Goal: Information Seeking & Learning: Check status

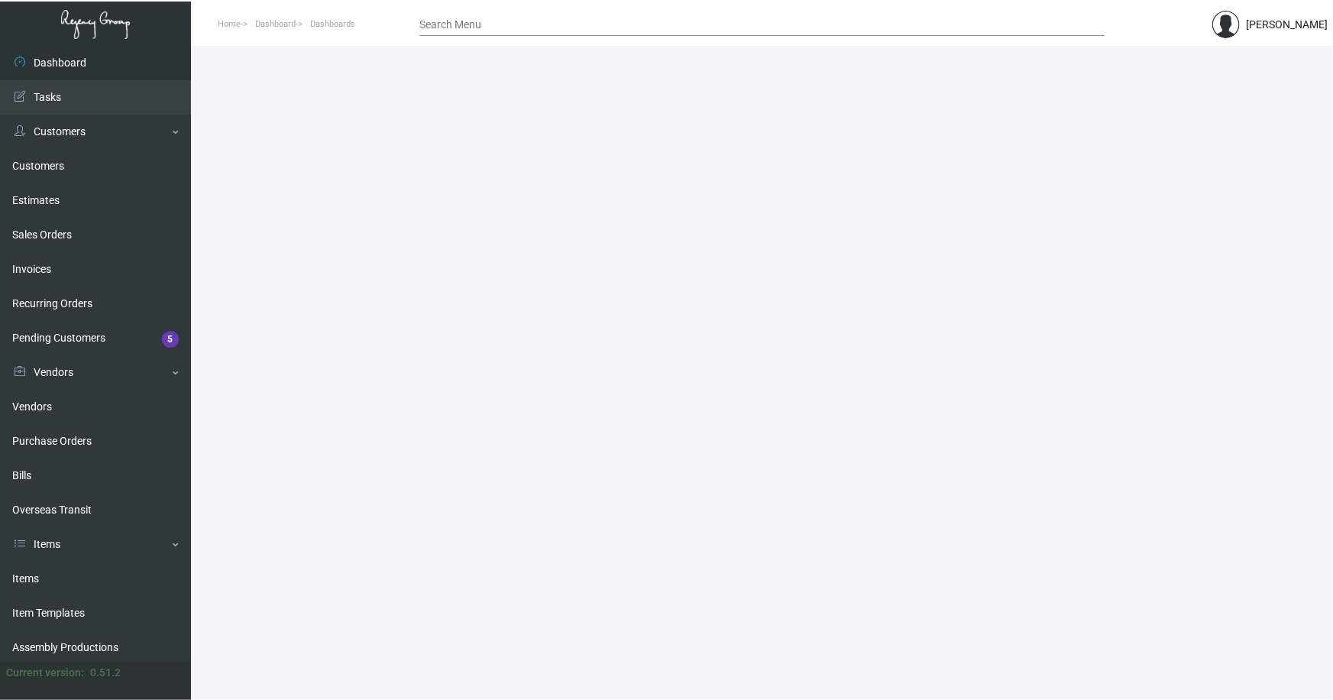
drag, startPoint x: 34, startPoint y: 571, endPoint x: 313, endPoint y: 356, distance: 353.0
click at [34, 571] on link "Items" at bounding box center [95, 578] width 191 height 34
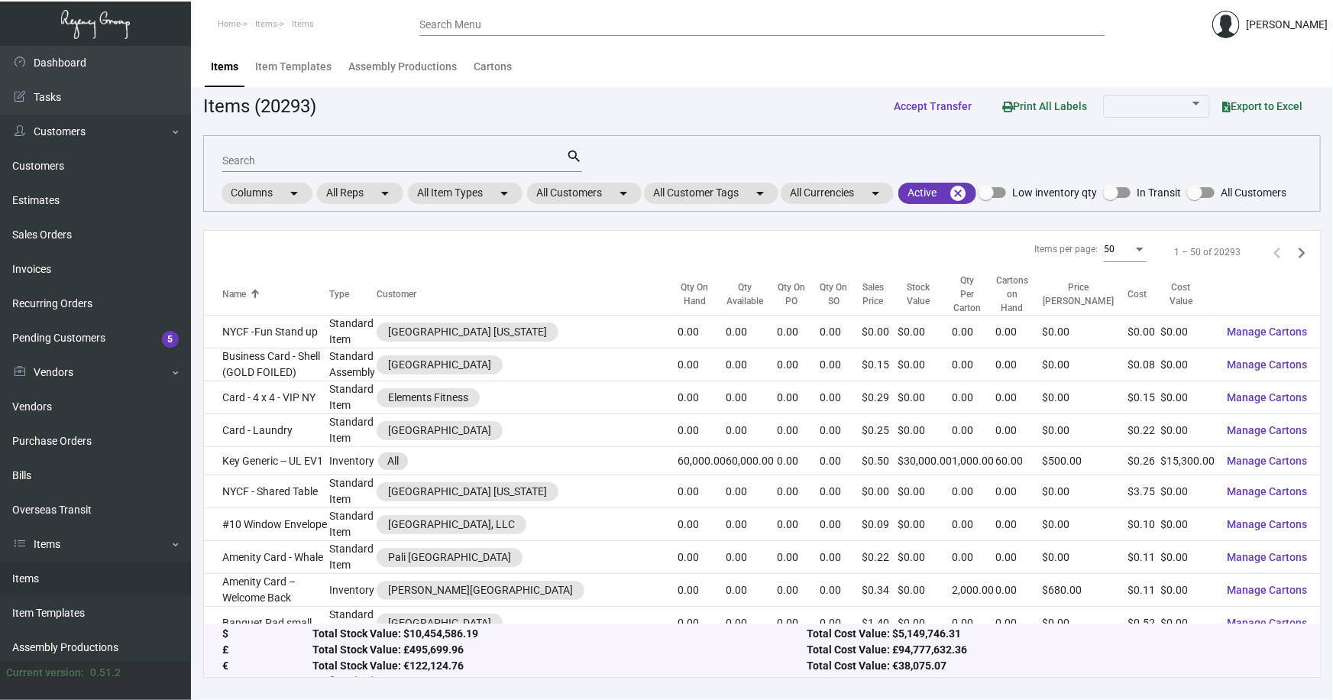
click at [307, 160] on input "Search" at bounding box center [394, 161] width 344 height 12
type input "[PERSON_NAME] pen"
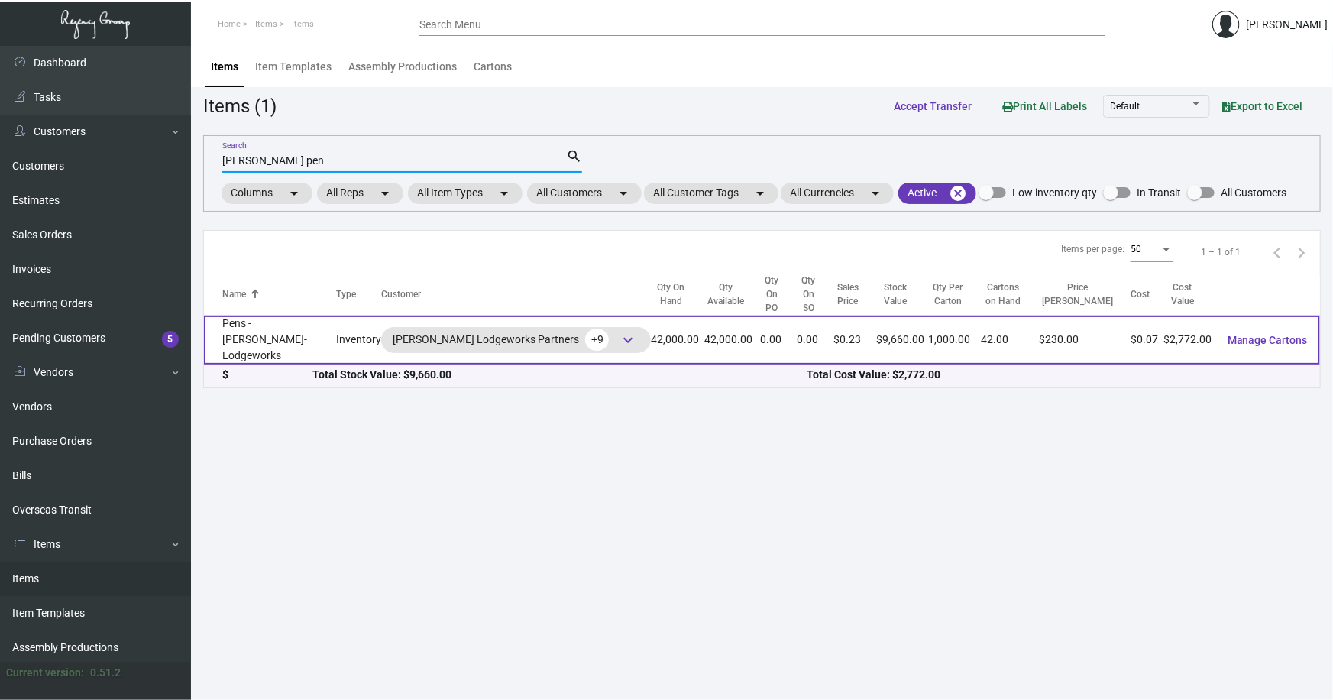
click at [317, 318] on td "Pens - [PERSON_NAME]-Lodgeworks" at bounding box center [270, 339] width 132 height 49
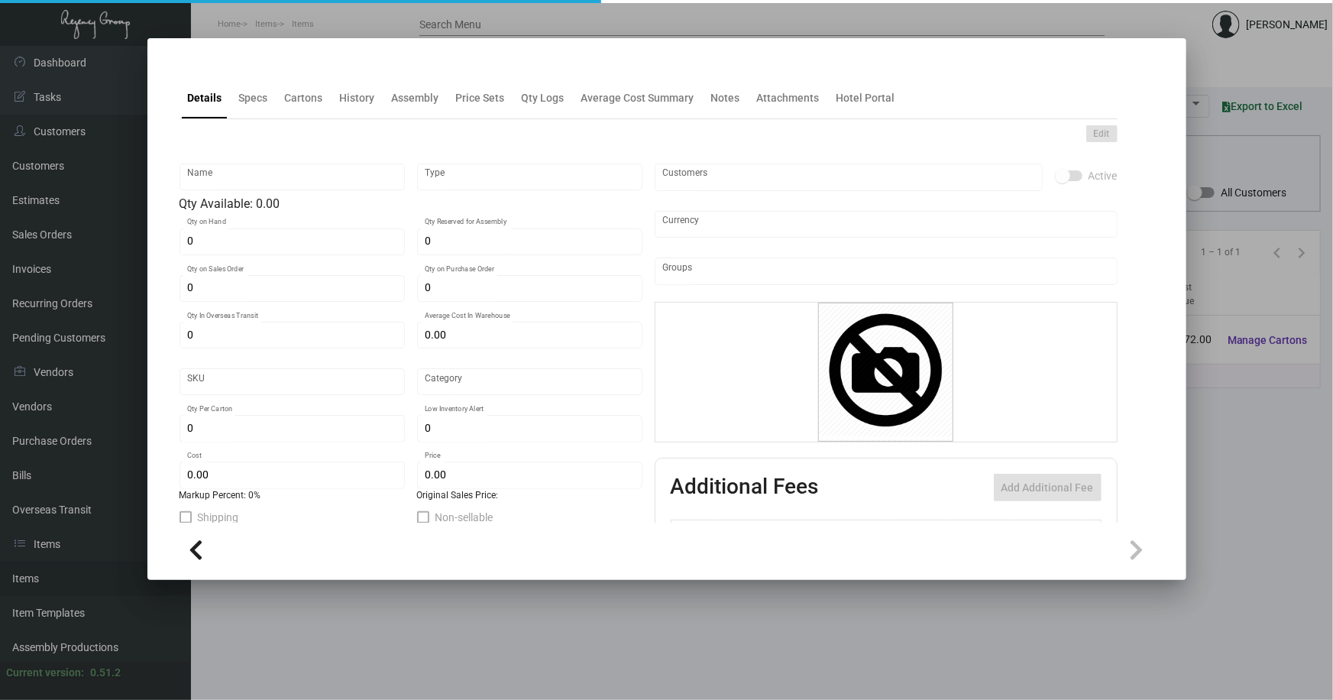
type input "Pens - [PERSON_NAME]-Lodgeworks"
type input "Inventory"
type input "42,000"
type input "$ 0.066"
type input "Standard"
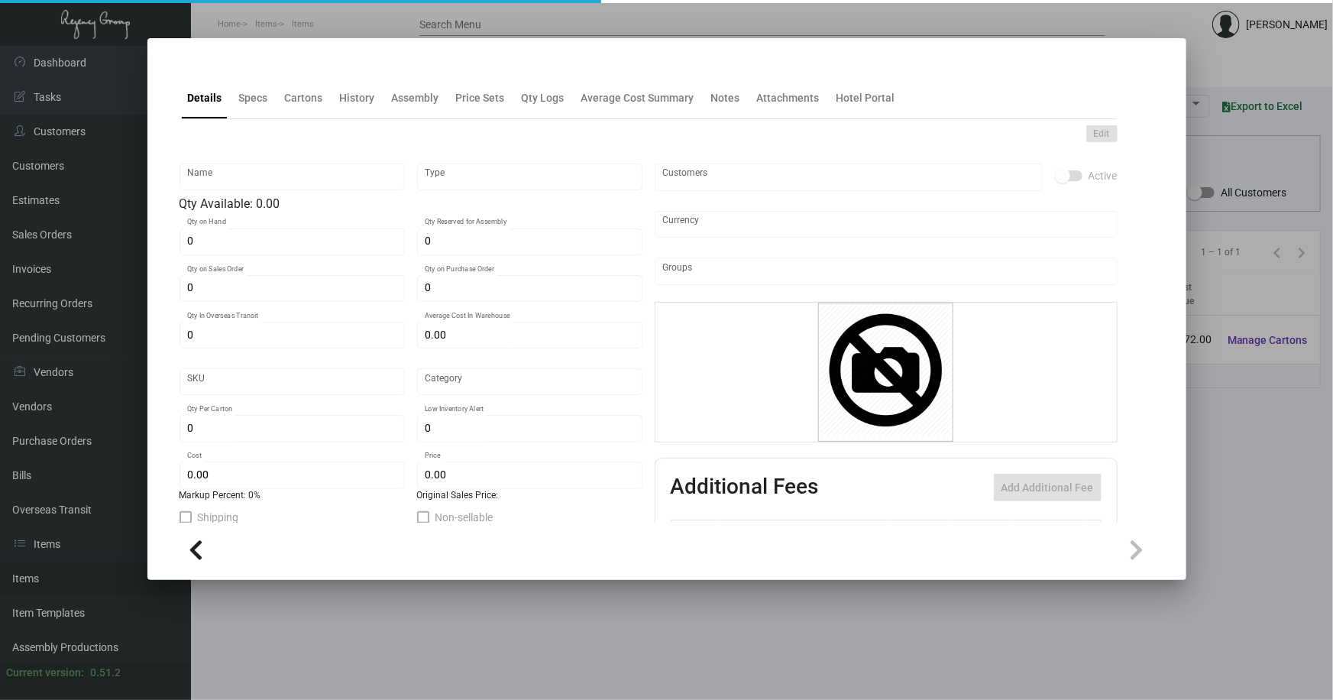
type input "1,000"
type input "20,000"
type input "$ 0.066"
type input "$ 0.23"
type textarea "BIC Pen: Navy color barrel click pen, gold parts and clip, one color logo decor…"
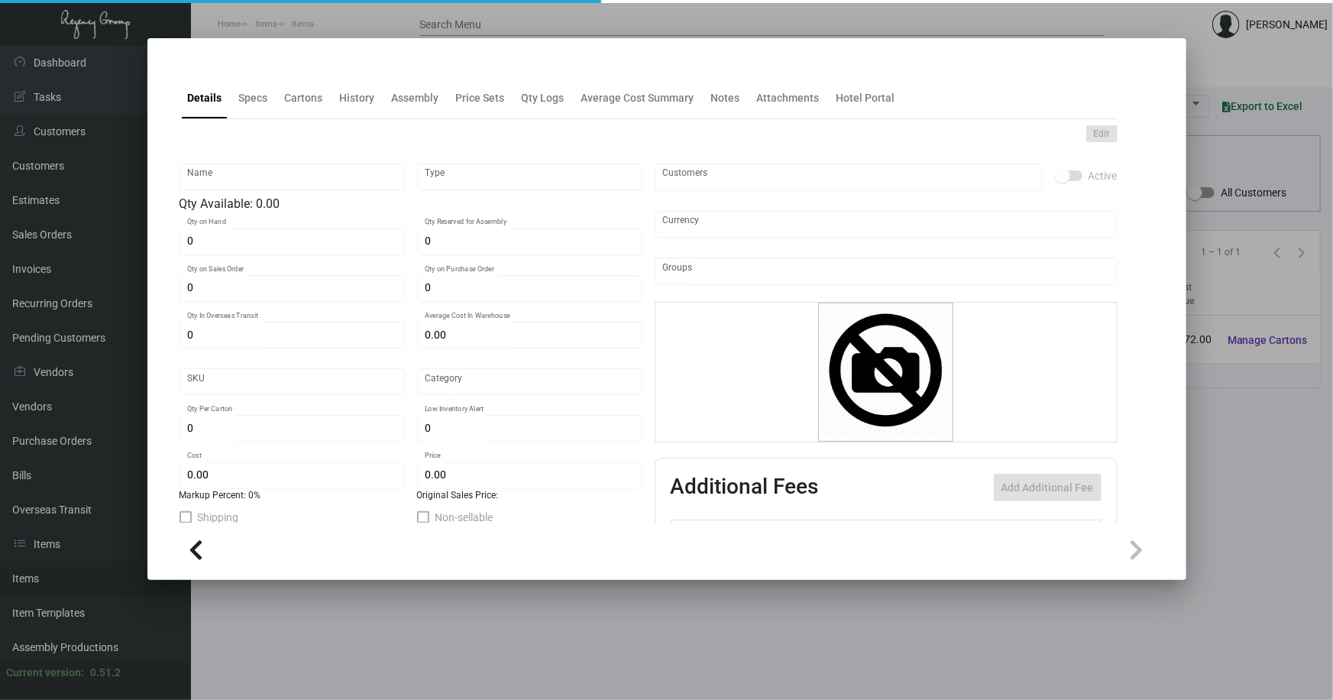
type textarea "BIC Pen: Navy color barrel click pen, gold parts and clip, one color logo decor…"
checkbox input "true"
type input "United States Dollar $"
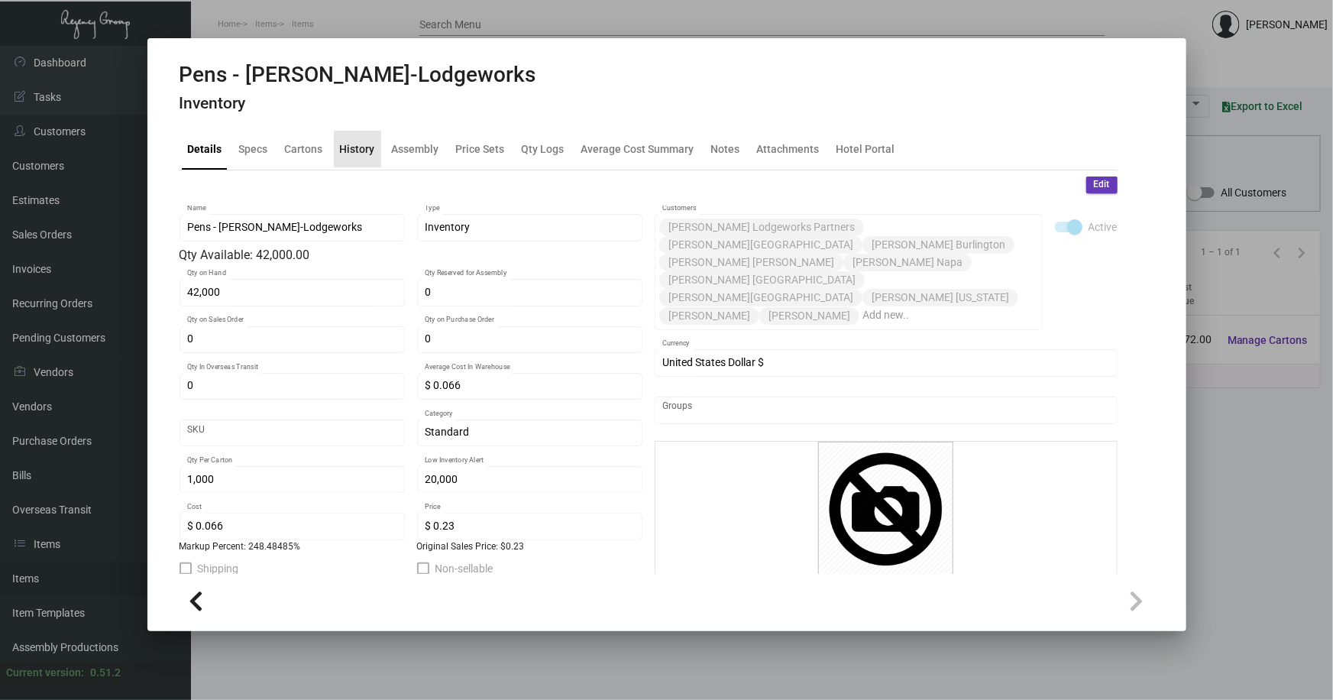
click at [364, 146] on div "History" at bounding box center [357, 149] width 35 height 16
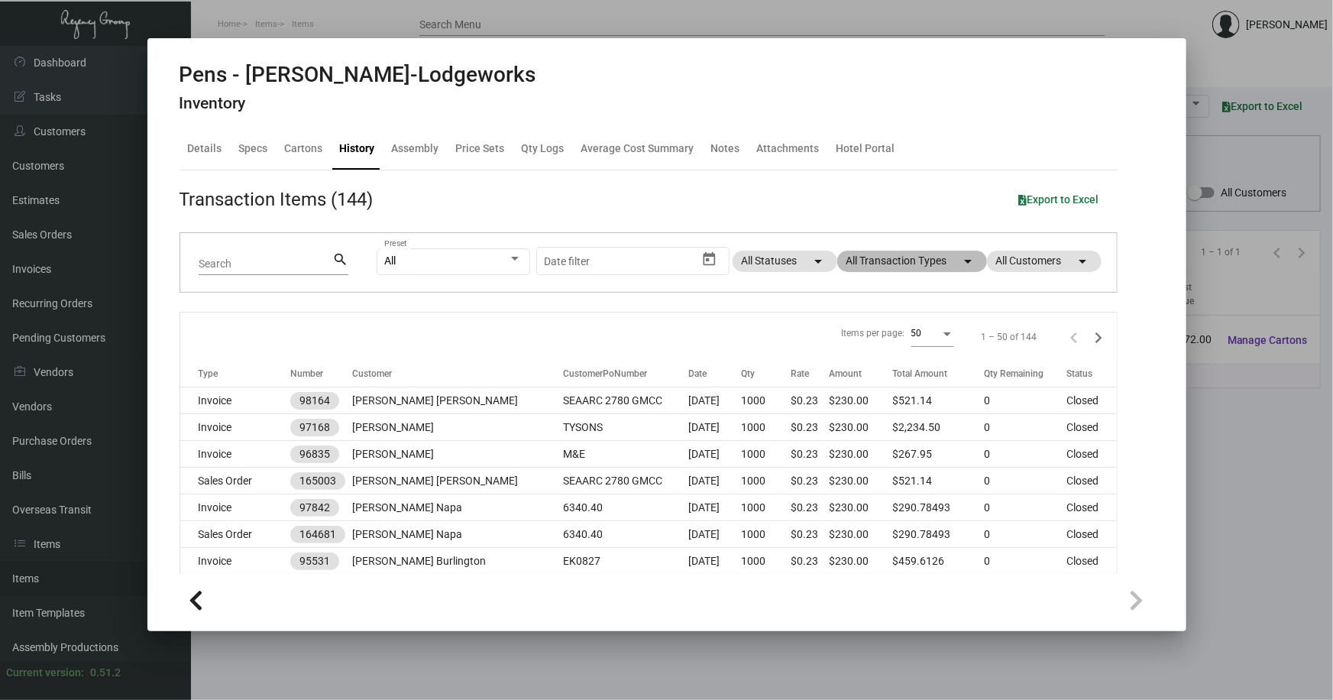
click at [917, 264] on mat-chip "All Transaction Types arrow_drop_down" at bounding box center [912, 261] width 150 height 21
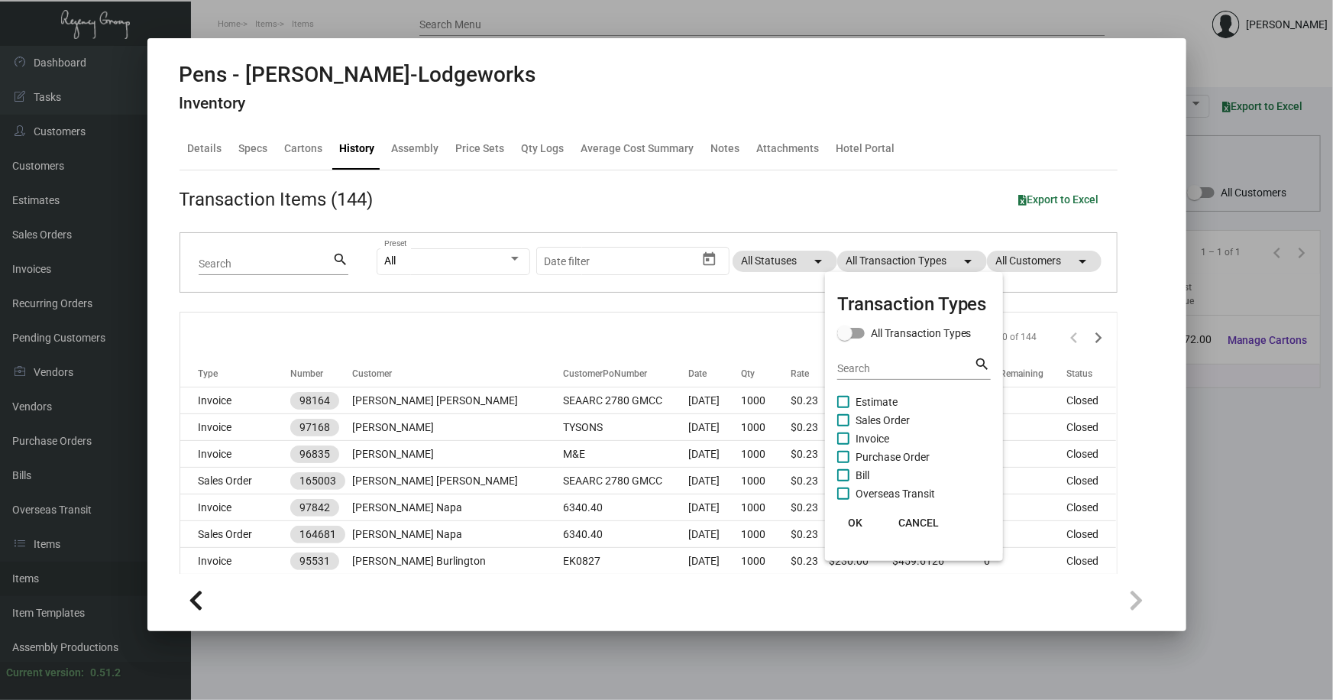
drag, startPoint x: 872, startPoint y: 403, endPoint x: 870, endPoint y: 427, distance: 24.5
click at [871, 403] on span "Estimate" at bounding box center [877, 402] width 42 height 18
click at [843, 408] on input "Estimate" at bounding box center [843, 408] width 1 height 1
checkbox input "true"
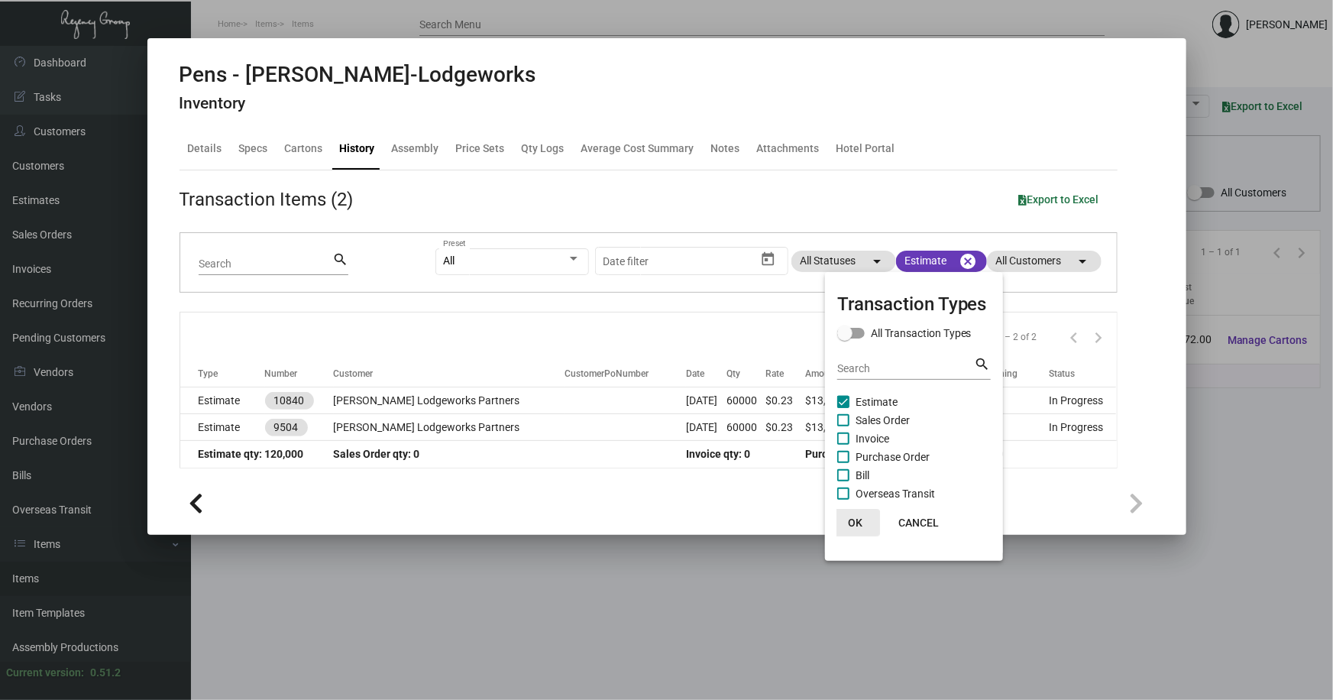
drag, startPoint x: 853, startPoint y: 519, endPoint x: 819, endPoint y: 515, distance: 34.7
click at [853, 519] on span "OK" at bounding box center [855, 522] width 15 height 12
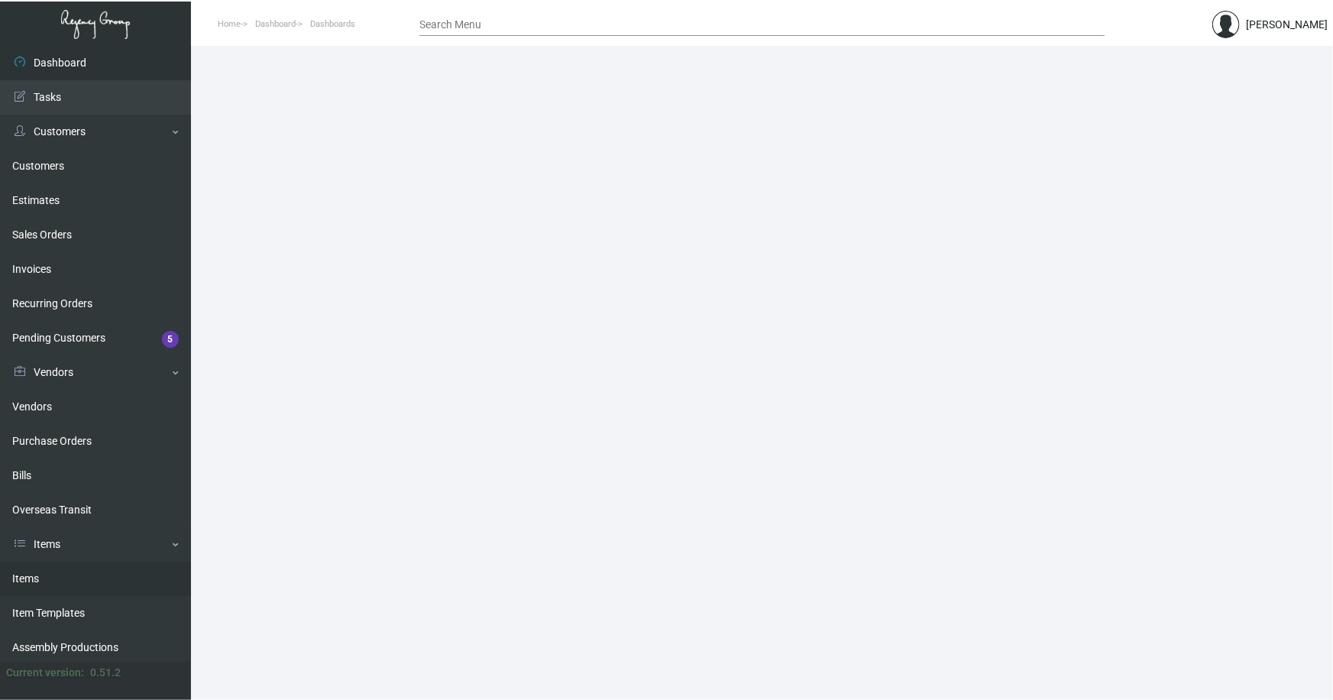
click at [15, 581] on link "Items" at bounding box center [95, 578] width 191 height 34
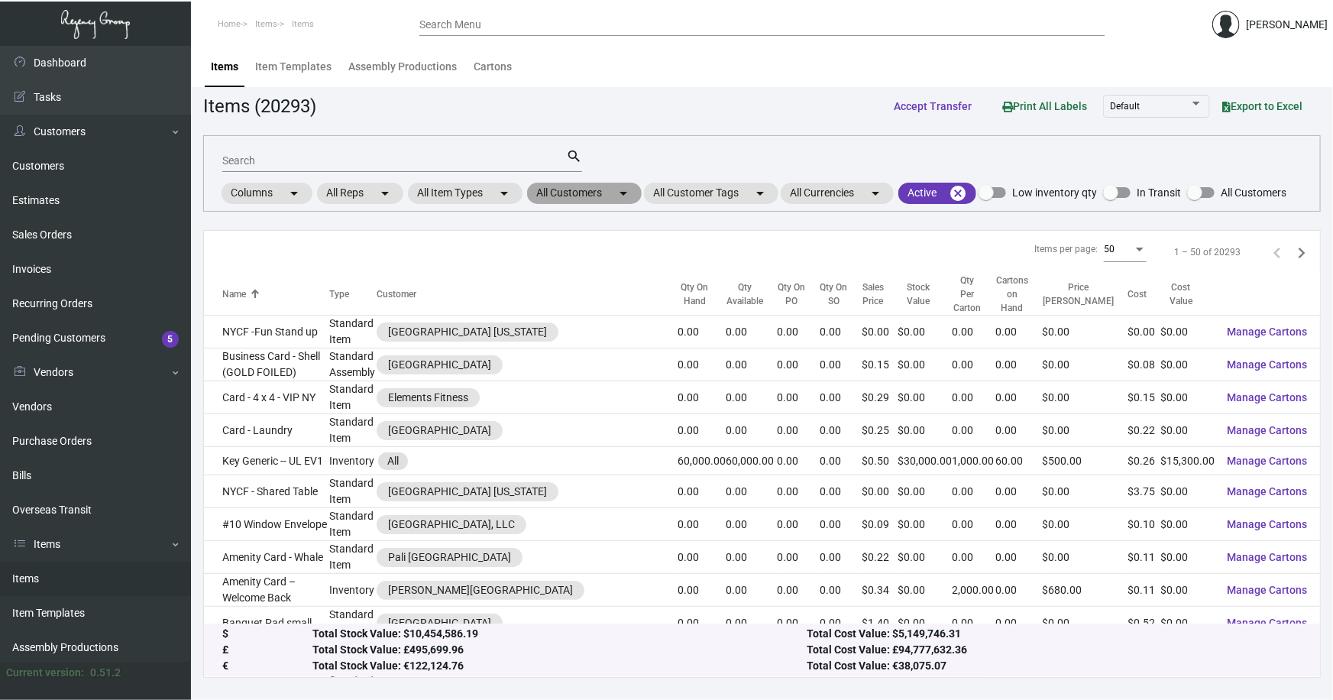
click at [581, 192] on mat-chip "All Customers arrow_drop_down" at bounding box center [584, 193] width 115 height 21
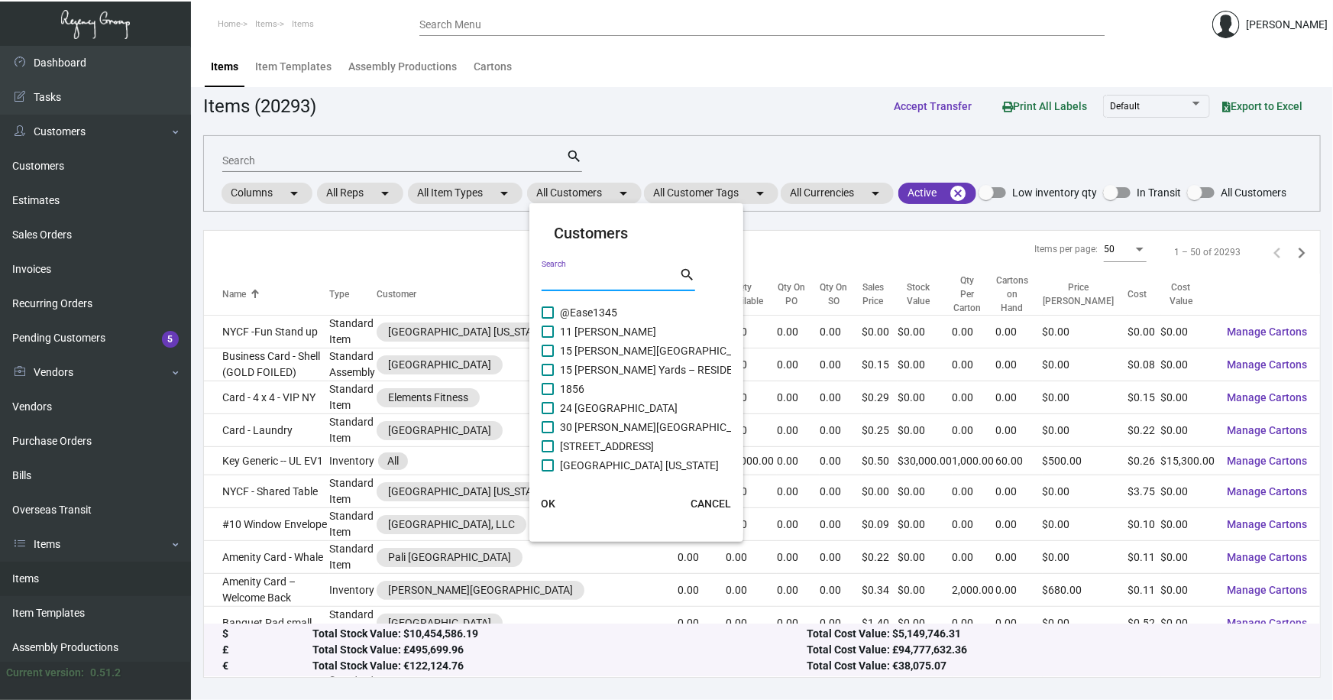
click at [587, 283] on input "Search" at bounding box center [611, 279] width 138 height 12
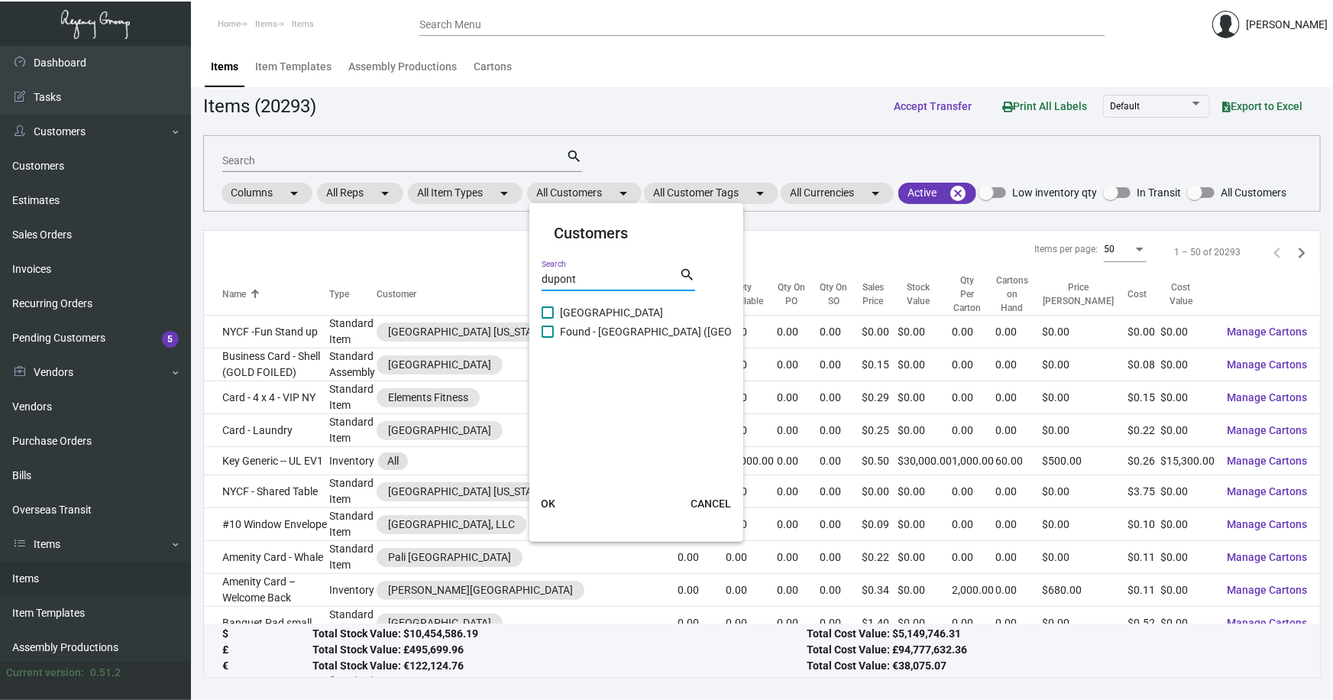
type input "dupont"
click at [601, 306] on span "Dupont Circle Hotel" at bounding box center [611, 312] width 103 height 18
click at [548, 319] on input "Dupont Circle Hotel" at bounding box center [547, 319] width 1 height 1
checkbox input "true"
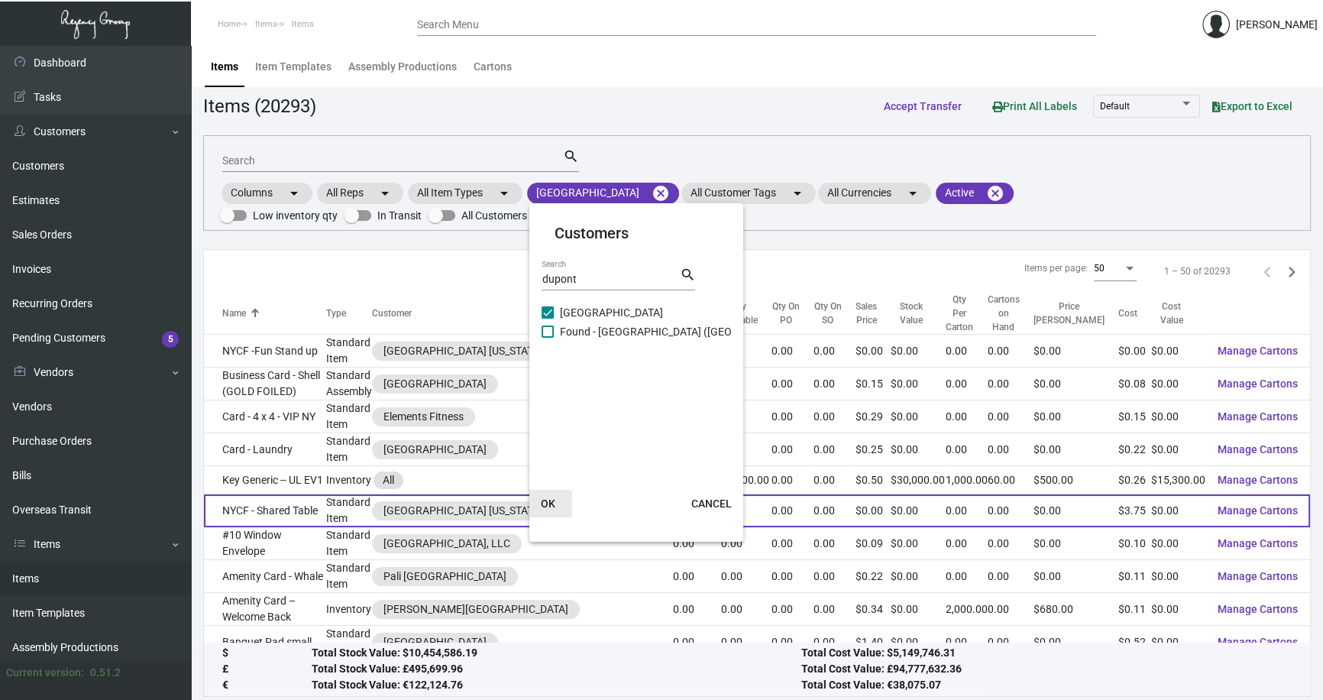
click at [553, 497] on span "OK" at bounding box center [548, 503] width 15 height 12
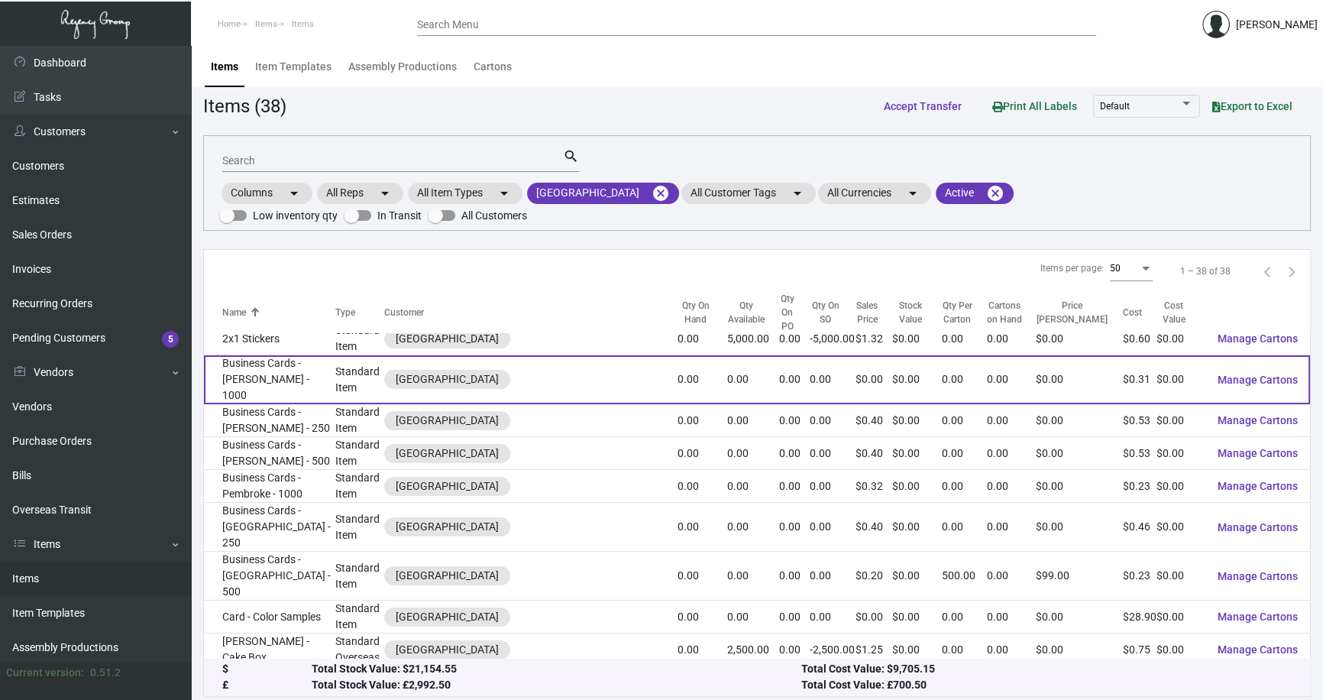
scroll to position [69, 0]
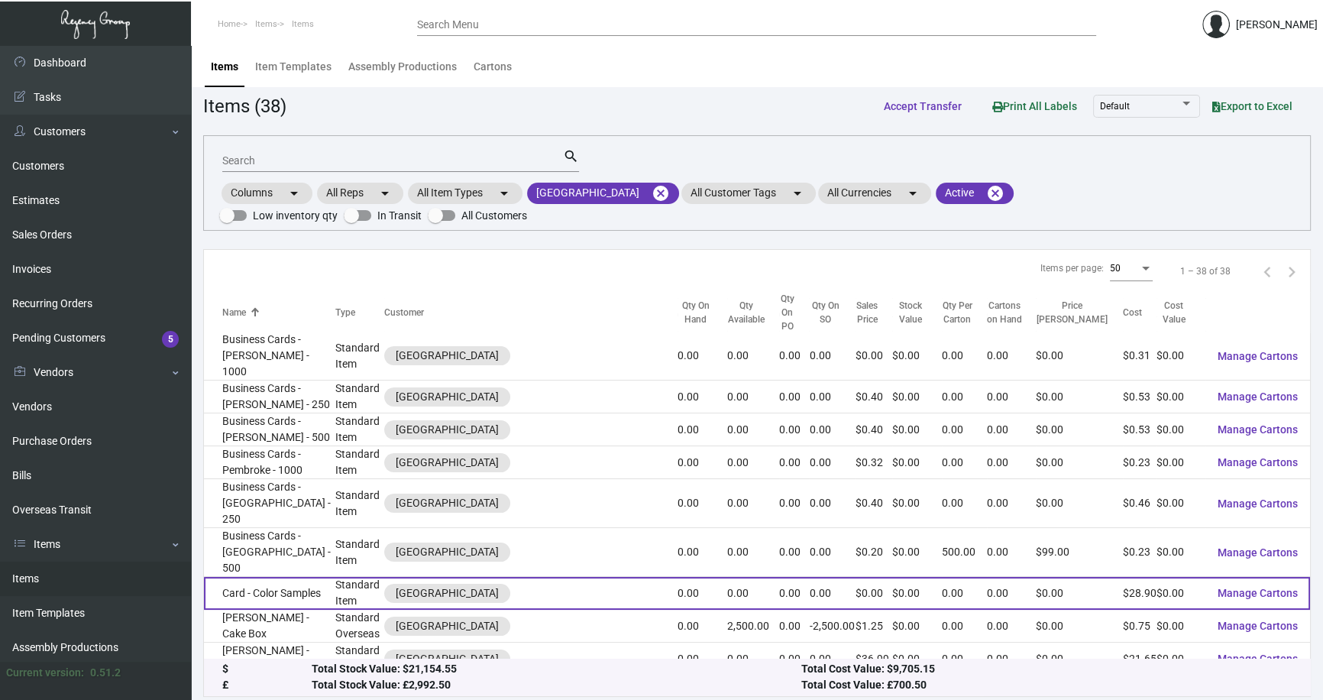
click at [238, 577] on td "Card - Color Samples" at bounding box center [269, 593] width 131 height 33
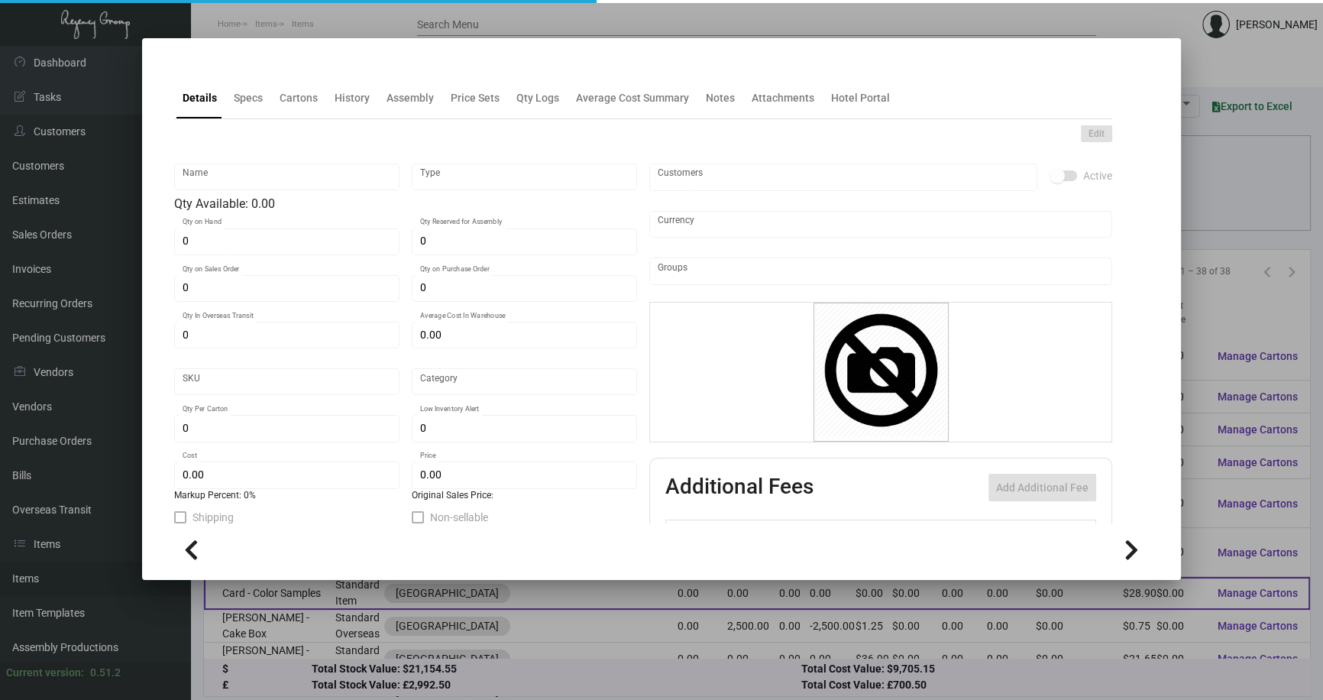
type input "Card - Color Samples"
type input "Standard Item"
type input "$ 0.00"
type input "610-Card-90"
type input "Standard"
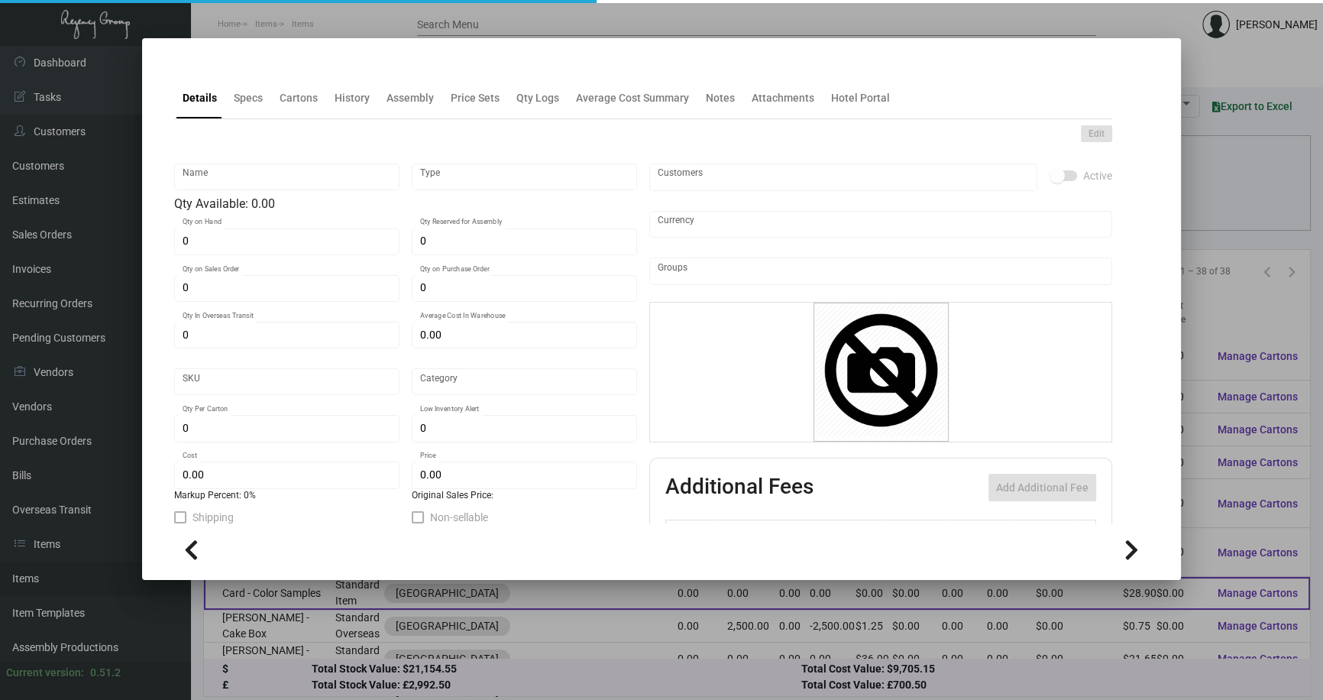
type input "$ 28.90"
type input "$ 0.00"
checkbox input "true"
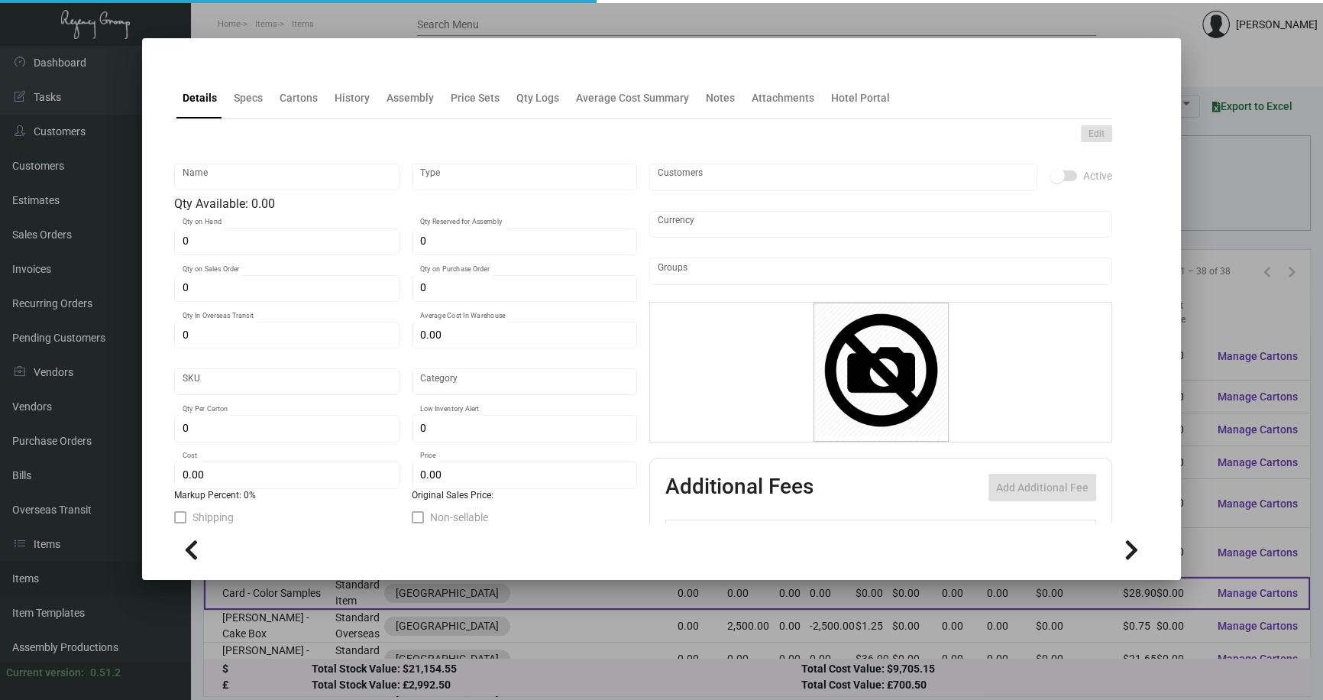
type input "United States Dollar $"
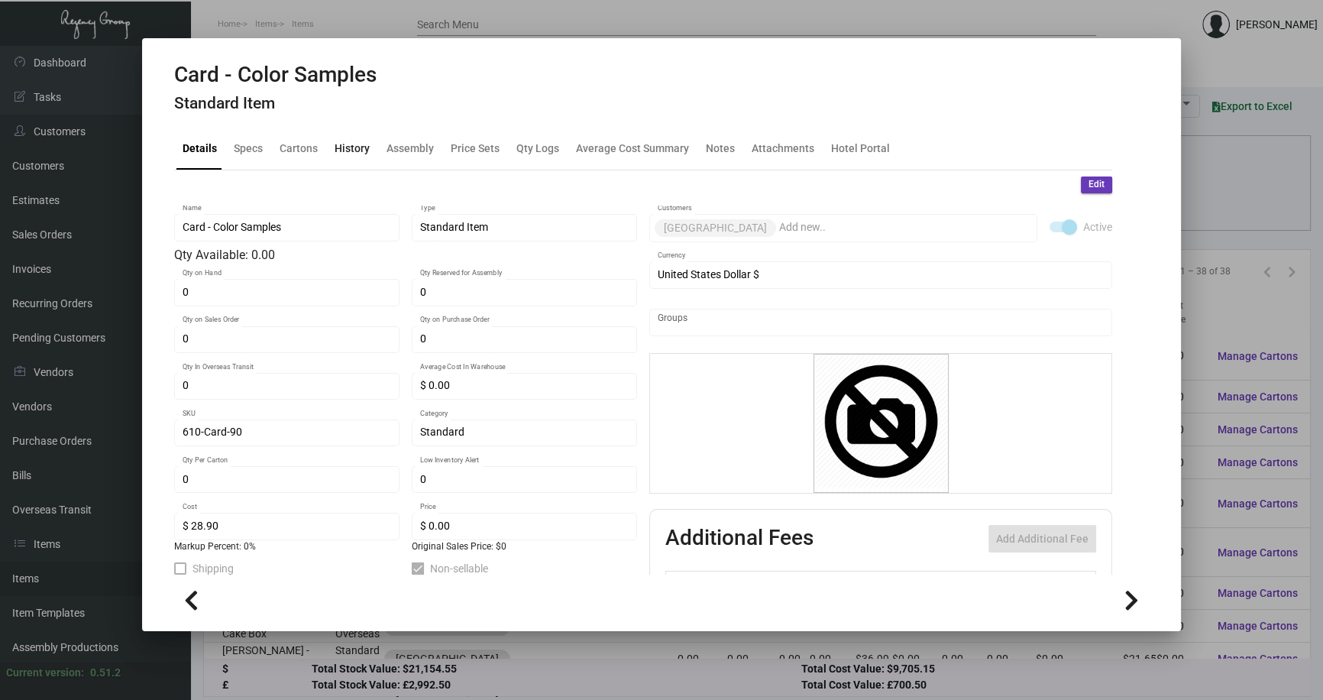
click at [347, 149] on div "History" at bounding box center [352, 149] width 35 height 16
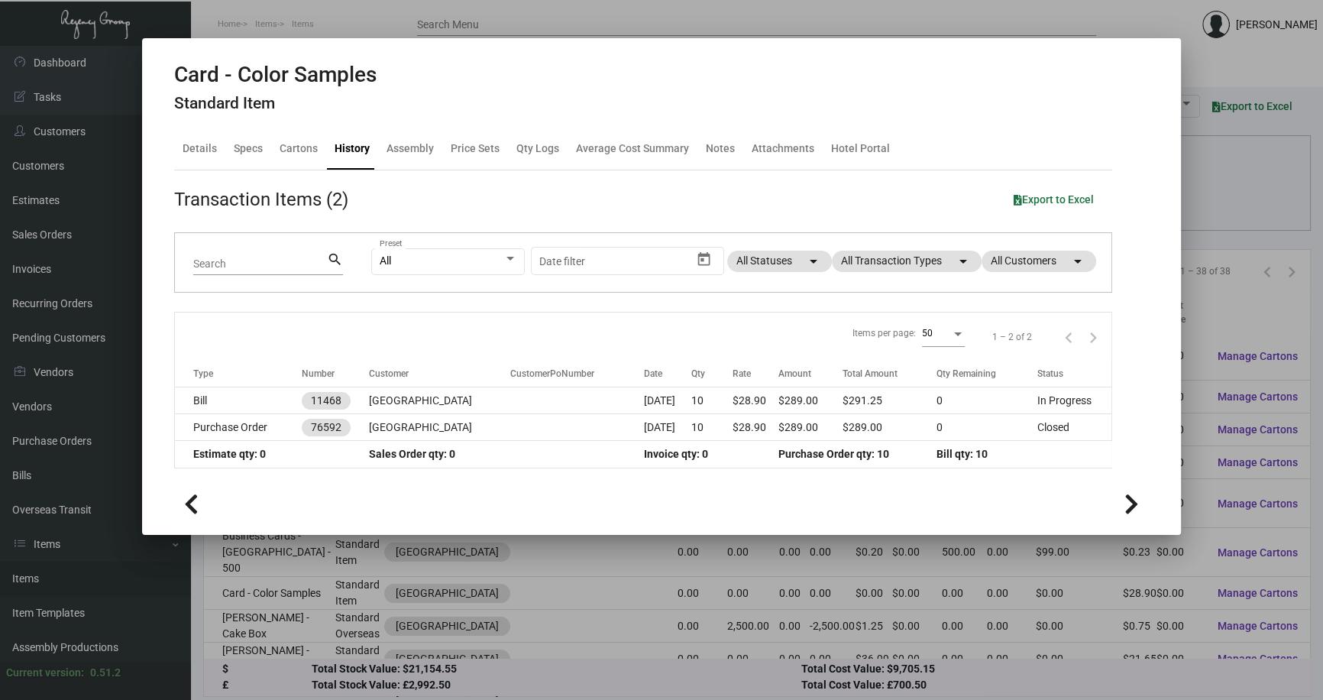
click at [838, 580] on div at bounding box center [661, 350] width 1323 height 700
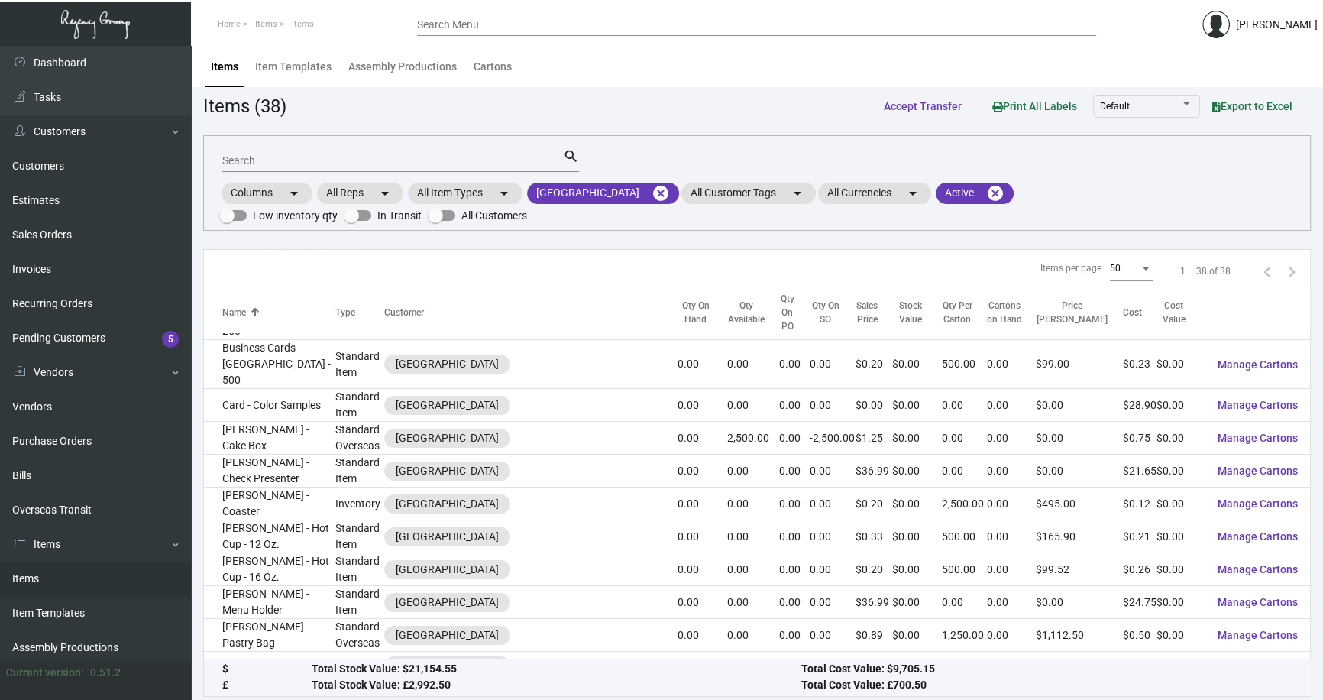
scroll to position [277, 0]
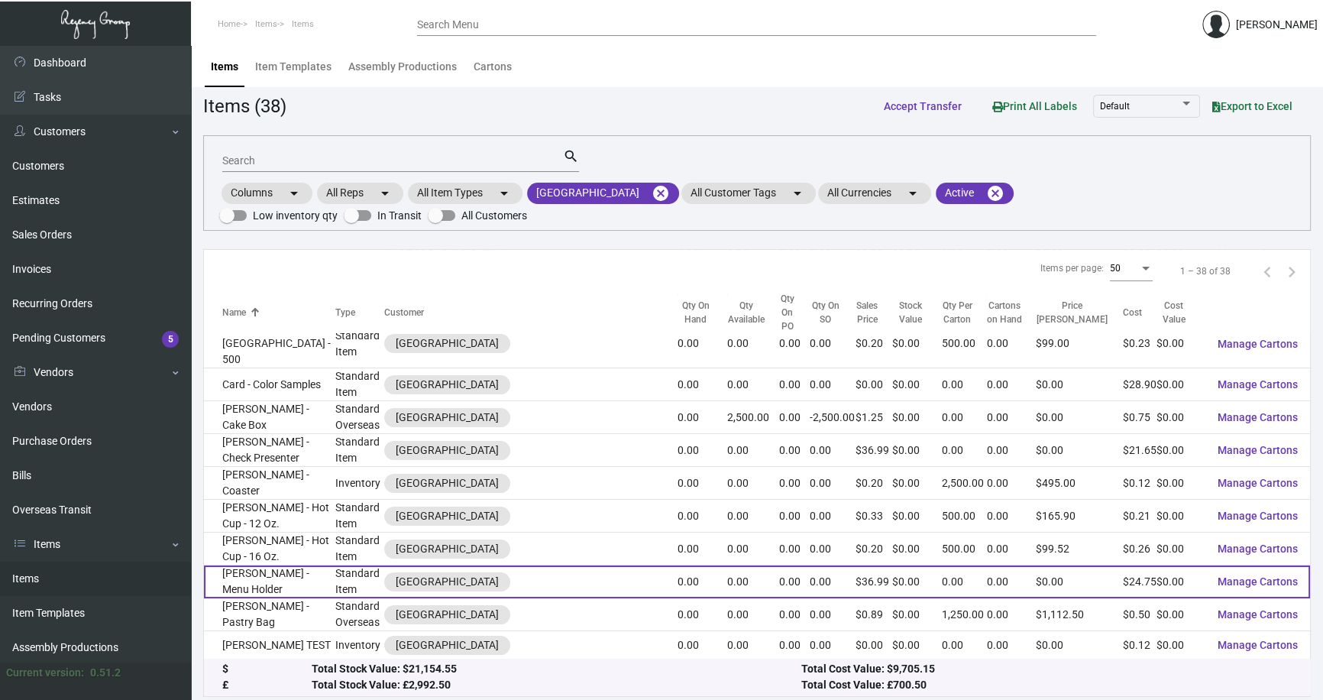
click at [292, 565] on td "Doyle - Menu Holder" at bounding box center [269, 581] width 131 height 33
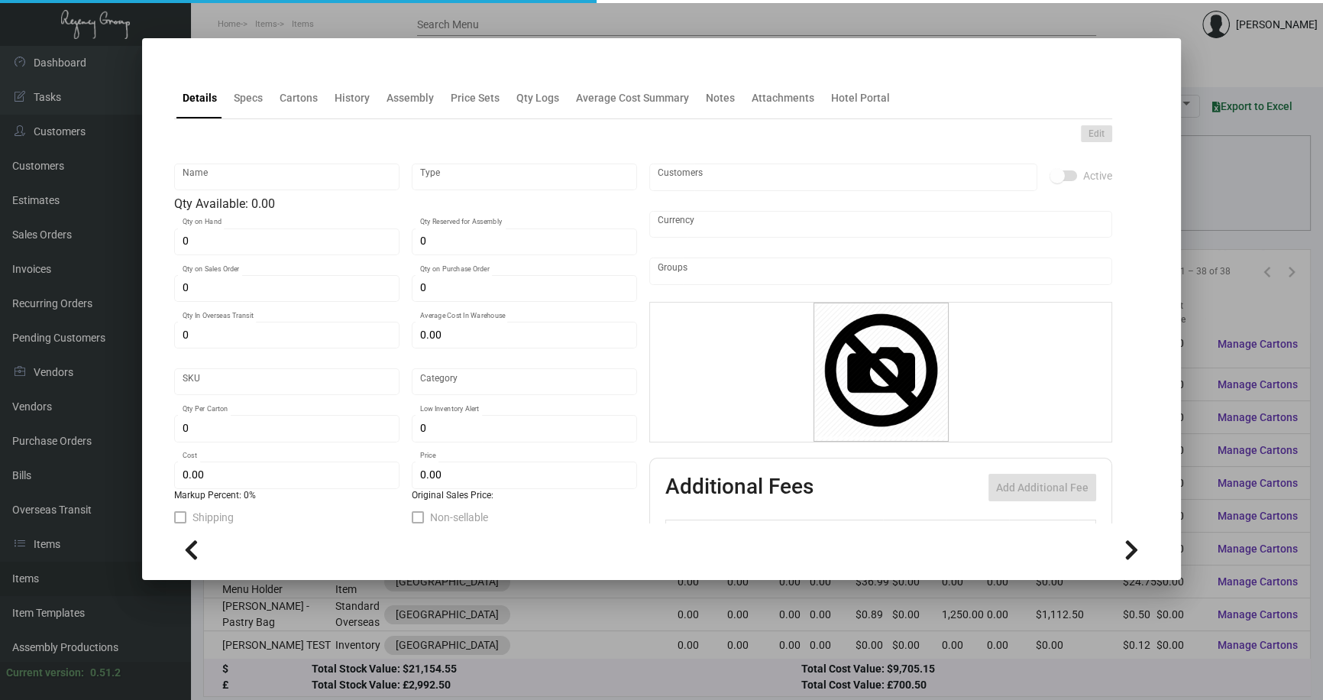
type input "Doyle - Menu Holder"
type input "Standard Item"
type input "$ 0.00"
type input "Standard"
type input "$ 24.75"
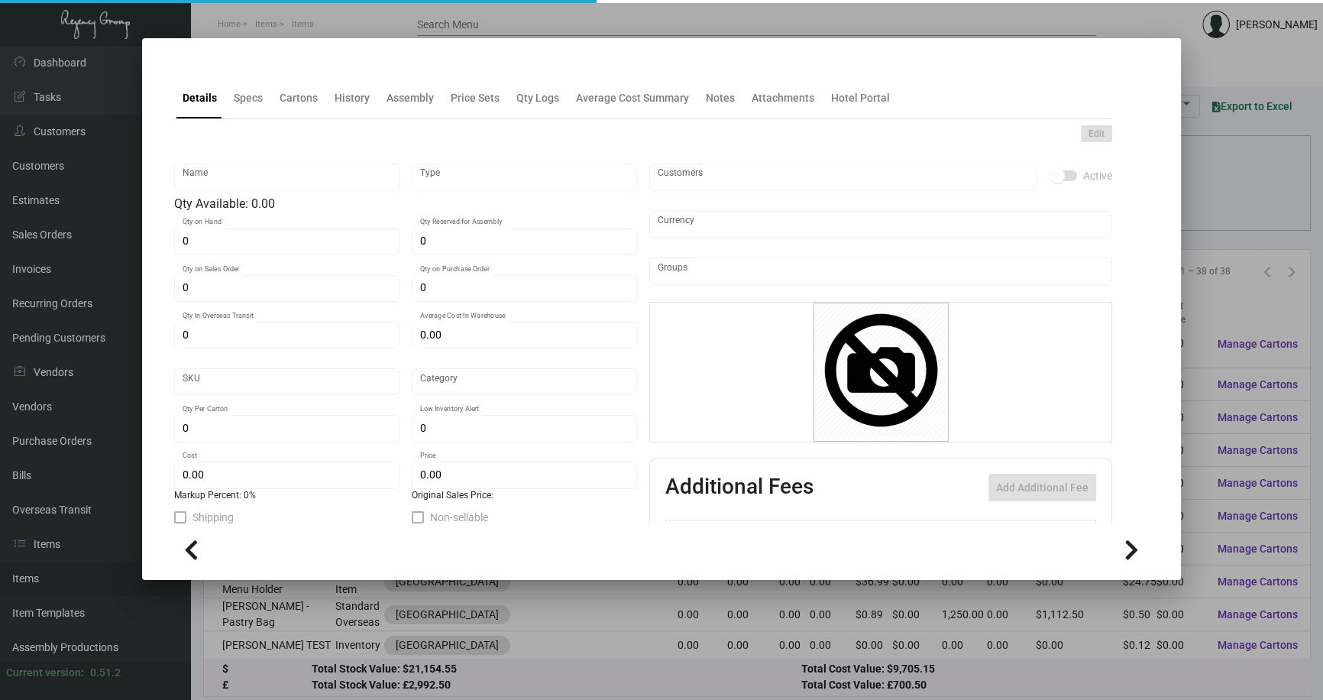
type input "$ 36.99"
checkbox input "true"
type input "United States Dollar $"
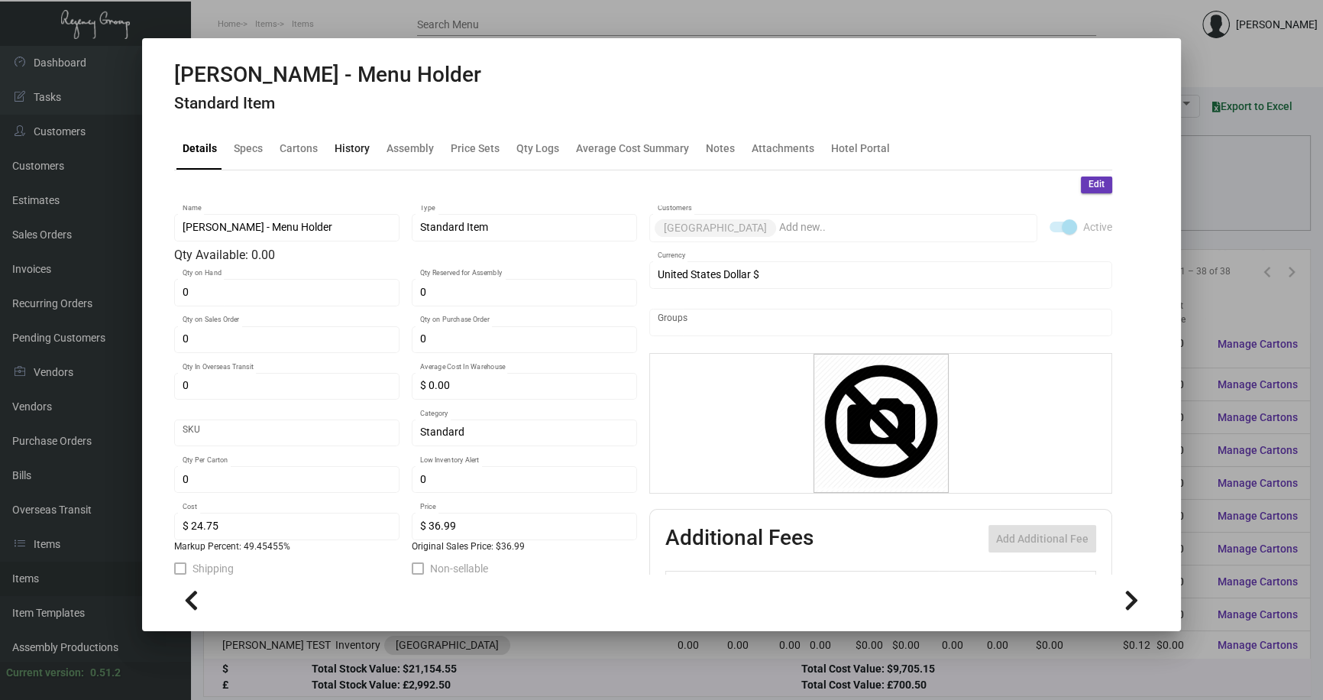
click at [354, 147] on div "History" at bounding box center [352, 149] width 35 height 16
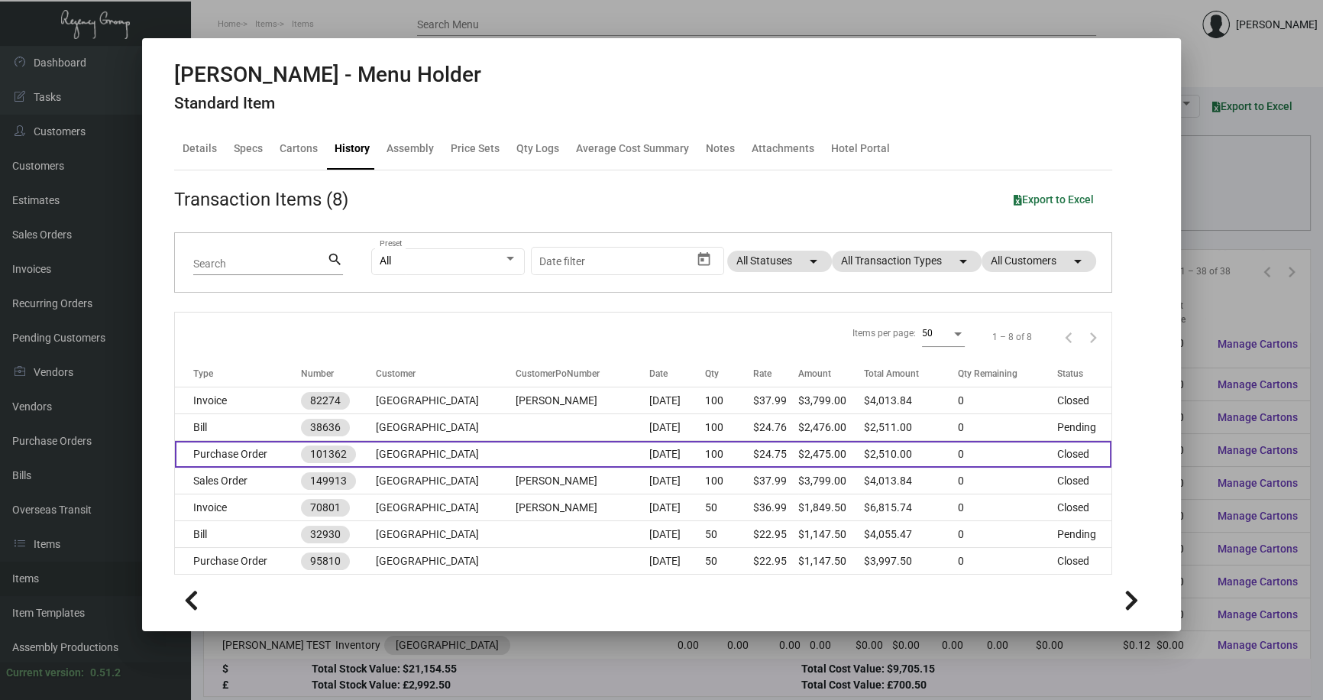
click at [253, 450] on td "Purchase Order" at bounding box center [238, 454] width 126 height 27
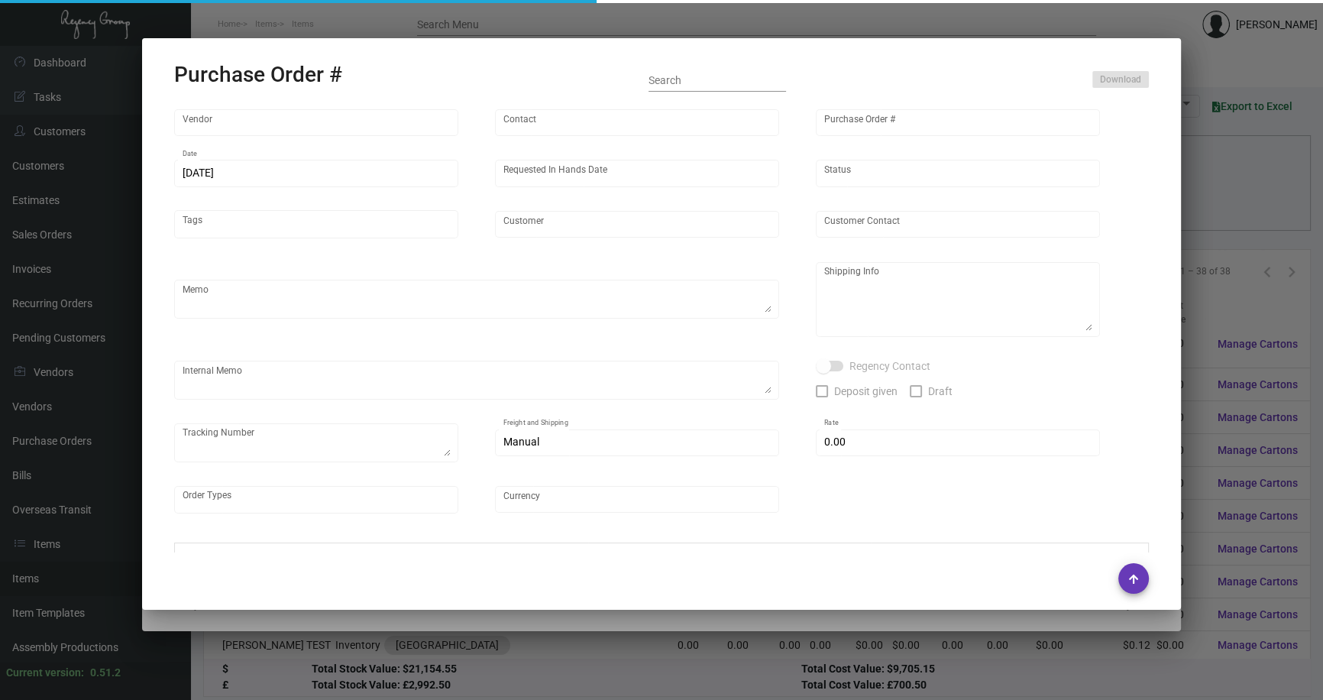
type input "Brandmuscle"
type input "Gary Andresini"
type input "101362"
type input "10/4/2023"
type input "11/3/2023"
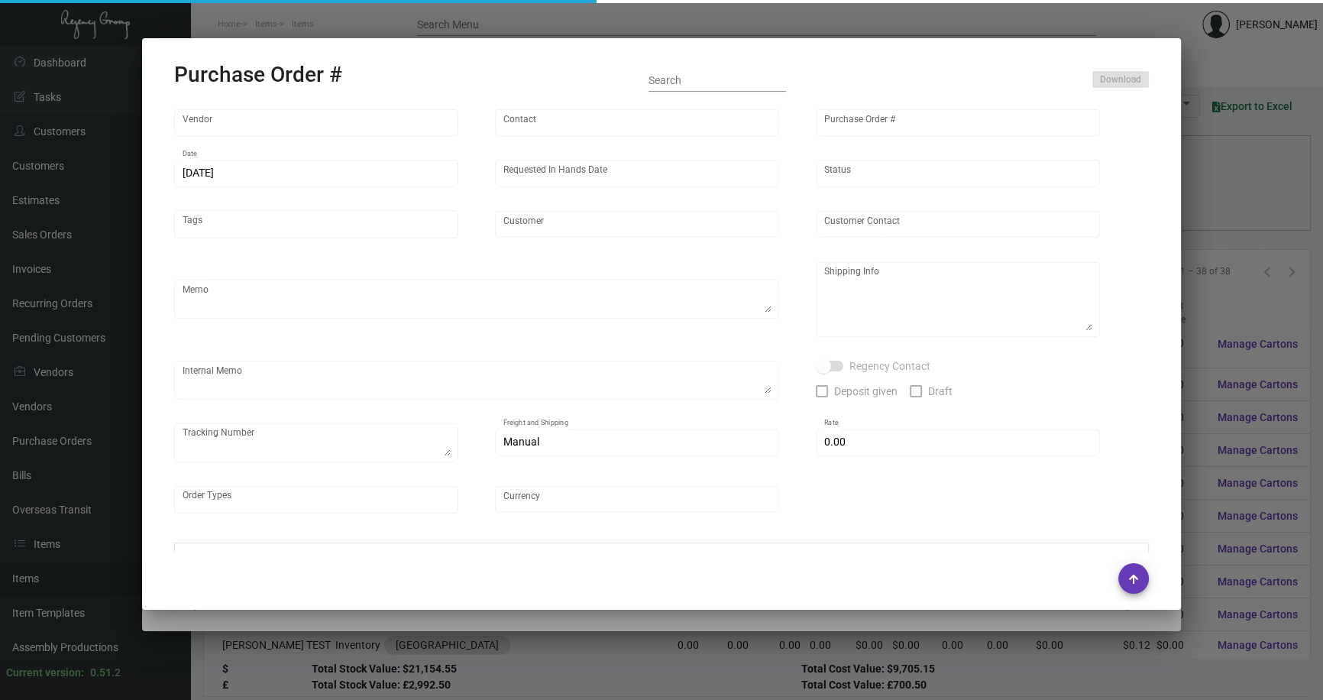
type input "Dupont Circle Hotel"
type input "Nitin Titus"
type textarea "Reorder - PO#95810 / BLIND SHIP ON UPS# 1AY276"
type textarea "Dupont Circle Hotel - Nitin Titus 1500 New Hampshire Avenue Northwest Washingto…"
type input "$ 0.00"
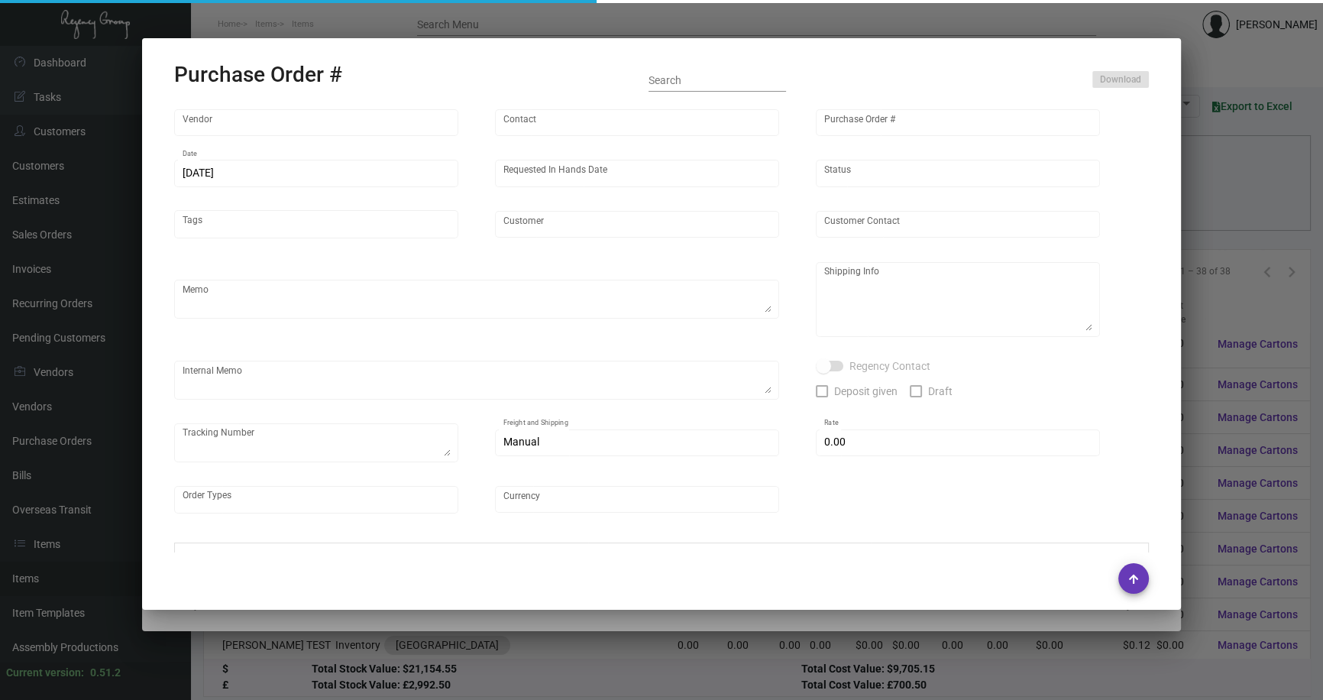
type input "United States Dollar $"
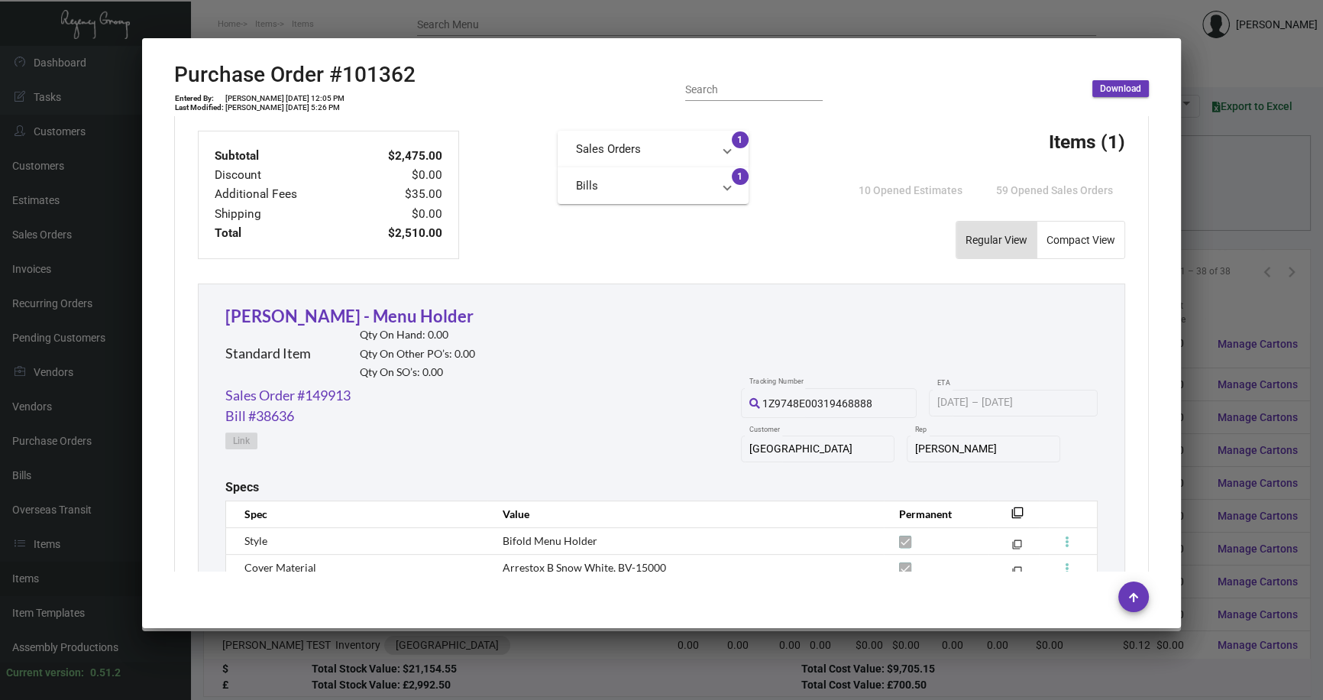
scroll to position [545, 0]
click at [1218, 299] on div at bounding box center [661, 350] width 1323 height 700
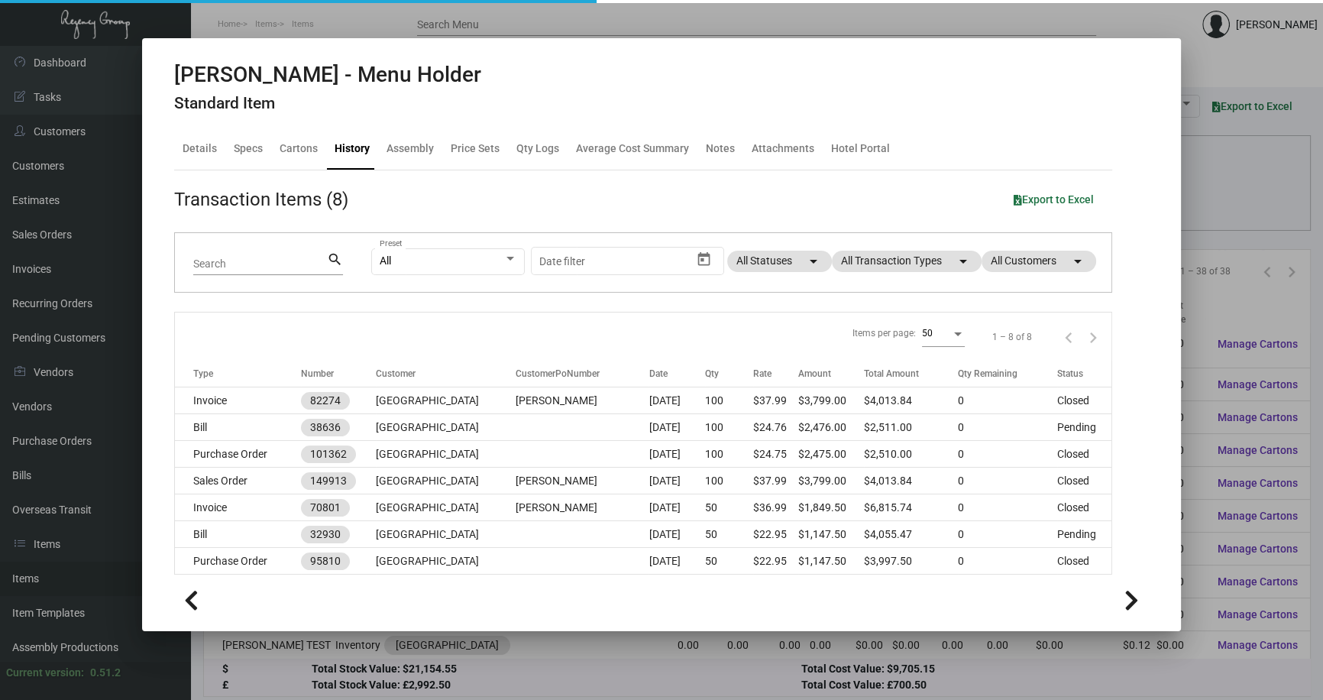
click at [1209, 291] on div at bounding box center [661, 350] width 1323 height 700
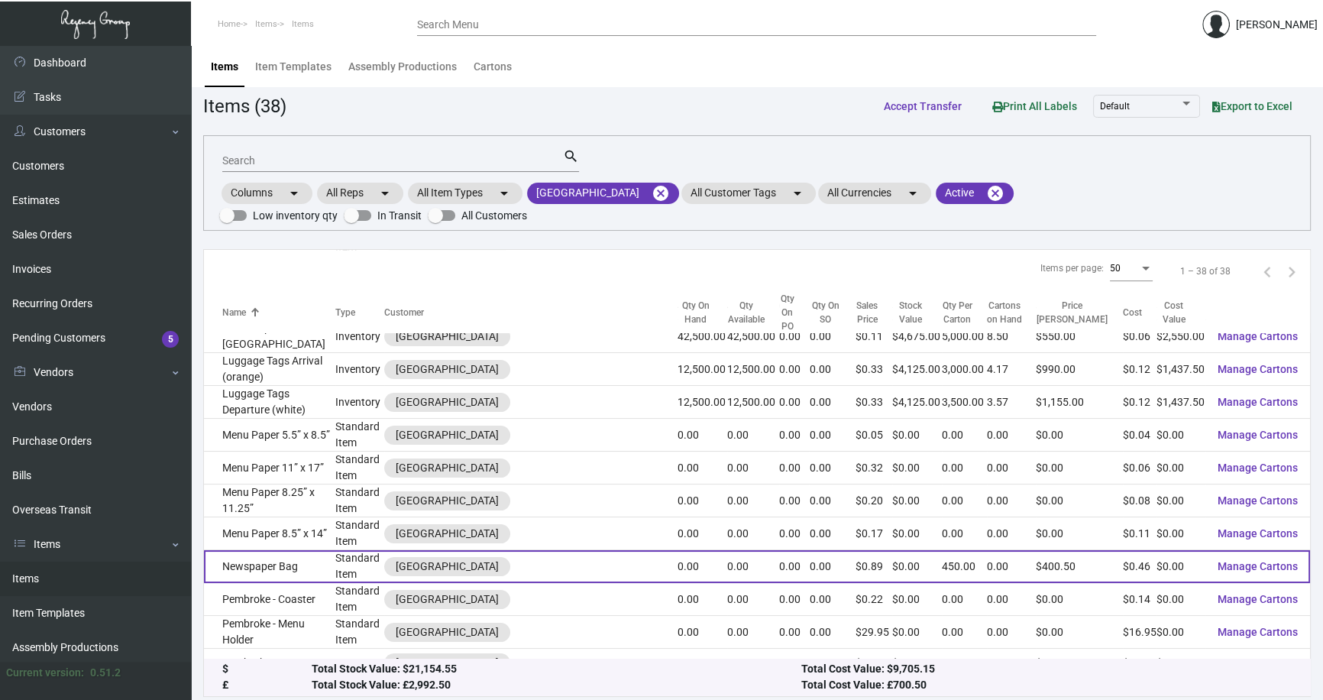
scroll to position [833, 0]
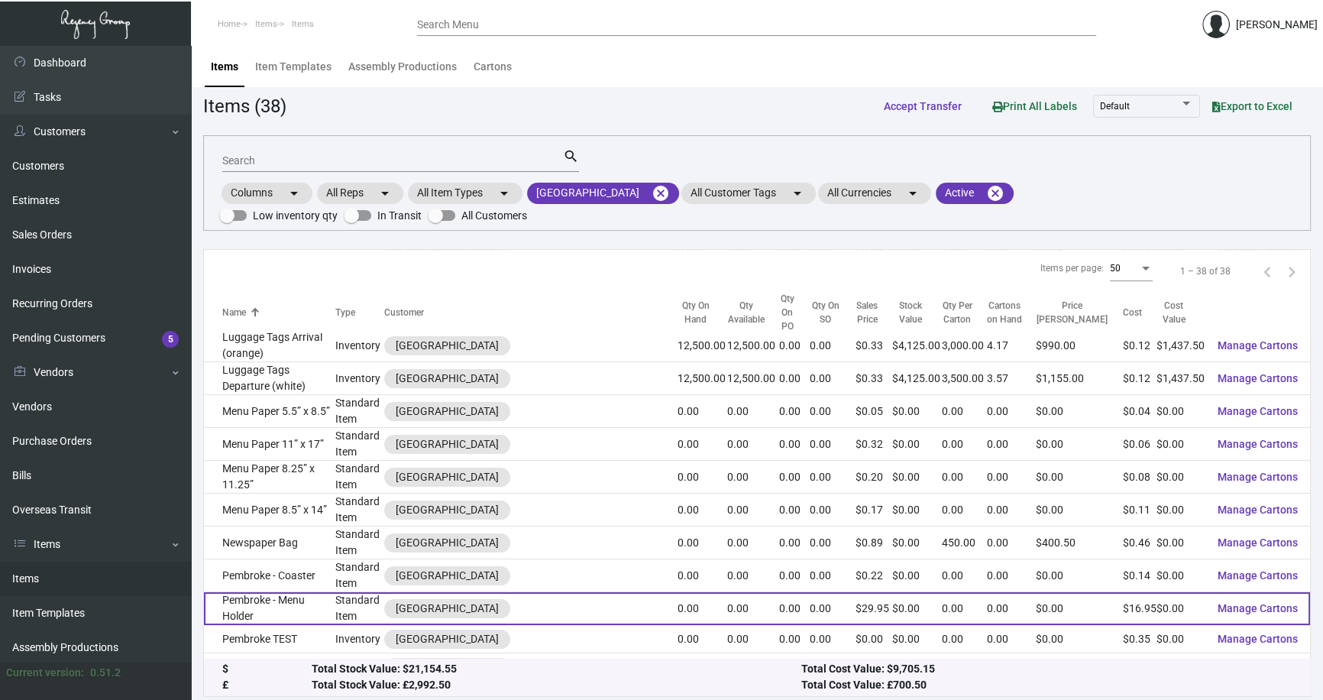
click at [275, 592] on td "Pembroke - Menu Holder" at bounding box center [269, 608] width 131 height 33
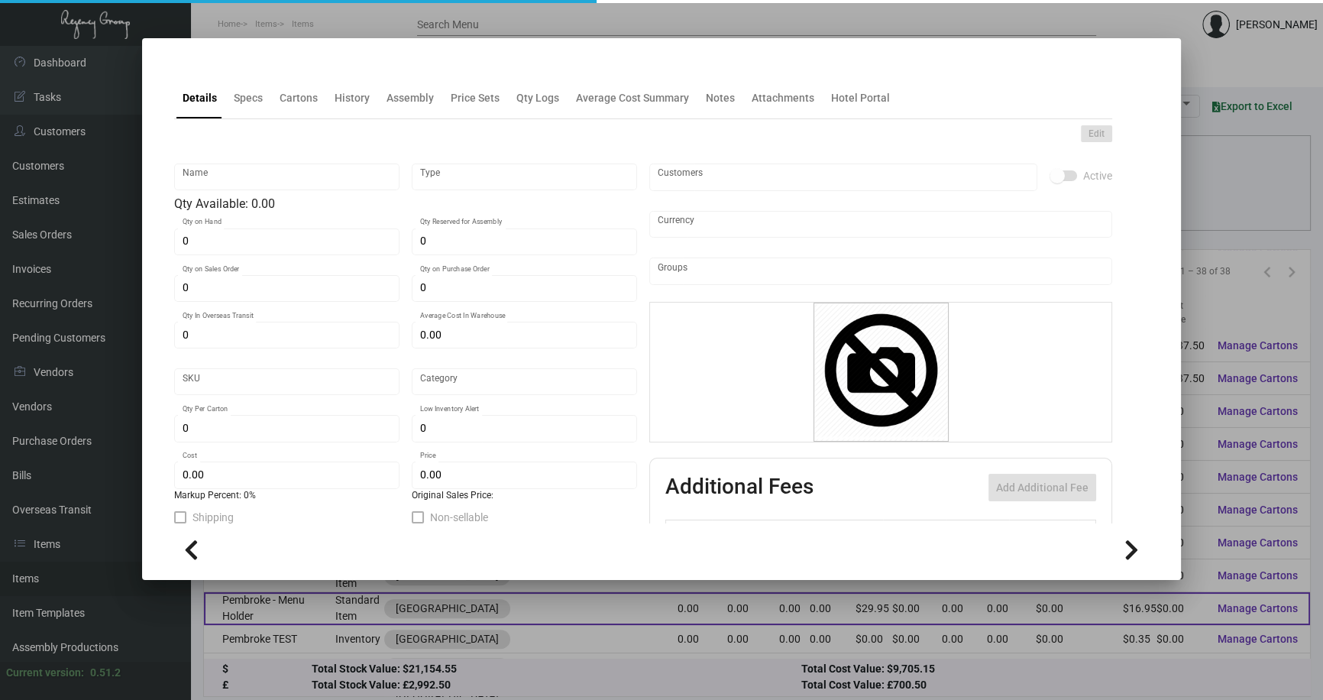
type input "Pembroke - Menu Holder"
type input "Standard Item"
type input "$ 0.00"
type input "Standard"
type input "$ 16.95"
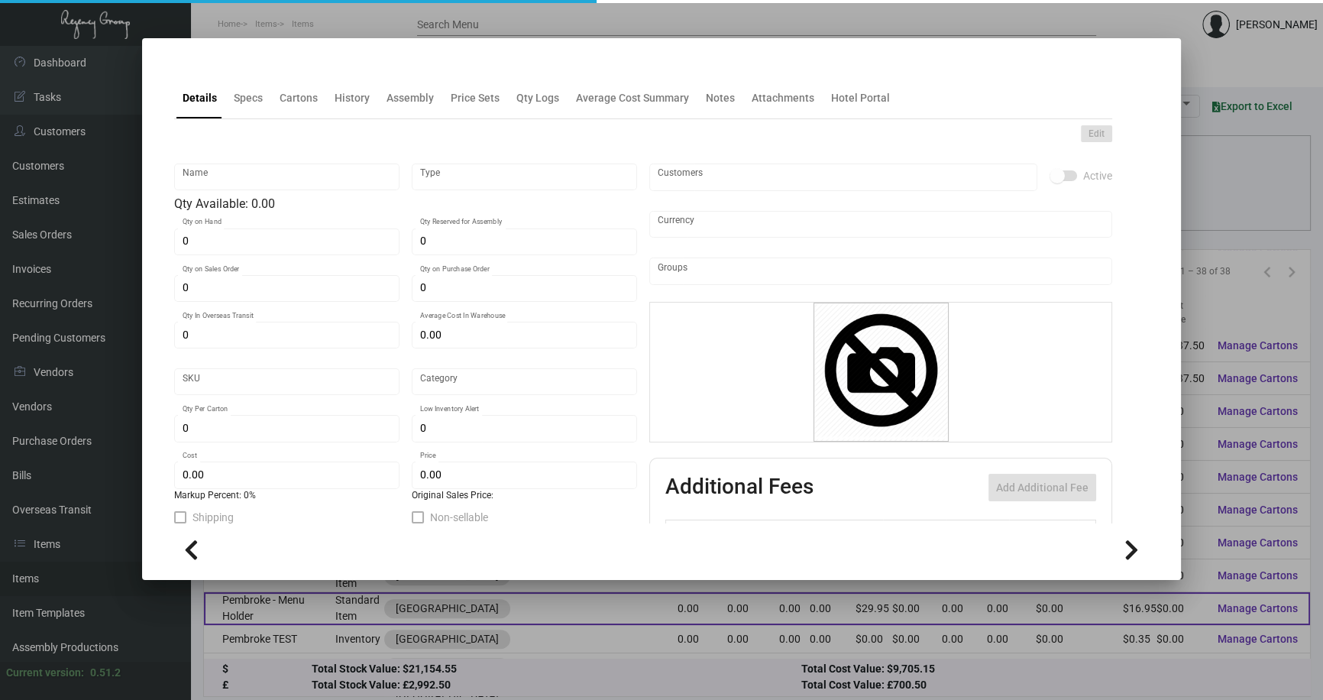
type input "$ 29.95"
checkbox input "true"
type input "United States Dollar $"
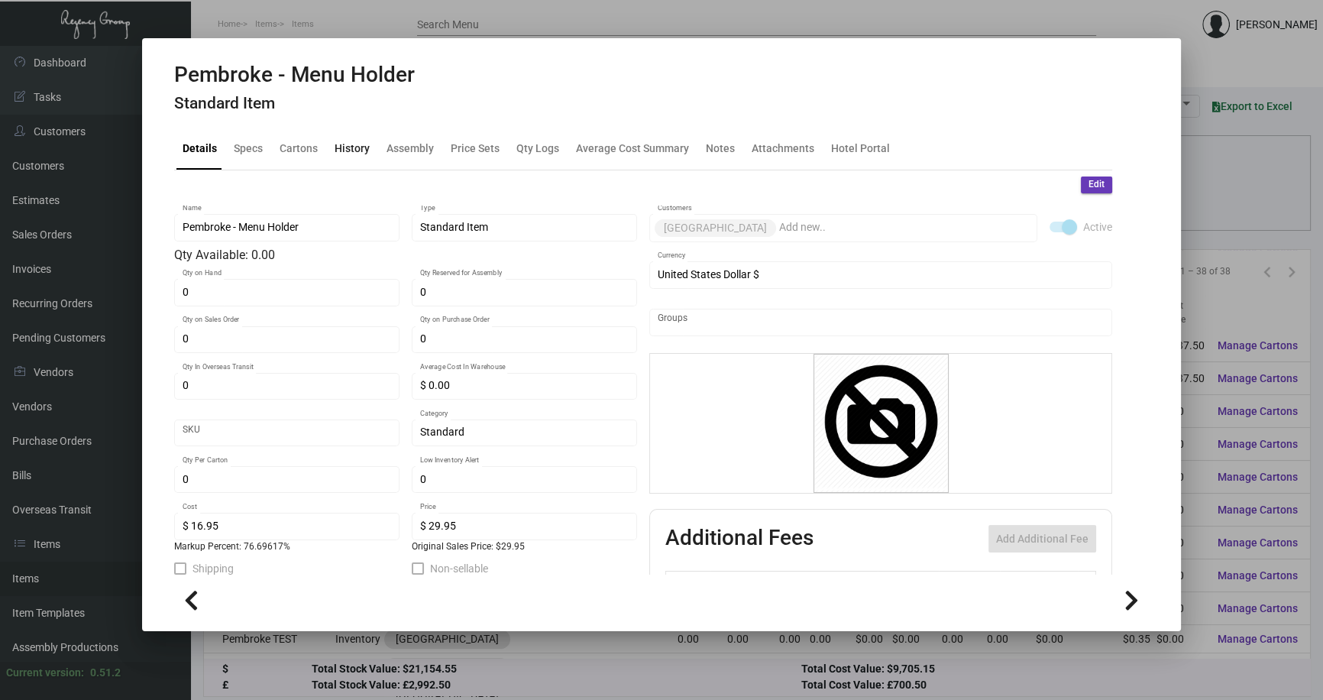
click at [350, 149] on div "History" at bounding box center [352, 149] width 35 height 16
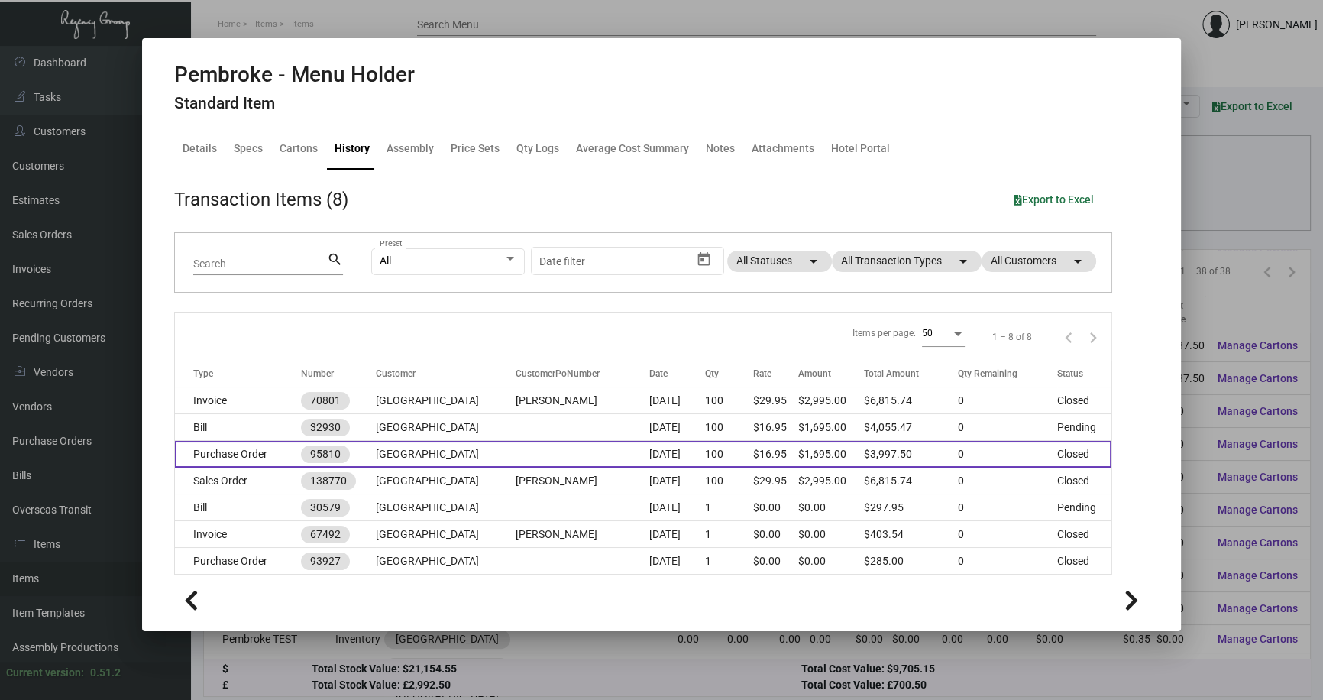
click at [272, 447] on td "Purchase Order" at bounding box center [238, 454] width 126 height 27
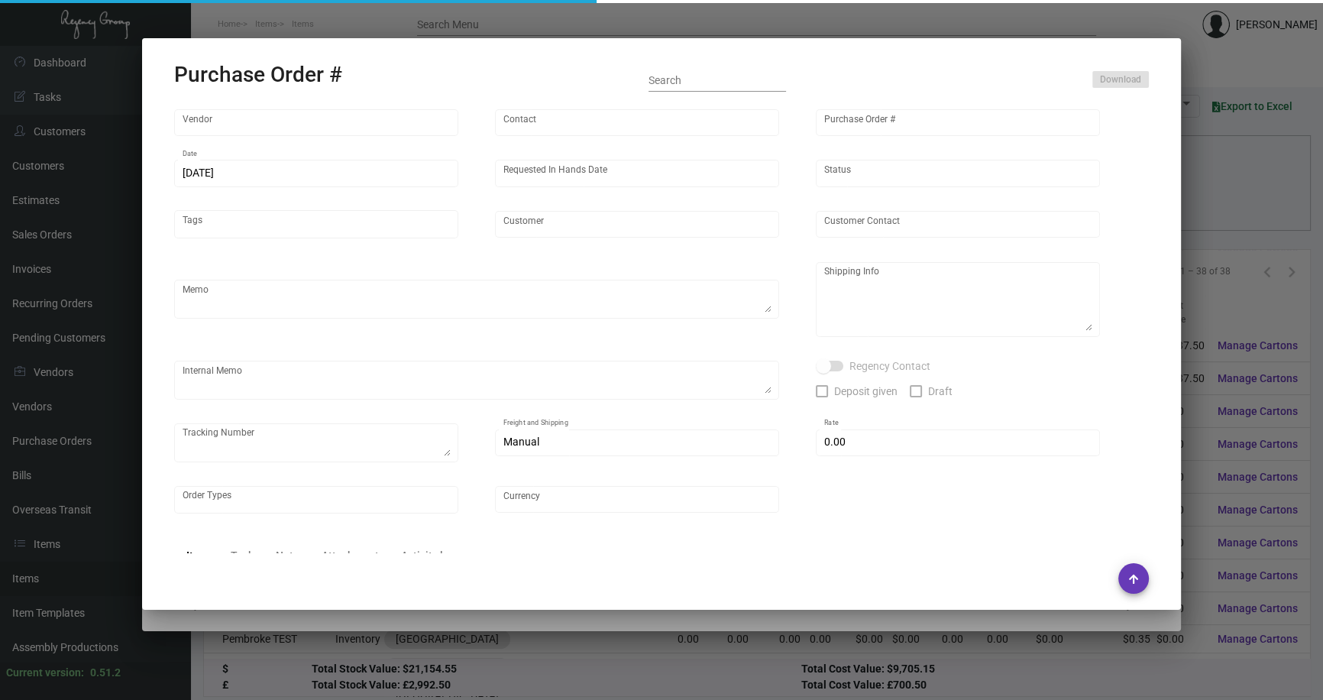
type input "Brandmuscle"
type input "Gary Andresini"
type input "95810"
type input "1/5/2023"
type input "2/8/2023"
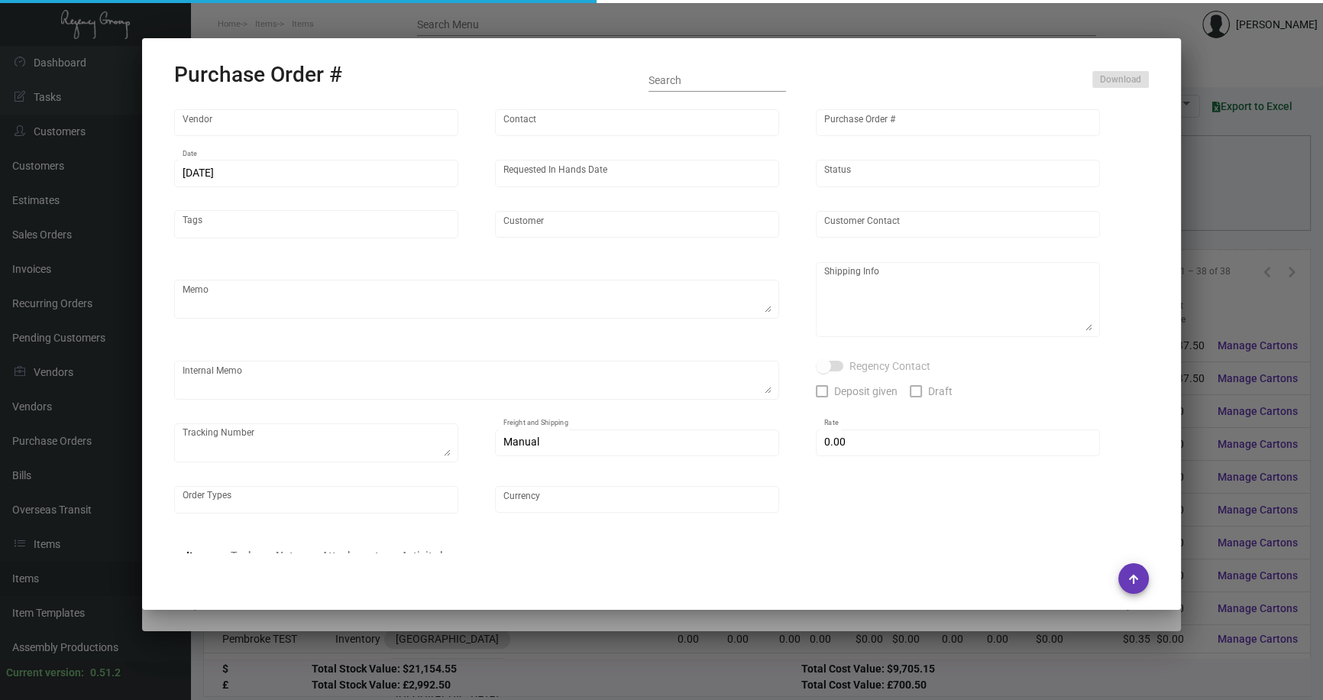
type input "Dupont Circle Hotel"
type input "Nitin Titus"
type textarea "Please process and produce ASAP. Previous orders are referenced below. BLIND Sh…"
type textarea "Nitin Titus Dupont Circle Hotel 1500 New Hampshire Avenue Northwest Washington,…"
type input "$ 0.00"
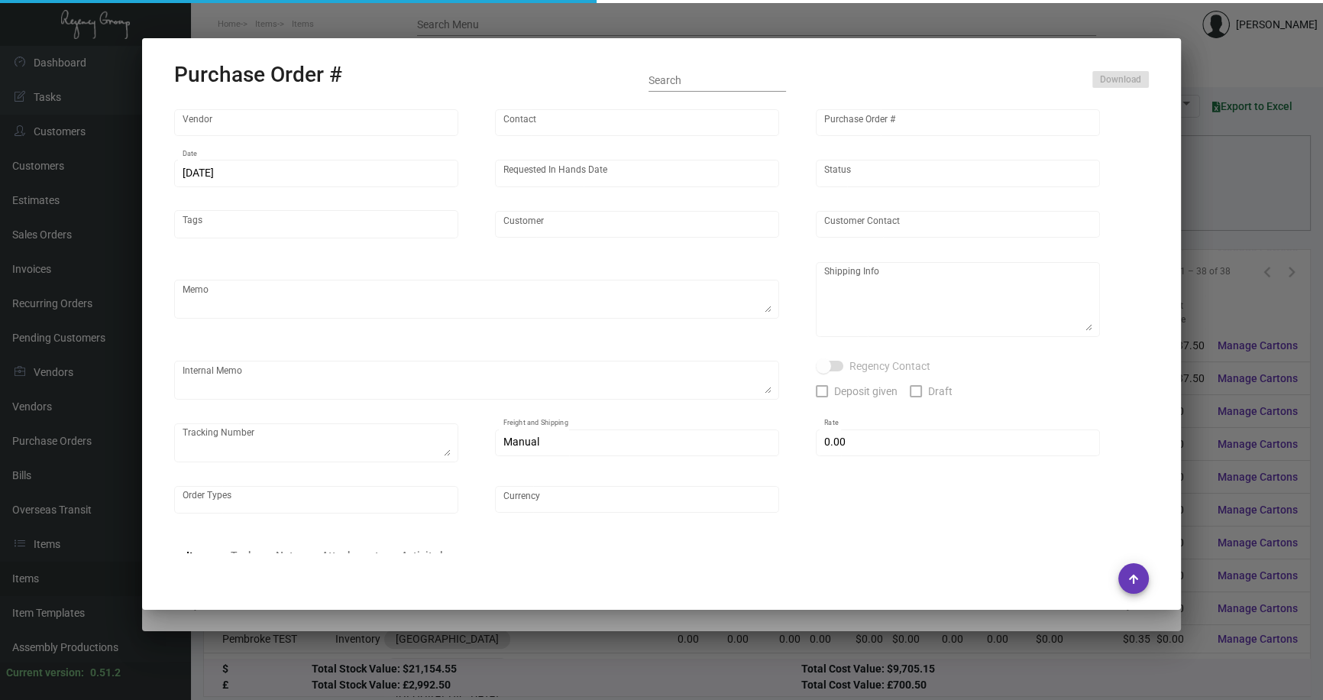
type input "United States Dollar $"
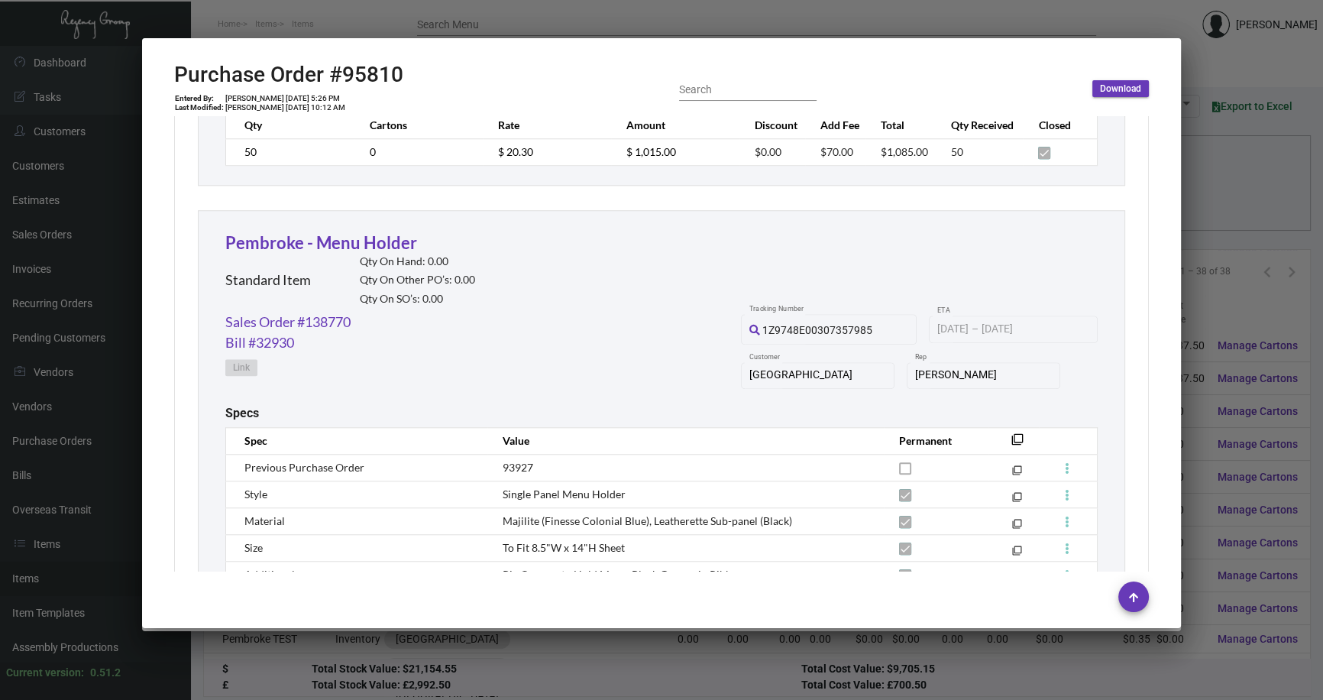
scroll to position [1721, 0]
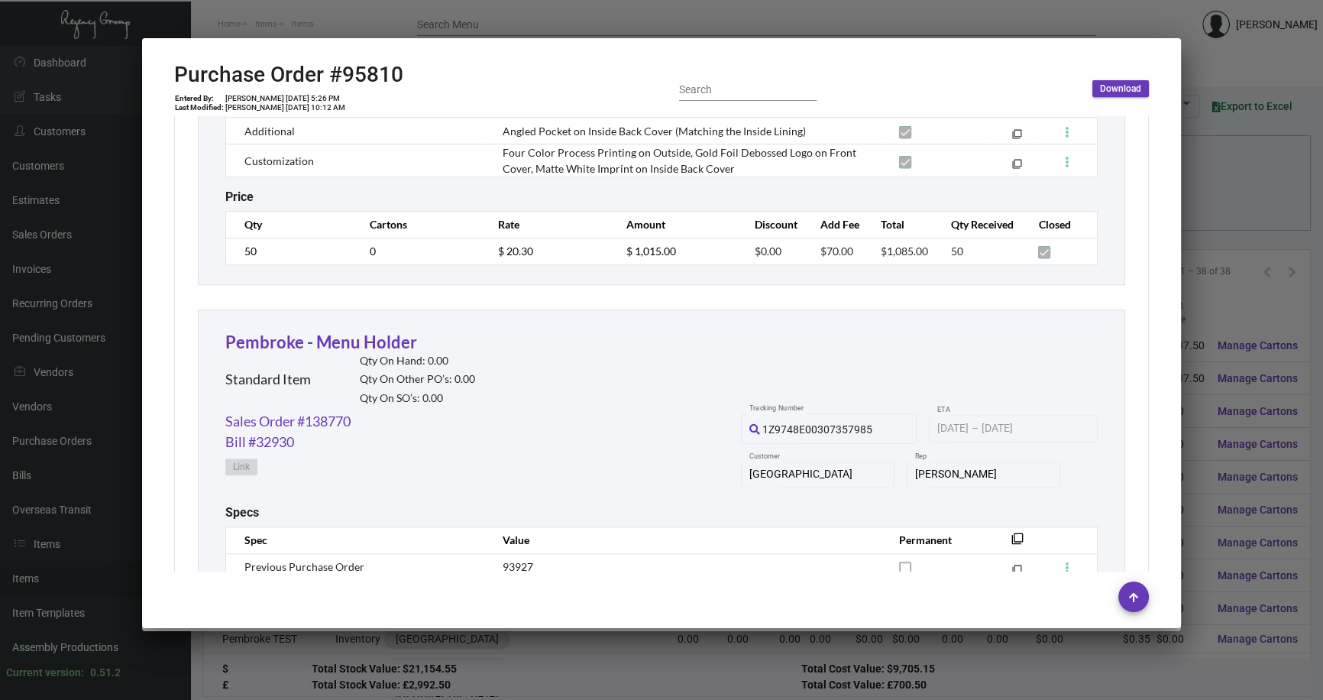
click at [1260, 48] on div at bounding box center [661, 350] width 1323 height 700
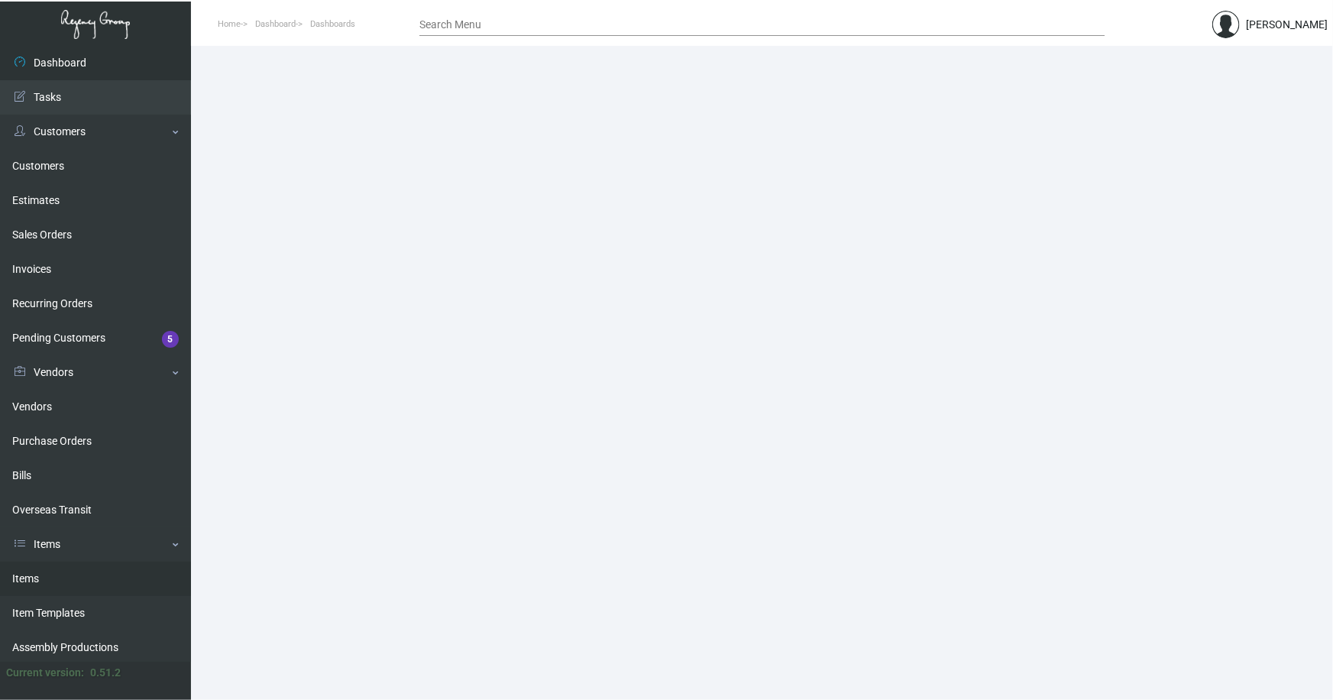
click at [28, 578] on link "Items" at bounding box center [95, 578] width 191 height 34
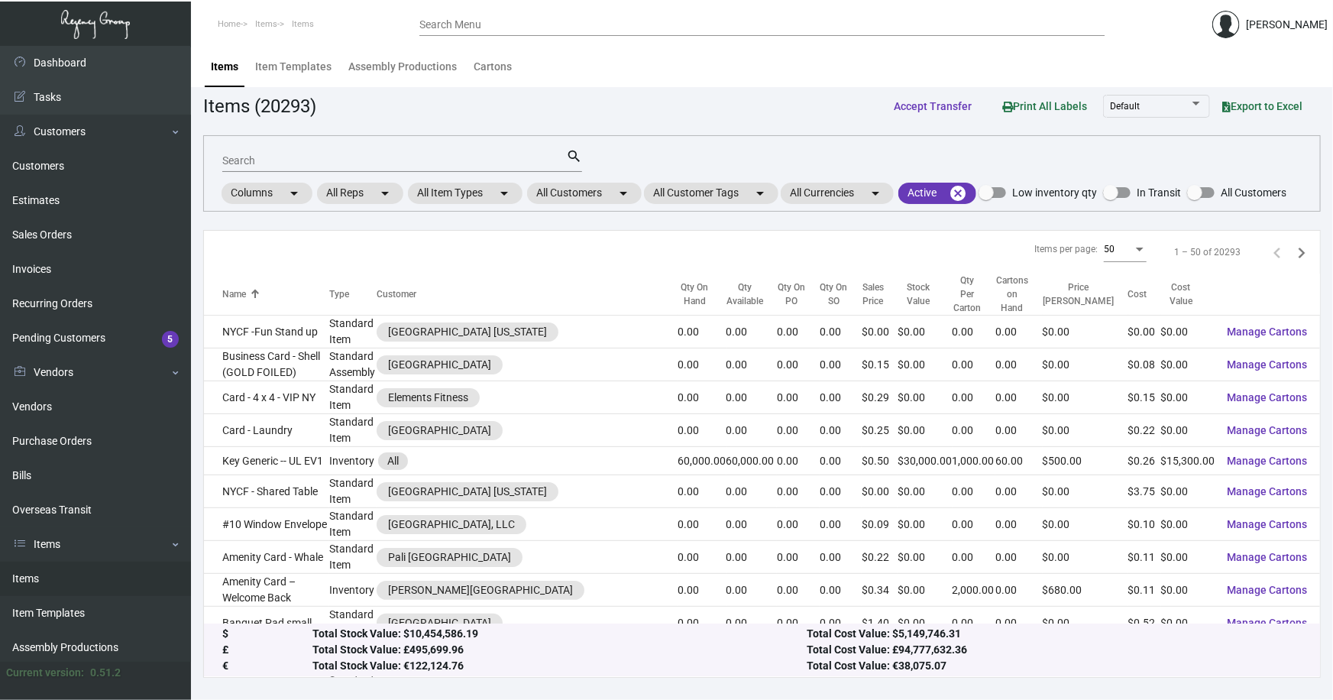
click at [289, 163] on input "Search" at bounding box center [394, 161] width 344 height 12
type input "[PERSON_NAME] pen"
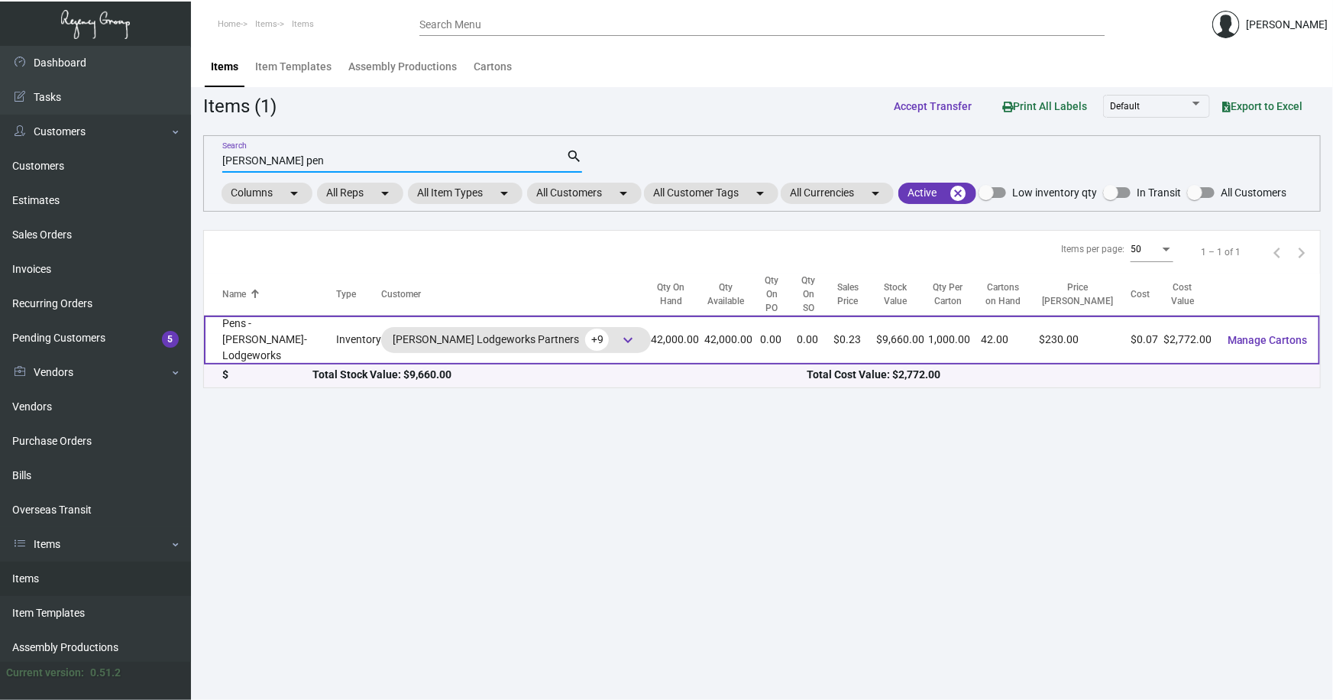
click at [257, 315] on td "Pens - [PERSON_NAME]-Lodgeworks" at bounding box center [270, 339] width 132 height 49
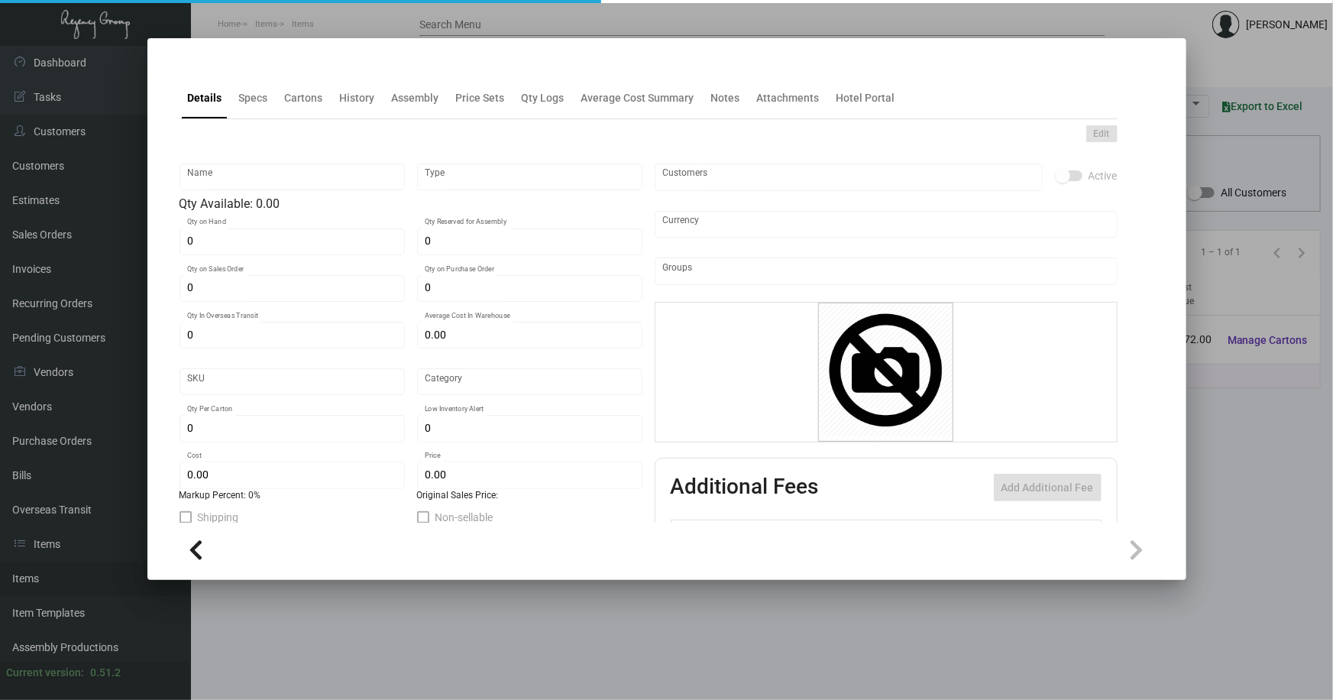
type input "Pens - [PERSON_NAME]-Lodgeworks"
type input "Inventory"
type input "42,000"
type input "$ 0.066"
type input "Standard"
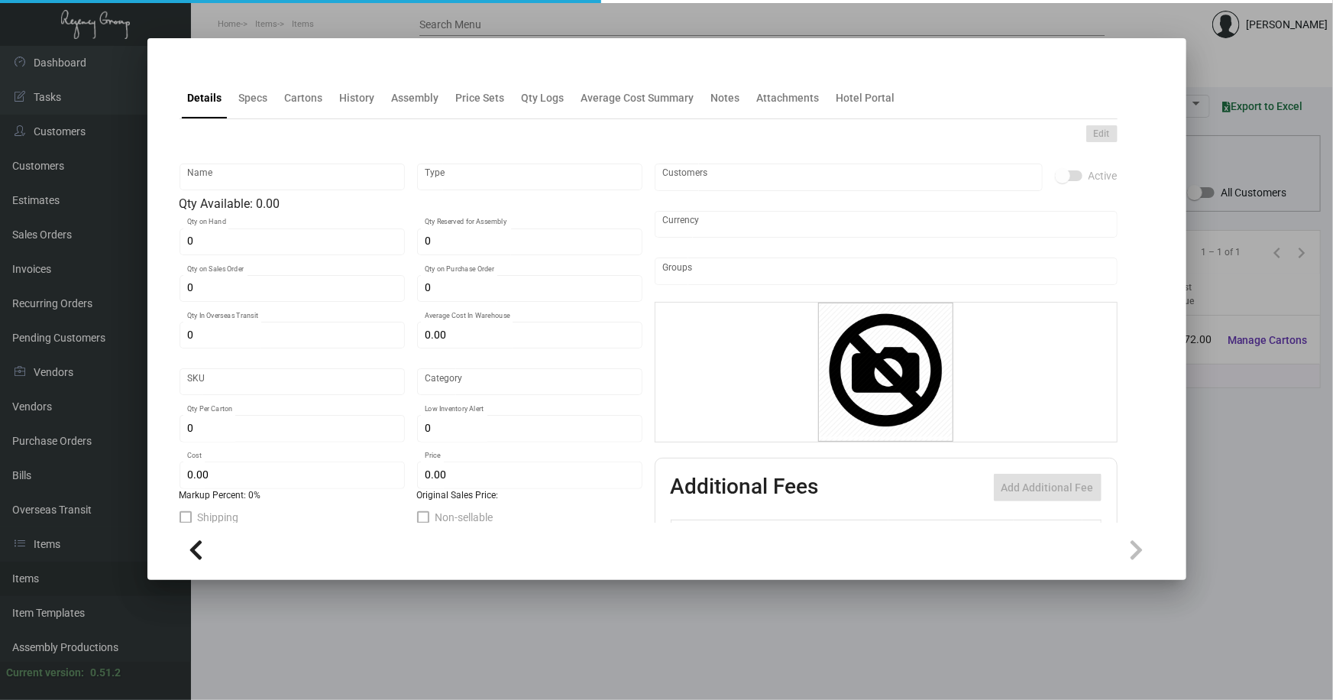
type input "1,000"
type input "20,000"
type input "$ 0.066"
type input "$ 0.23"
type textarea "BIC Pen: Navy color barrel click pen, gold parts and clip, one color logo decor…"
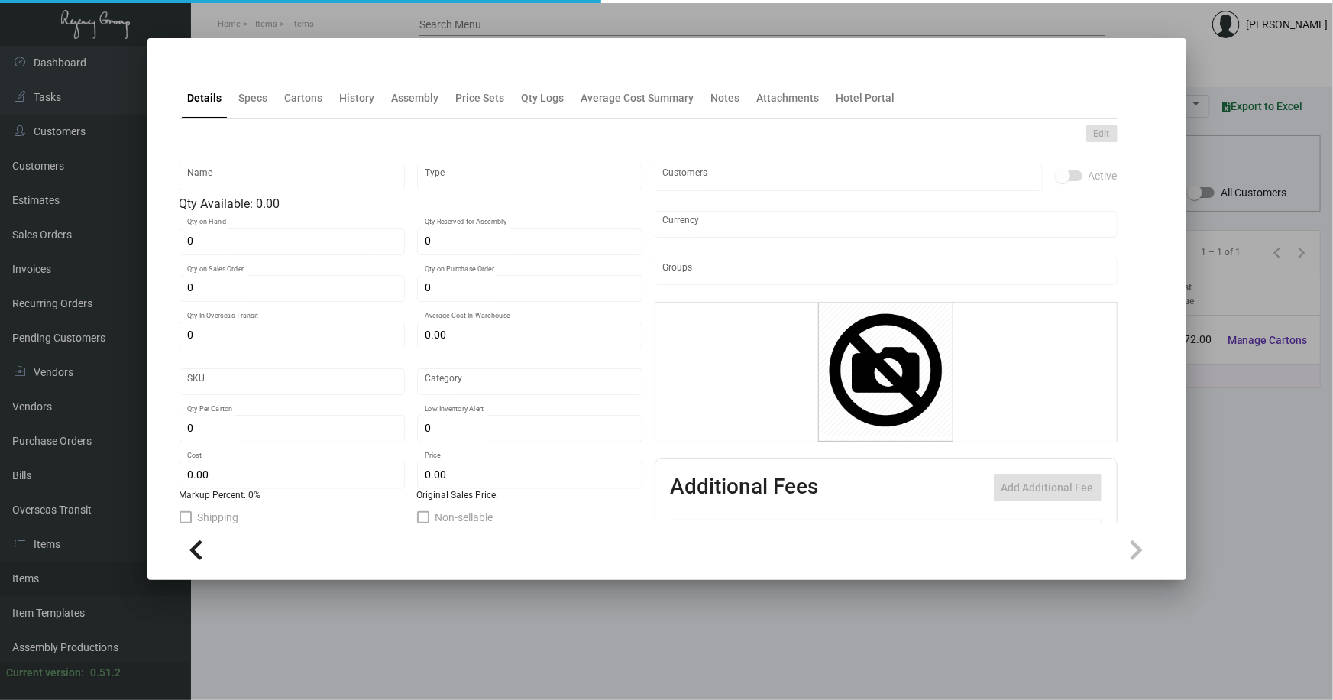
type textarea "BIC Pen: Navy color barrel click pen, gold parts and clip, one color logo decor…"
checkbox input "true"
type input "United States Dollar $"
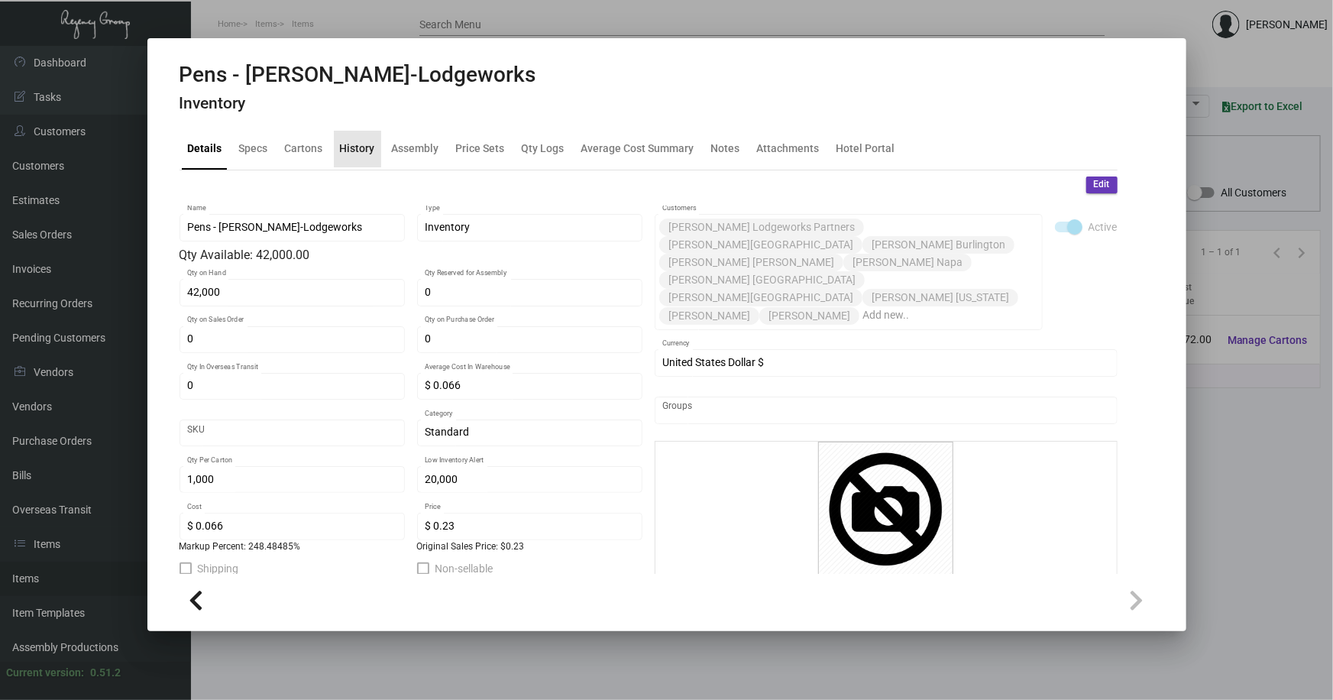
click at [357, 151] on div "History" at bounding box center [357, 149] width 35 height 16
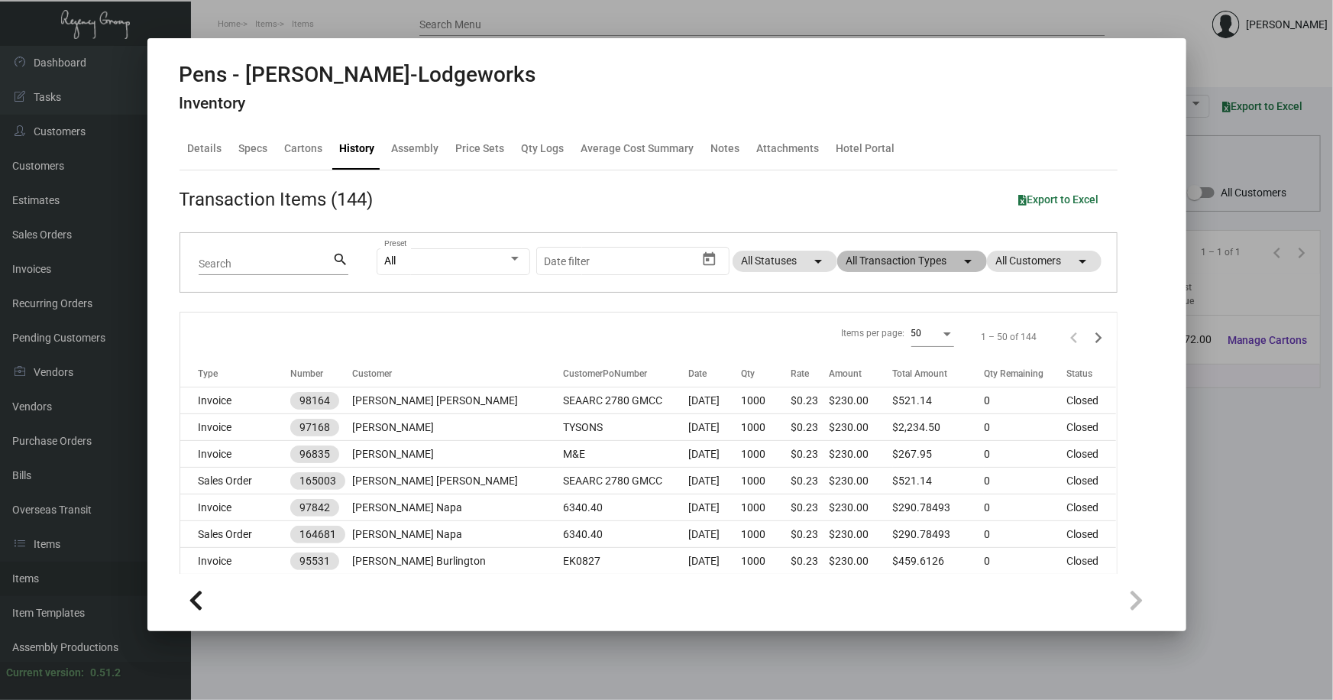
click at [885, 260] on mat-chip "All Transaction Types arrow_drop_down" at bounding box center [912, 261] width 150 height 21
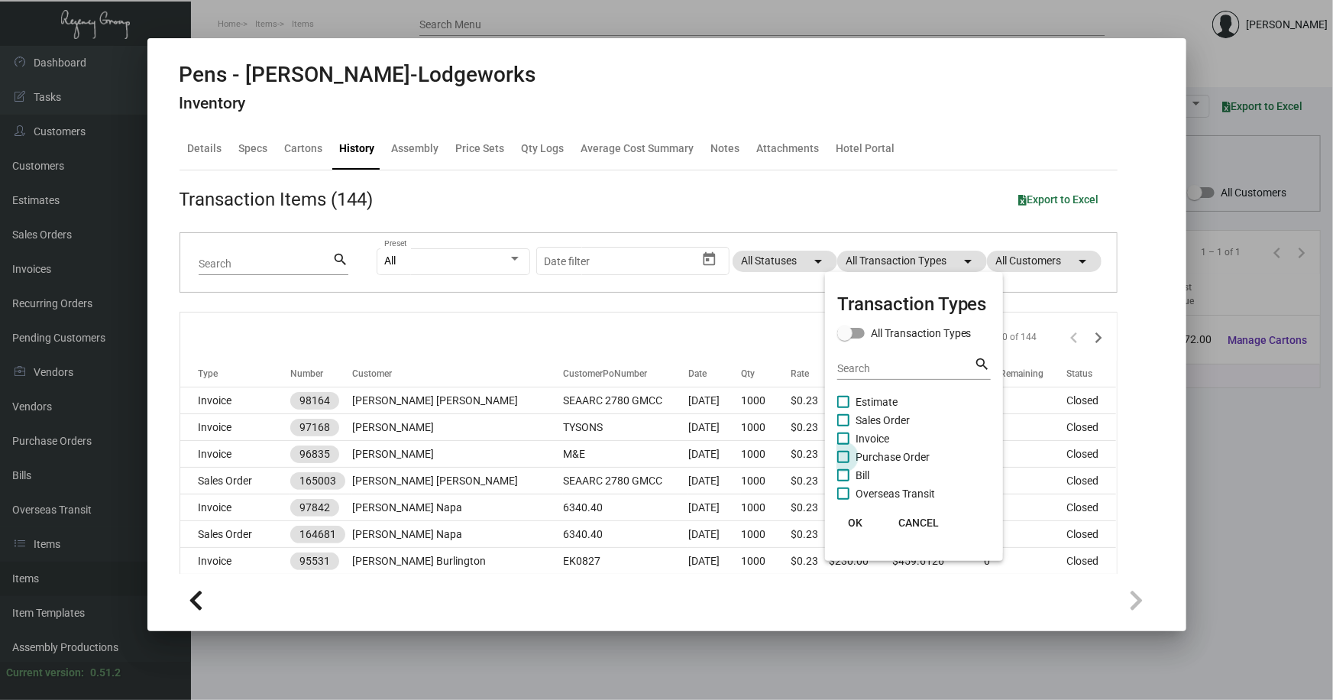
click at [885, 453] on span "Purchase Order" at bounding box center [893, 457] width 74 height 18
click at [843, 463] on input "Purchase Order" at bounding box center [843, 463] width 1 height 1
checkbox input "true"
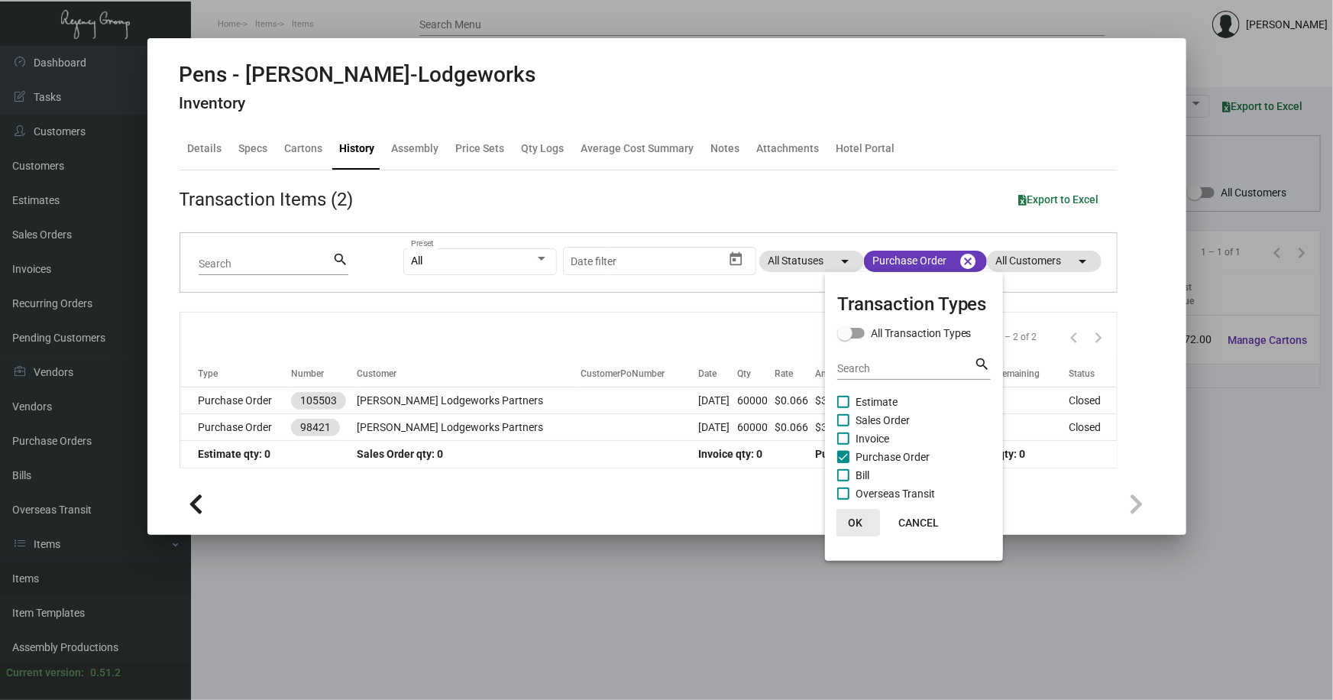
click at [854, 519] on span "OK" at bounding box center [855, 522] width 15 height 12
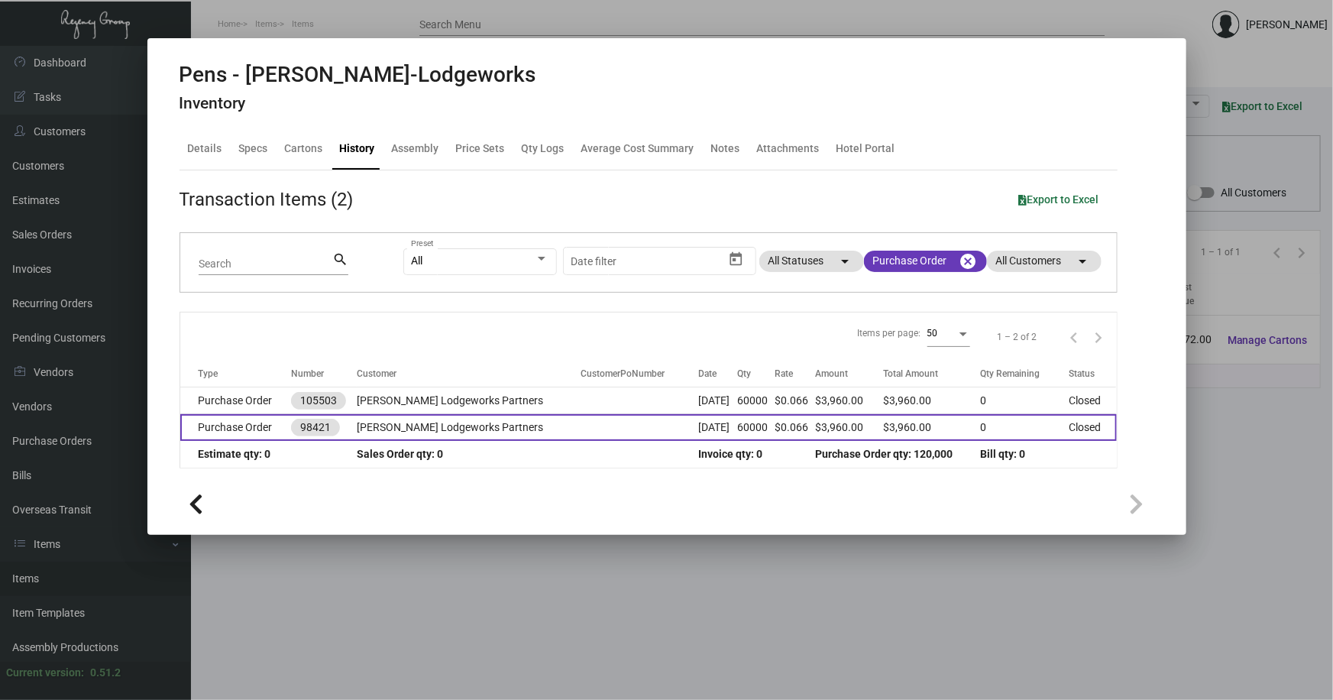
click at [236, 425] on td "Purchase Order" at bounding box center [235, 427] width 111 height 27
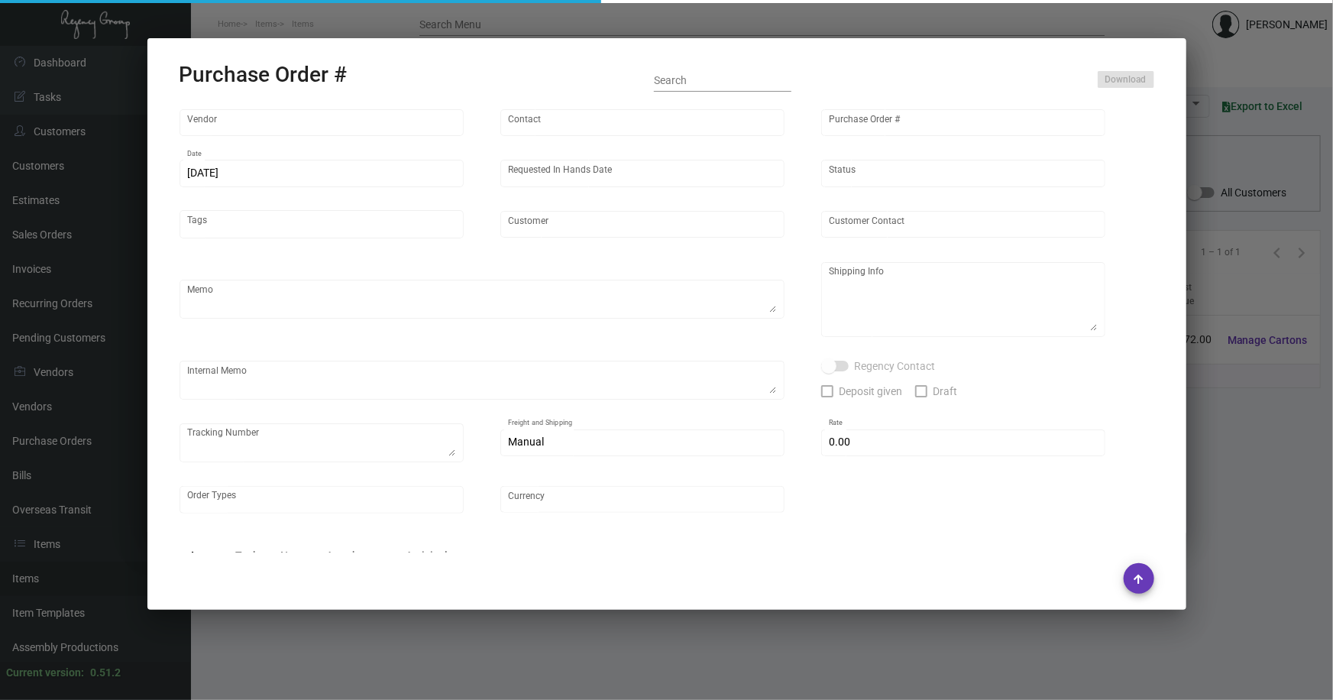
type input "Prostar - Pens"
type input "Skila Liao"
type input "98421"
type input "5/15/2023"
type input "6/25/2023"
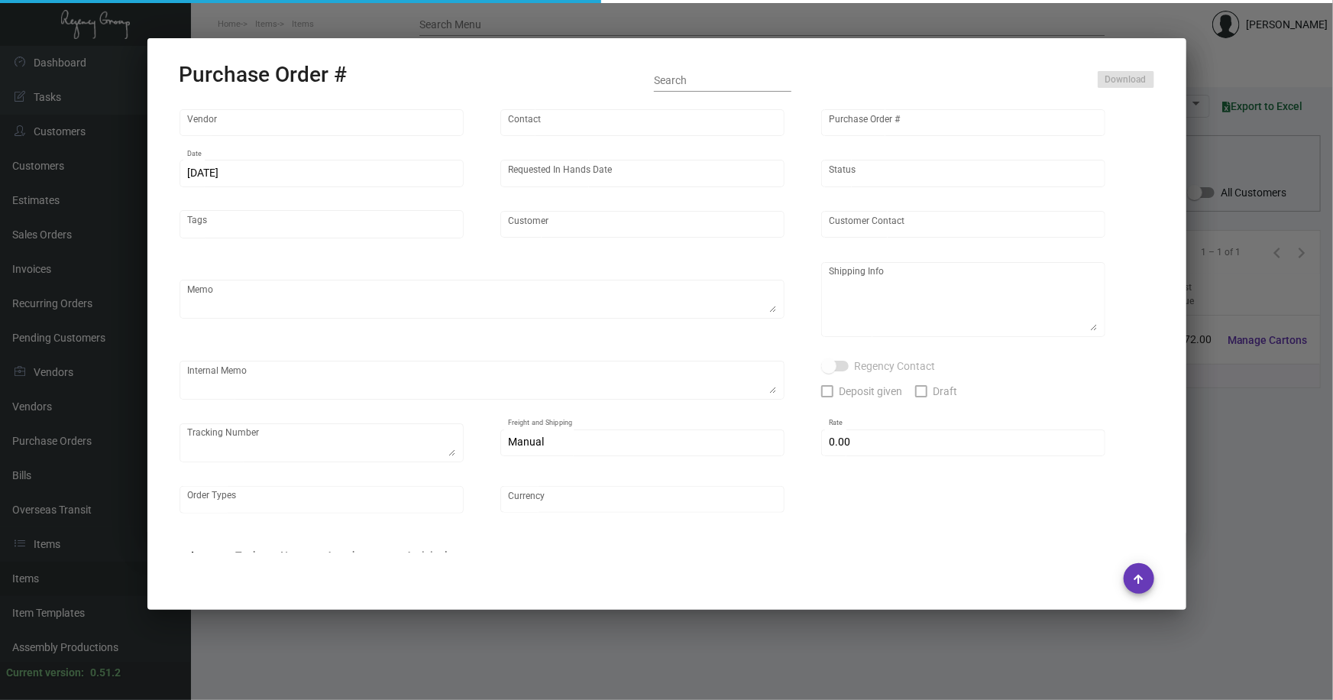
type input "[PERSON_NAME] Lodgeworks Partners"
type textarea "All to Nj, Air 12K rest split in 2 shipments, 1st boat immediately, 2nd boat in…"
type textarea "Regency Group NJ - Alex Penate 22 Belgrove Dr. Kearny, NJ, 07032 US"
checkbox input "true"
type input "$ 0.00"
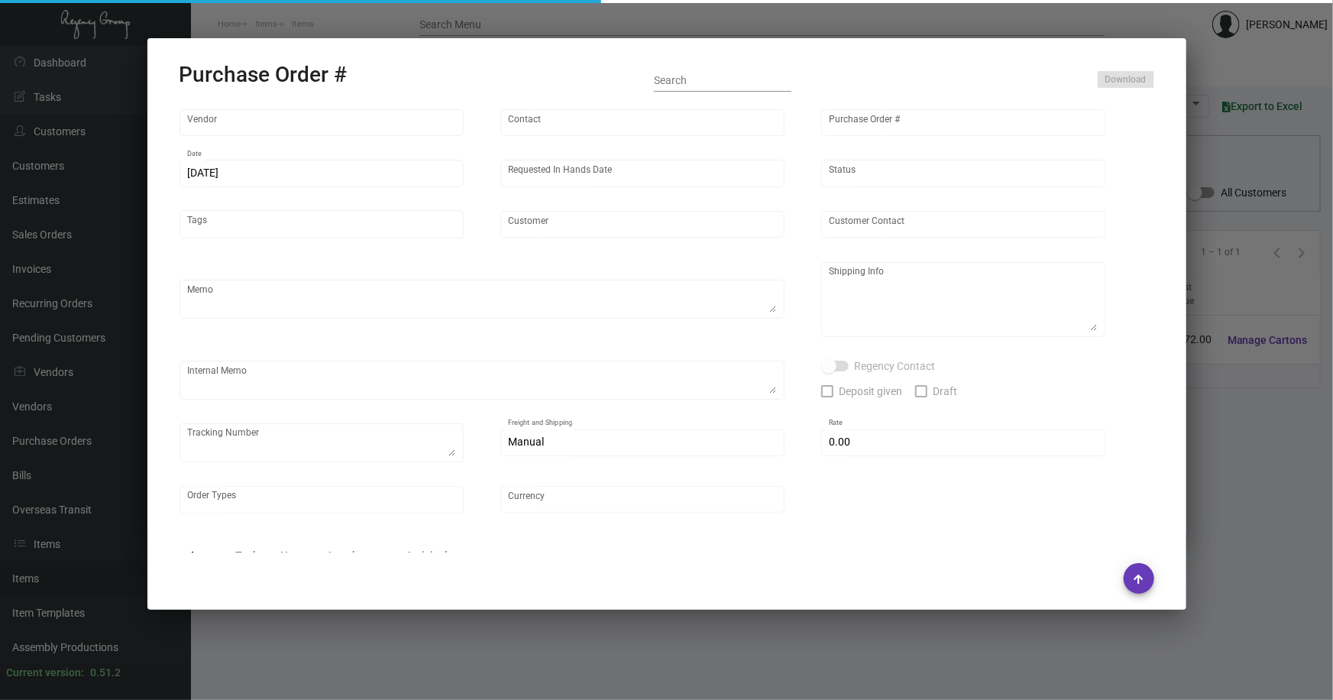
type input "United States Dollar $"
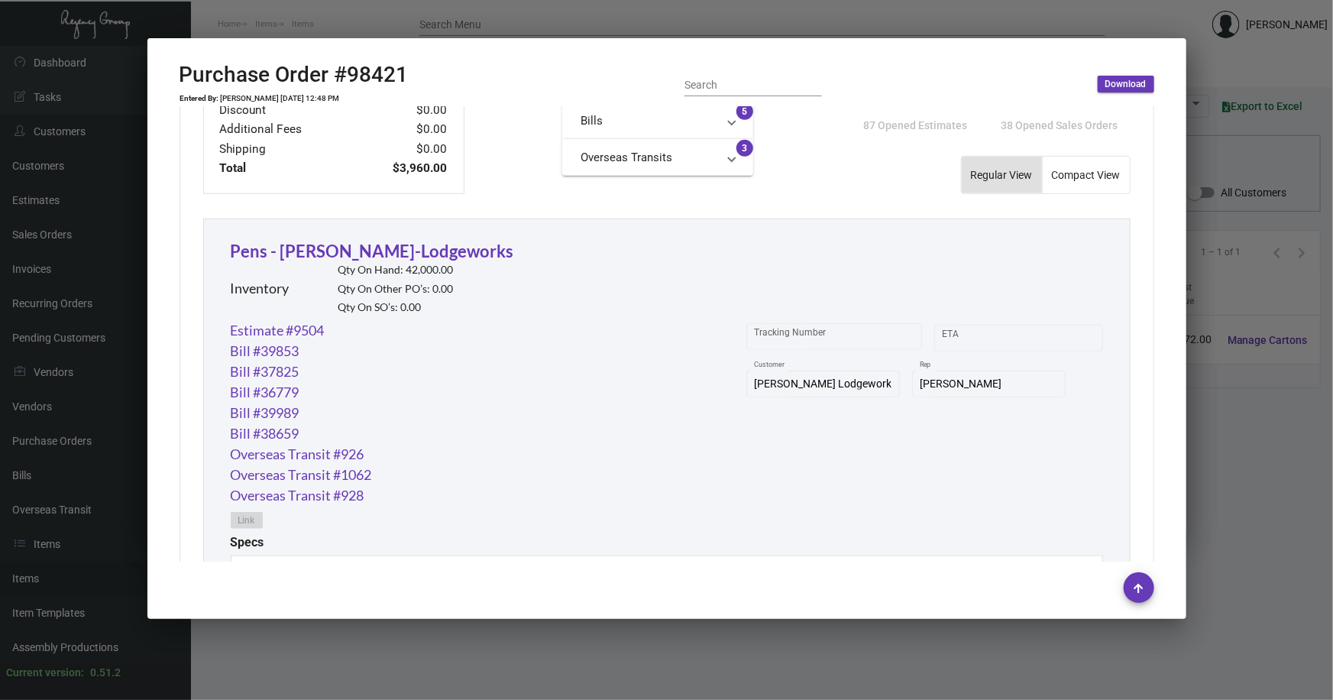
scroll to position [625, 0]
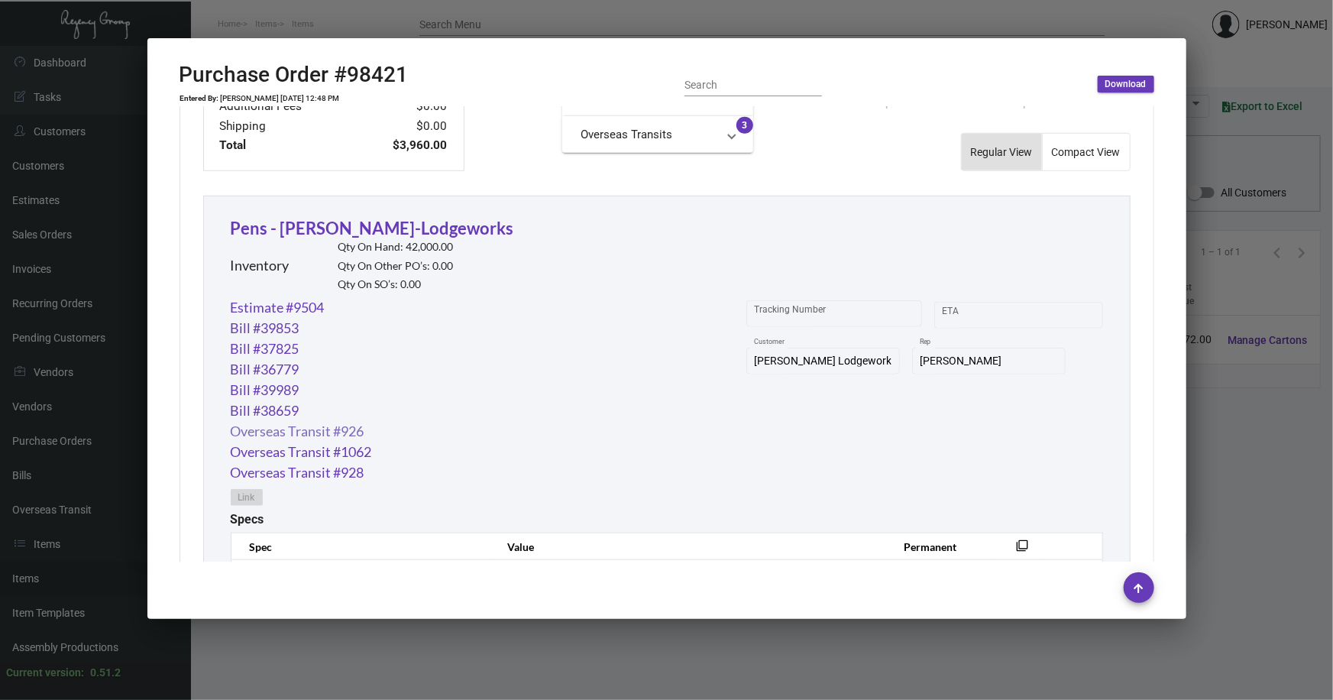
click at [283, 424] on link "Overseas Transit #926" at bounding box center [298, 431] width 134 height 21
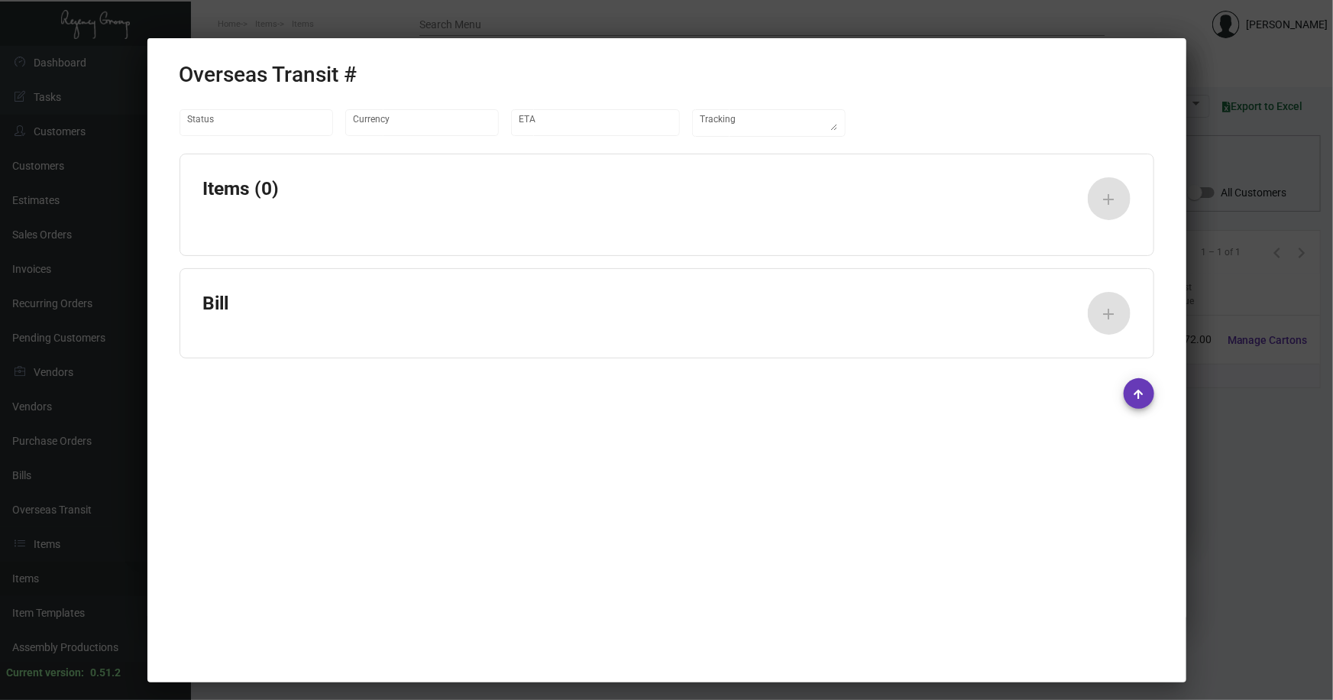
type input "United States Dollar $"
type input "8/10/2023"
type input "8/15/2023"
type textarea "Container#NYKU0845692 - 723983"
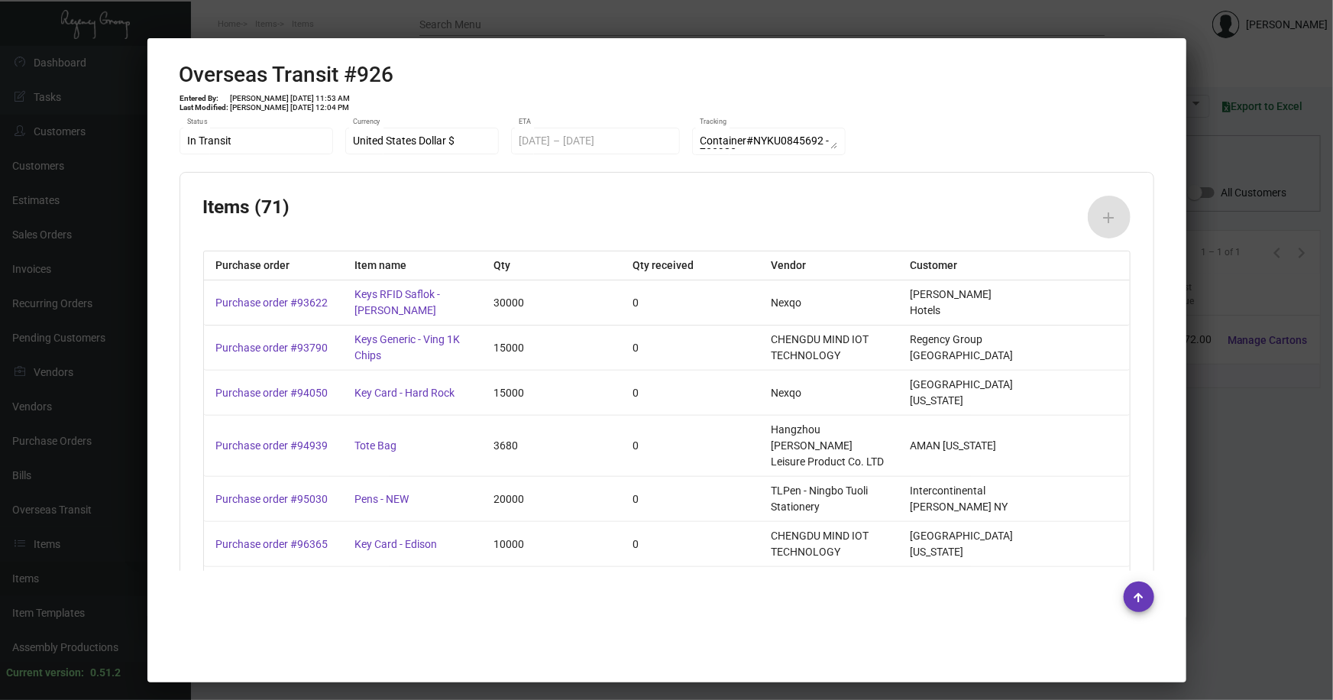
click at [1221, 405] on div at bounding box center [666, 350] width 1333 height 700
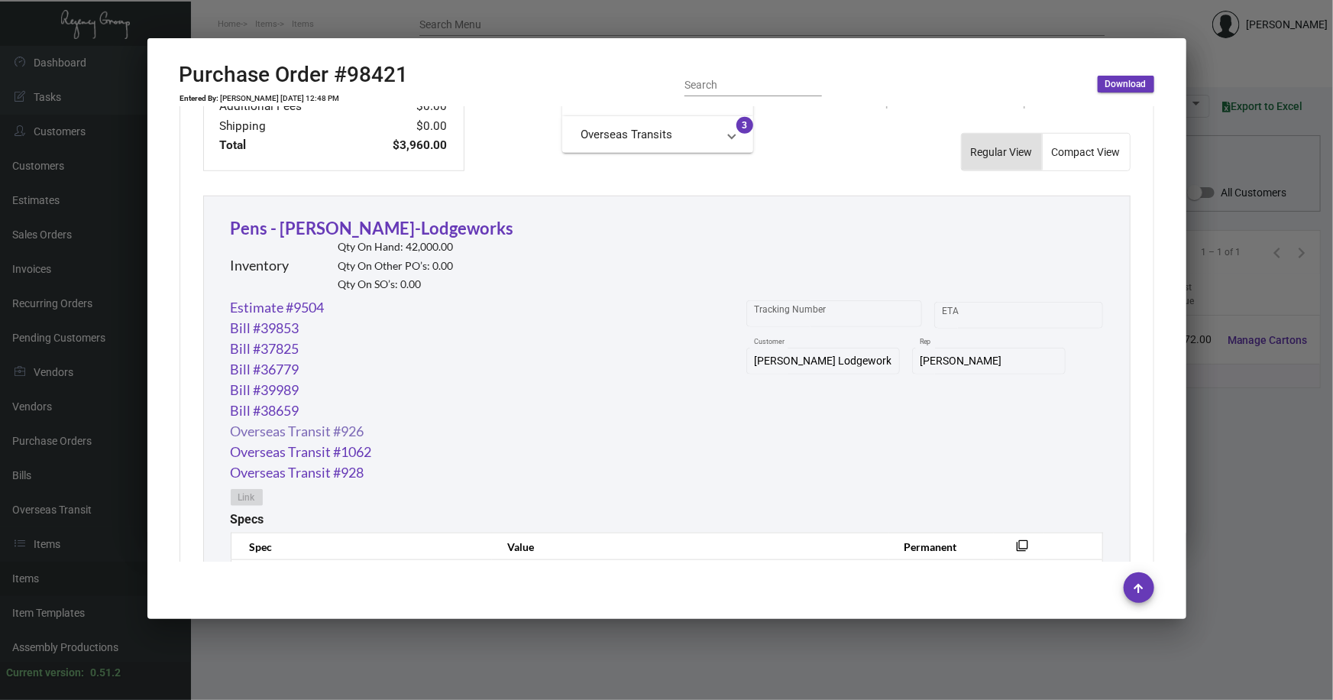
click at [315, 428] on link "Overseas Transit #926" at bounding box center [298, 431] width 134 height 21
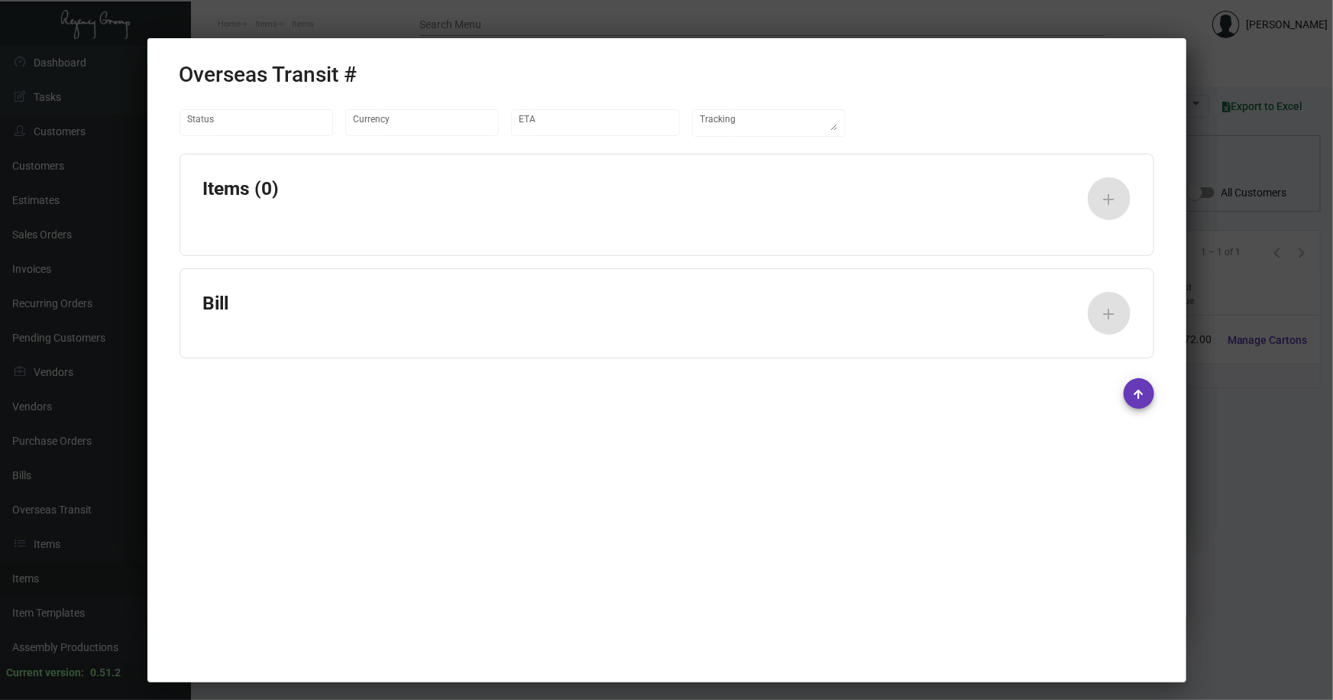
type input "United States Dollar $"
type input "8/10/2023"
type input "8/15/2023"
type textarea "Container#NYKU0845692 - 723983"
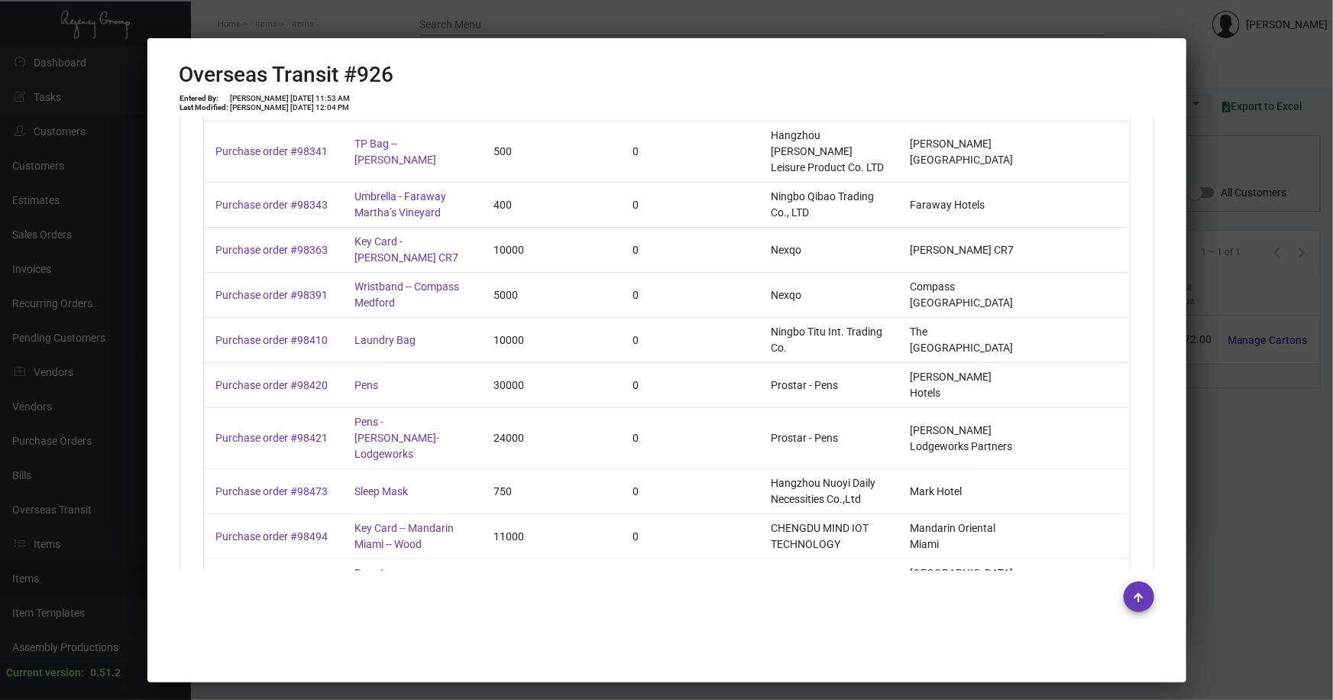
scroll to position [1887, 0]
click at [1241, 159] on div at bounding box center [666, 350] width 1333 height 700
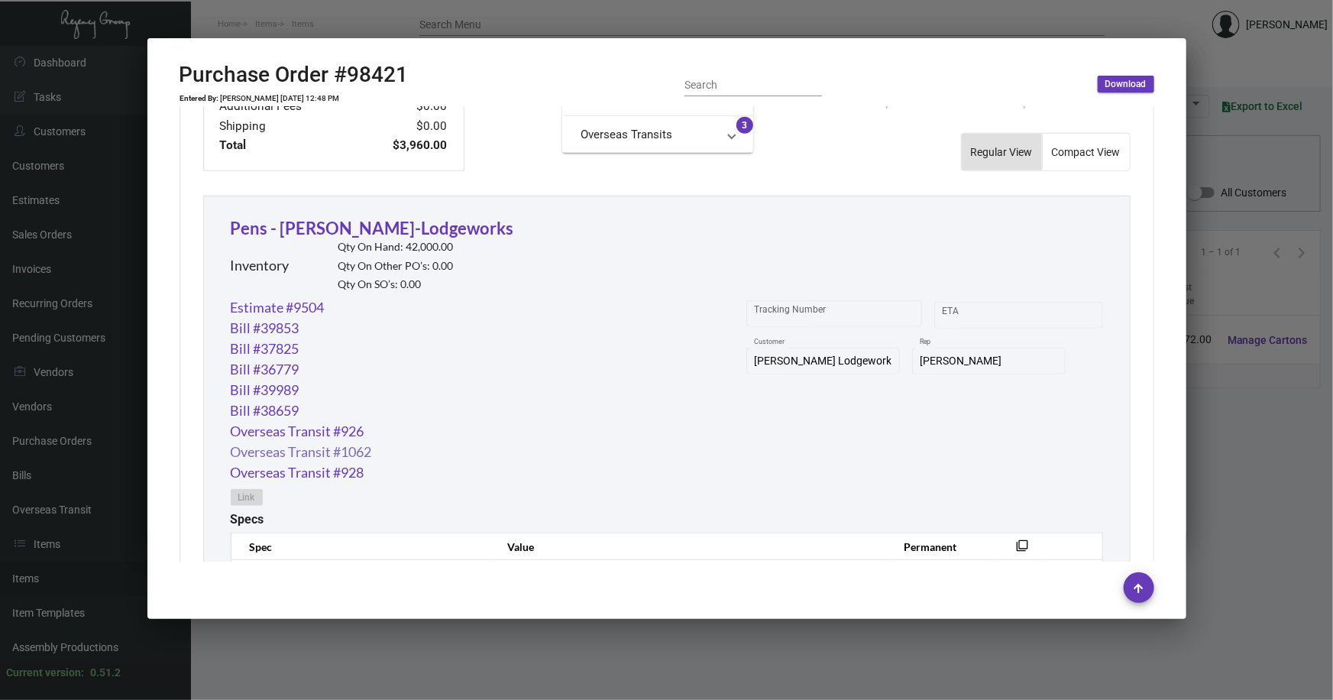
click at [315, 445] on link "Overseas Transit #1062" at bounding box center [301, 452] width 141 height 21
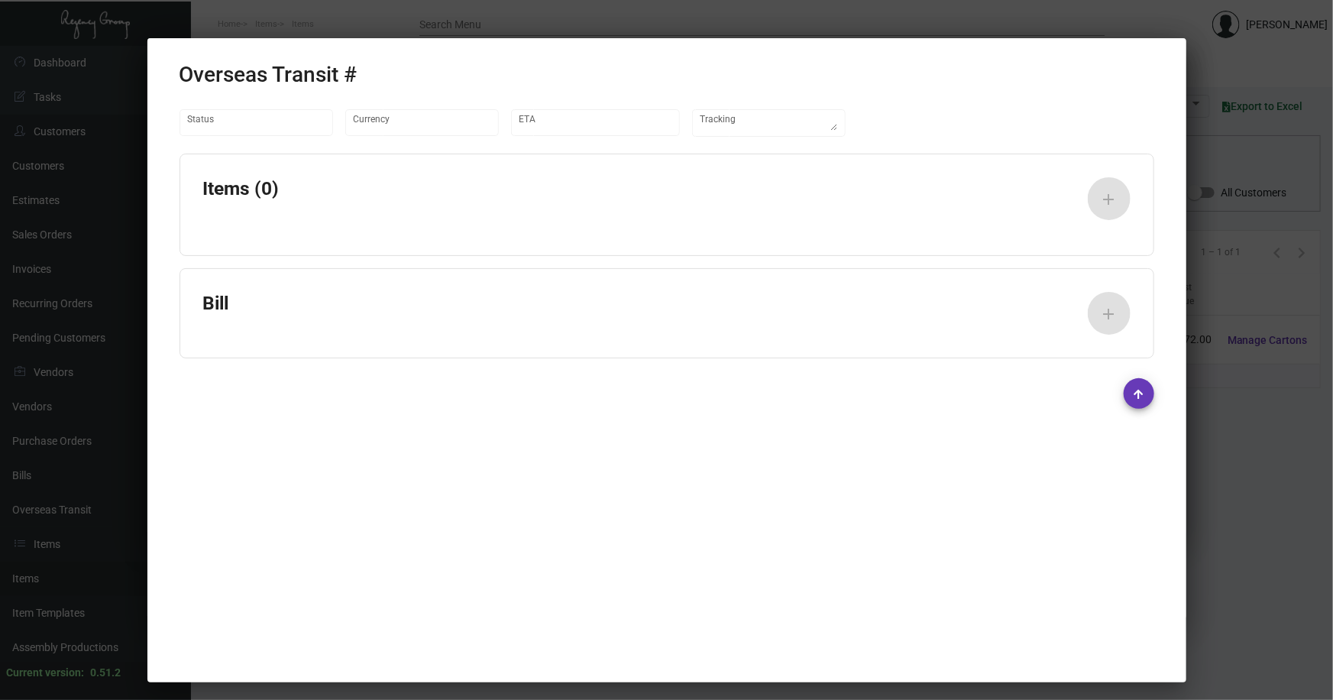
type input "United States Dollar $"
type input "12/8/2023"
type input "12/13/2023"
type textarea "Container# OOLU1498580, CSNU8117816 - 727484"
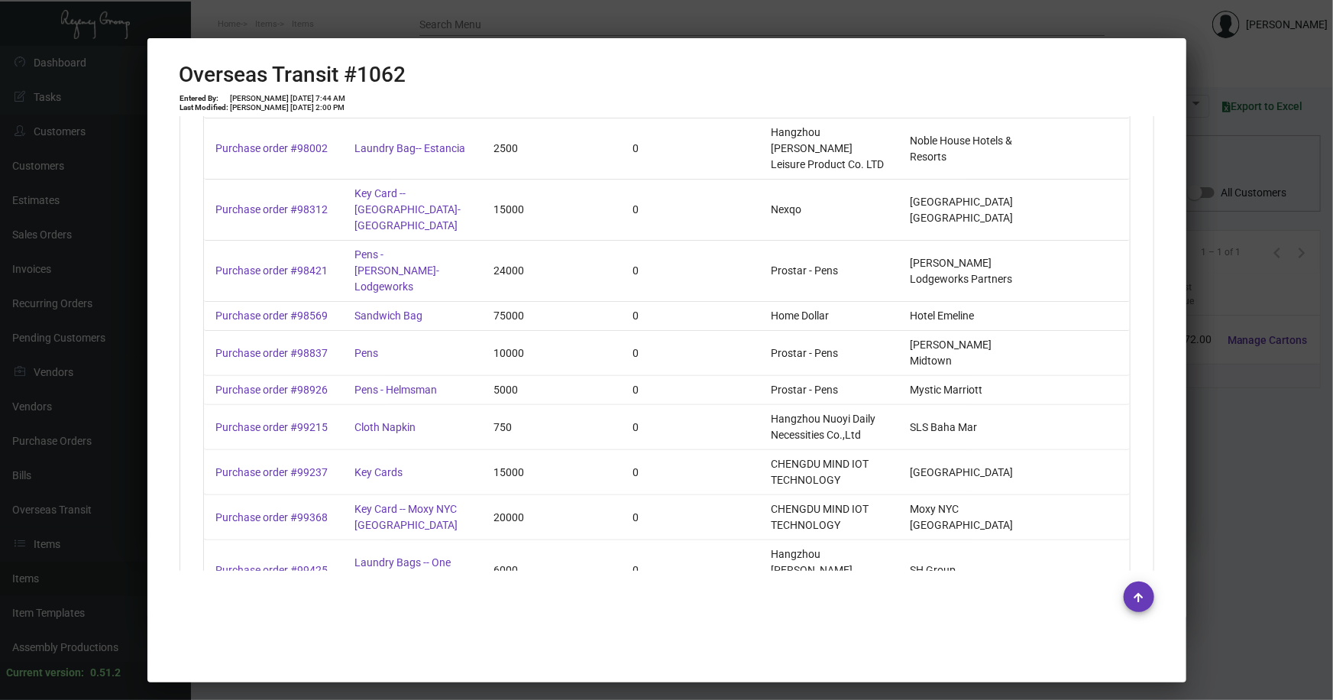
scroll to position [1433, 0]
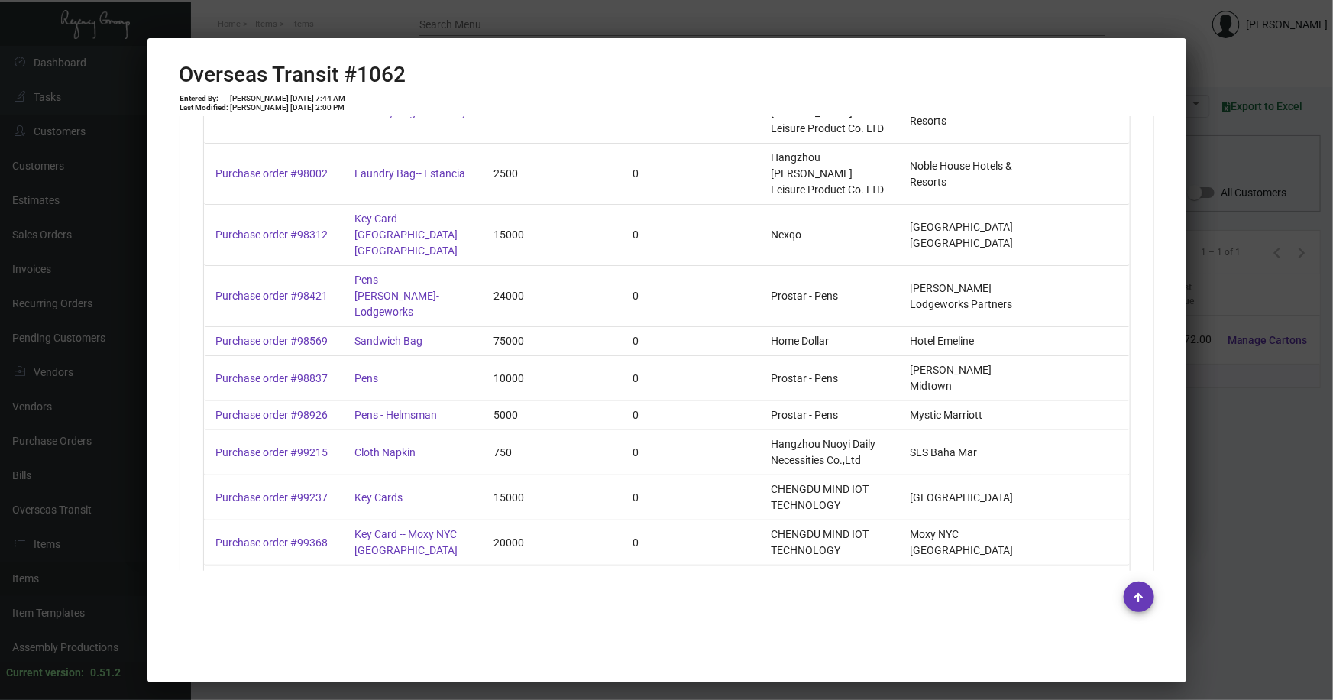
drag, startPoint x: 1237, startPoint y: 370, endPoint x: 1210, endPoint y: 363, distance: 27.6
click at [1233, 367] on div at bounding box center [666, 350] width 1333 height 700
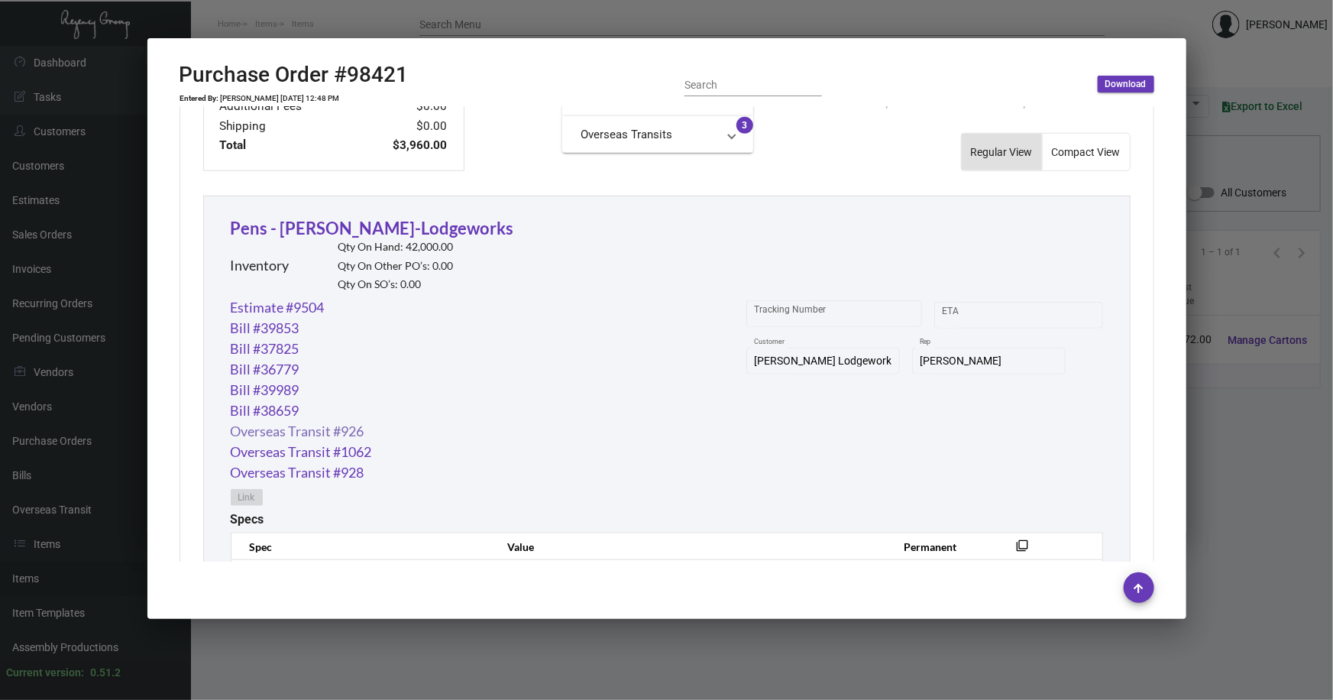
click at [324, 427] on link "Overseas Transit #926" at bounding box center [298, 431] width 134 height 21
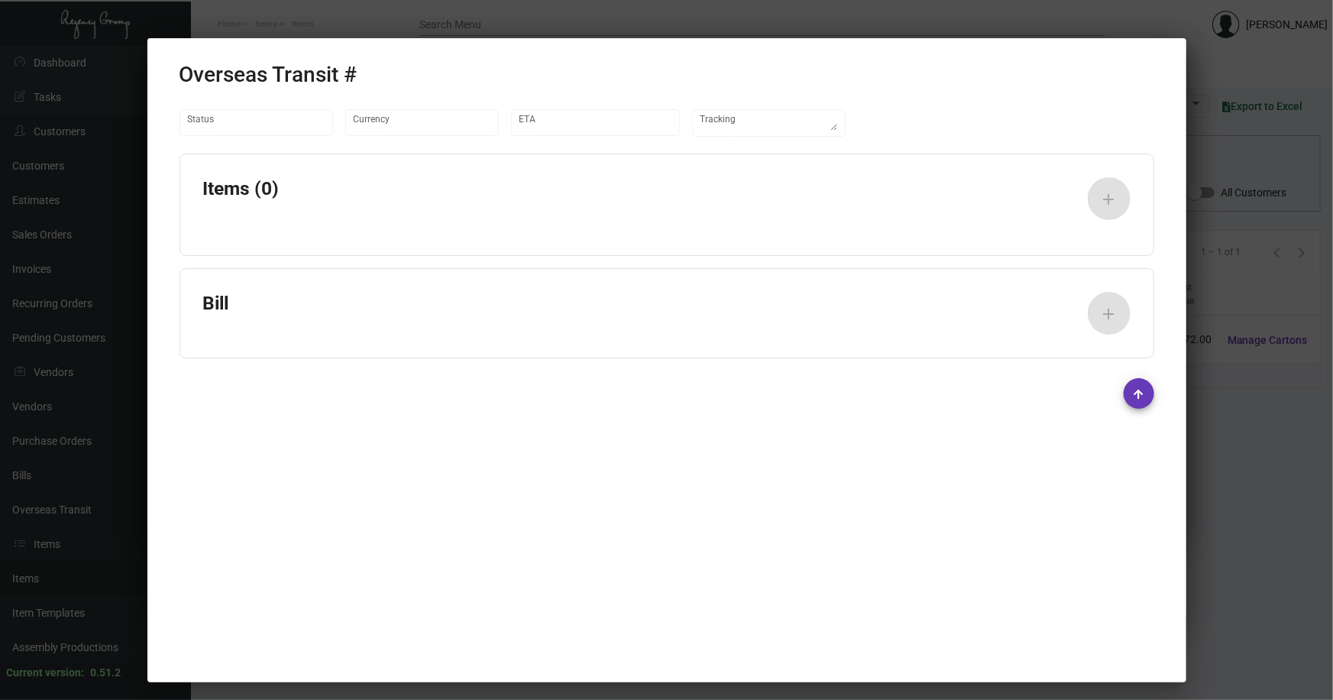
type input "United States Dollar $"
type input "8/10/2023"
type input "8/15/2023"
type textarea "Container#NYKU0845692 - 723983"
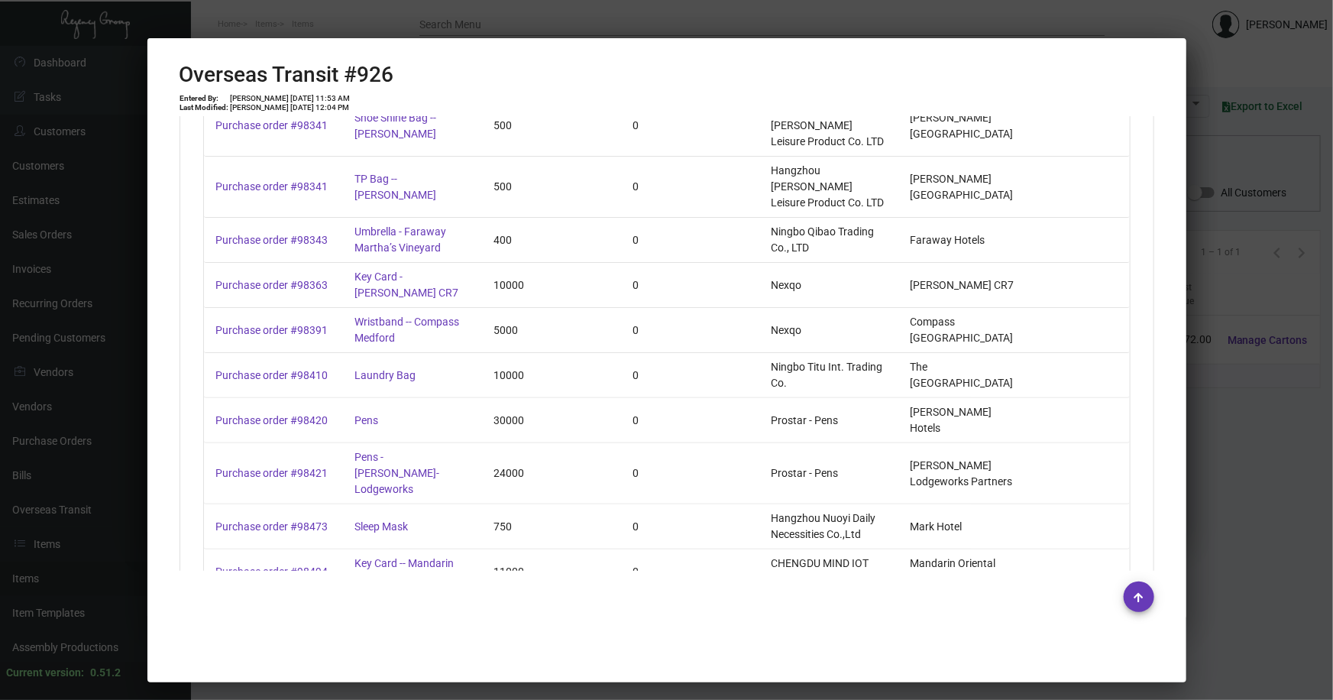
scroll to position [1817, 0]
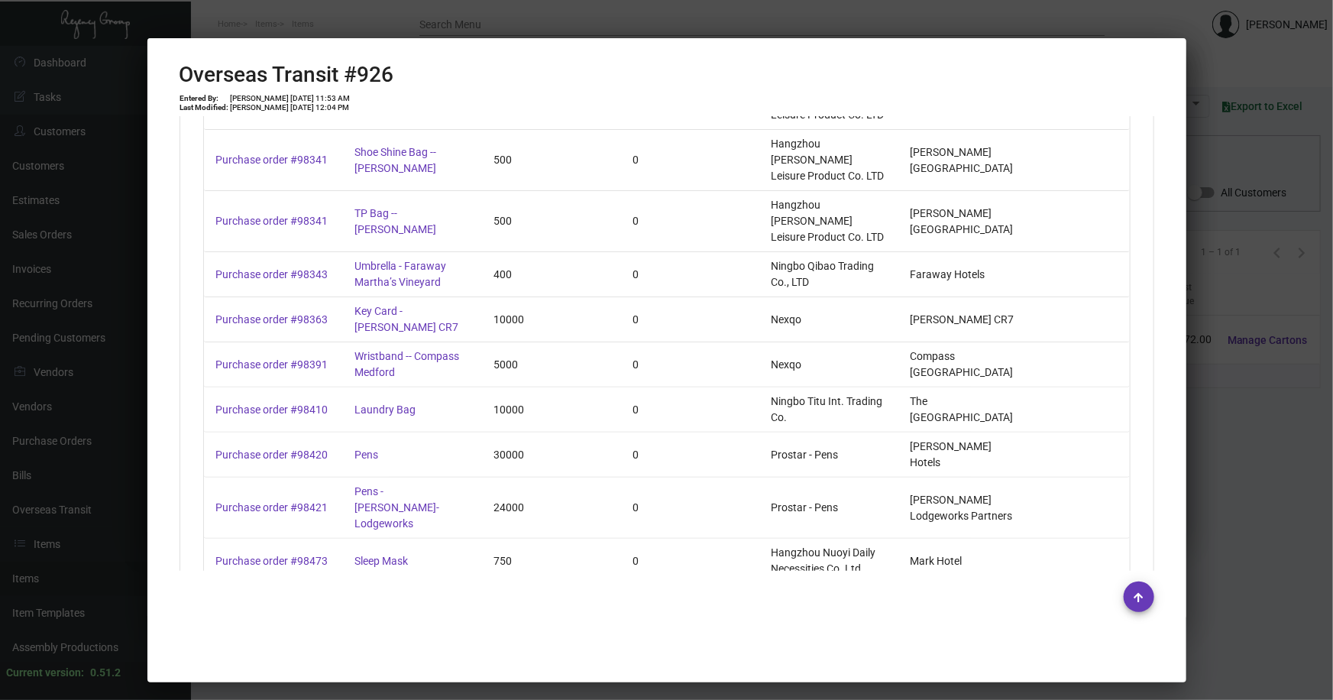
click at [1245, 460] on div at bounding box center [666, 350] width 1333 height 700
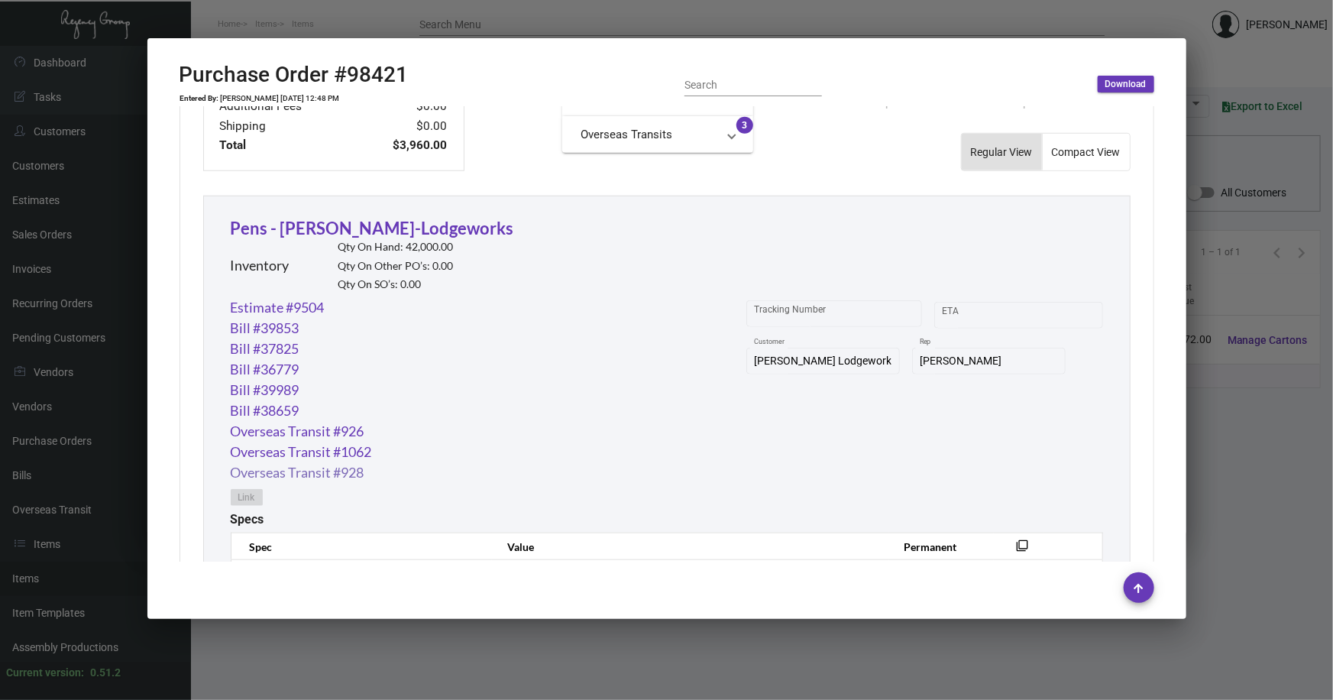
click at [340, 472] on link "Overseas Transit #928" at bounding box center [298, 472] width 134 height 21
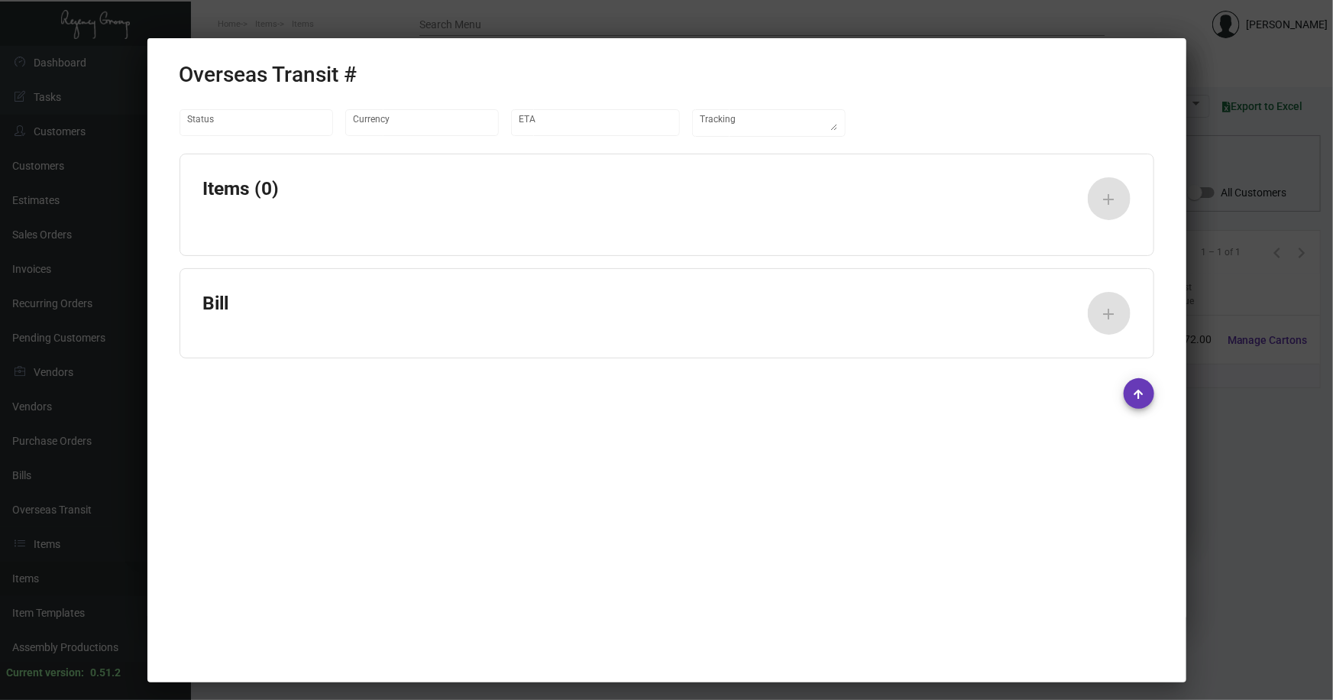
type input "United States Dollar $"
type input "7/3/2023"
type input "7/5/2023"
type textarea "DHL#3382098661"
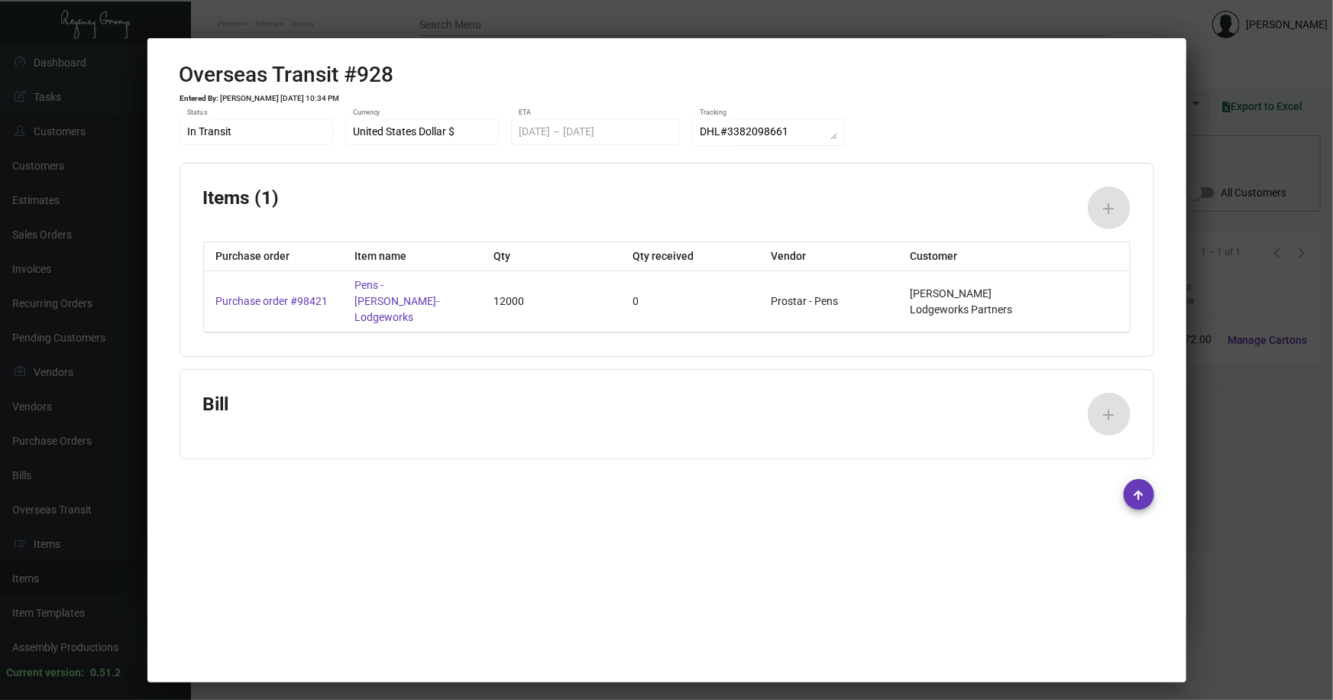
click at [1256, 426] on div at bounding box center [666, 350] width 1333 height 700
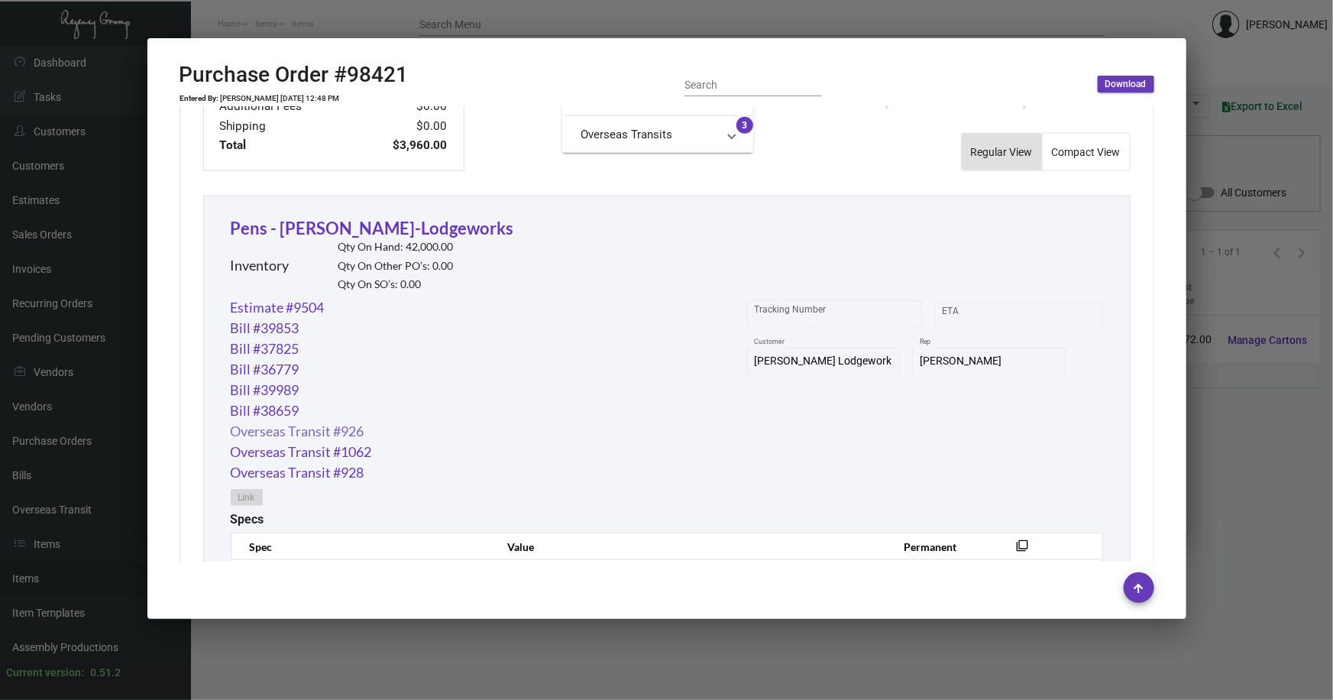
click at [312, 428] on link "Overseas Transit #926" at bounding box center [298, 431] width 134 height 21
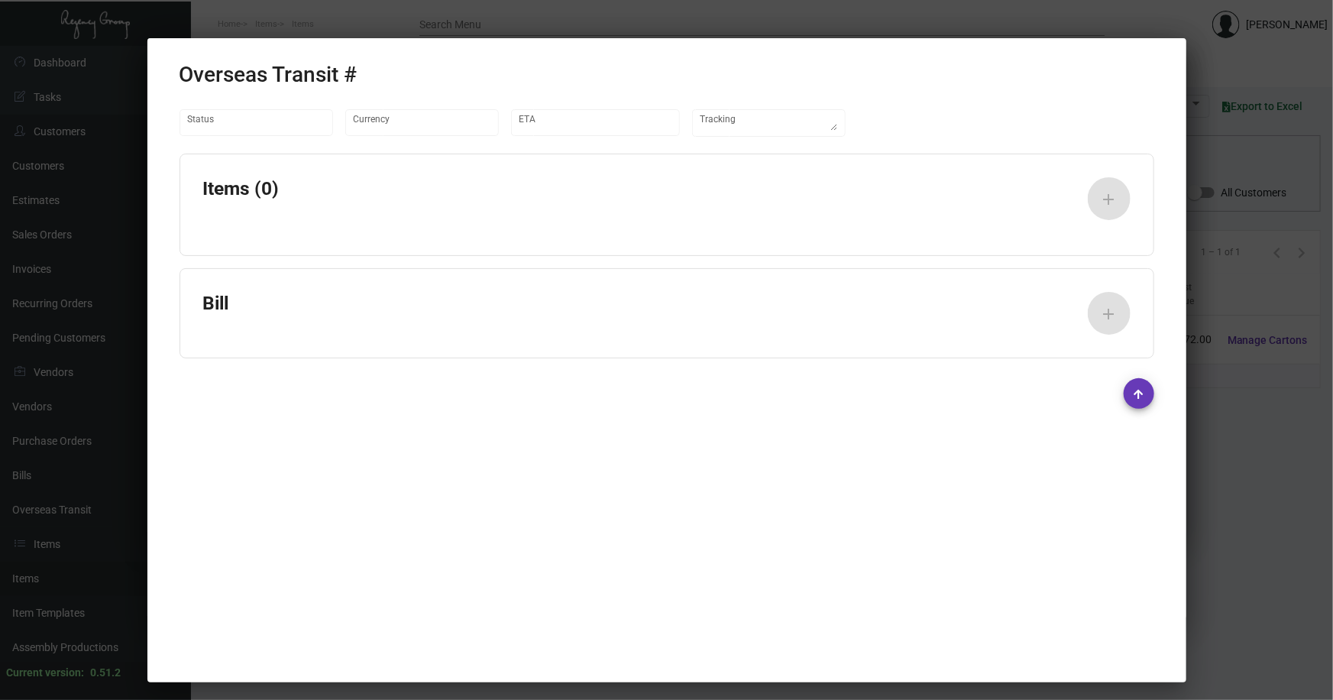
type input "United States Dollar $"
type input "8/10/2023"
type input "8/15/2023"
type textarea "Container#NYKU0845692 - 723983"
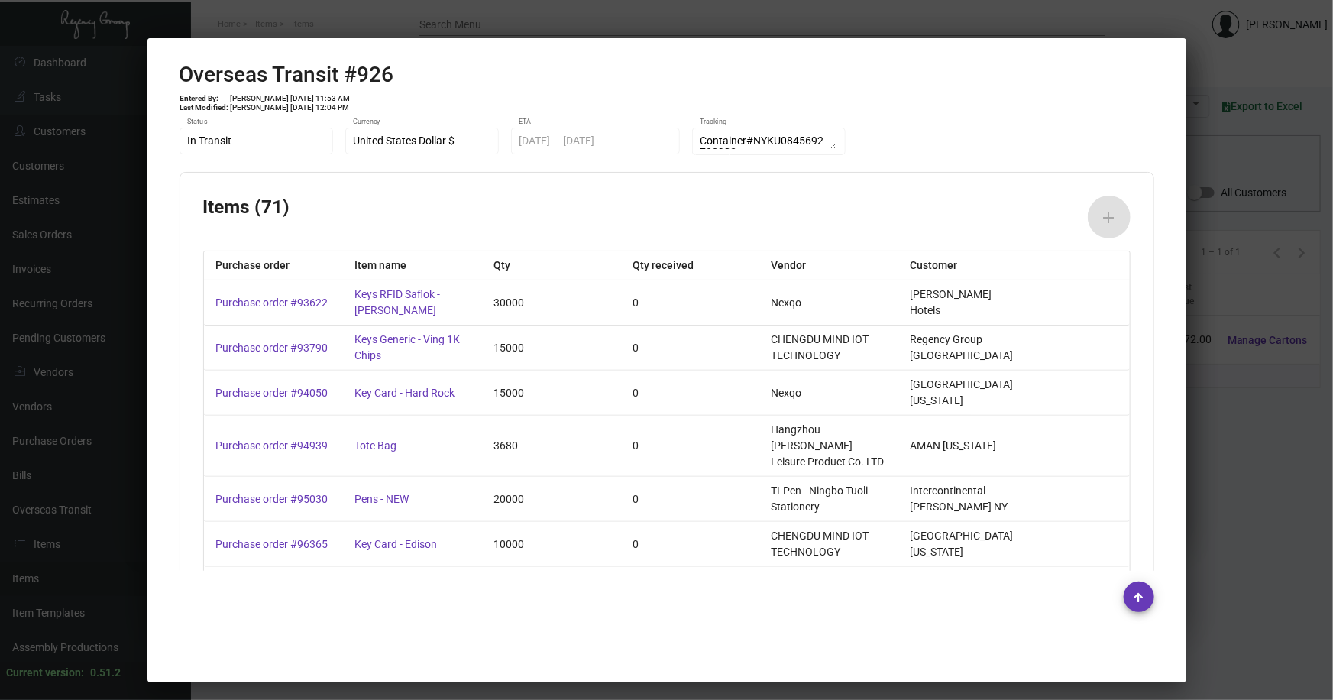
click at [1205, 420] on div at bounding box center [666, 350] width 1333 height 700
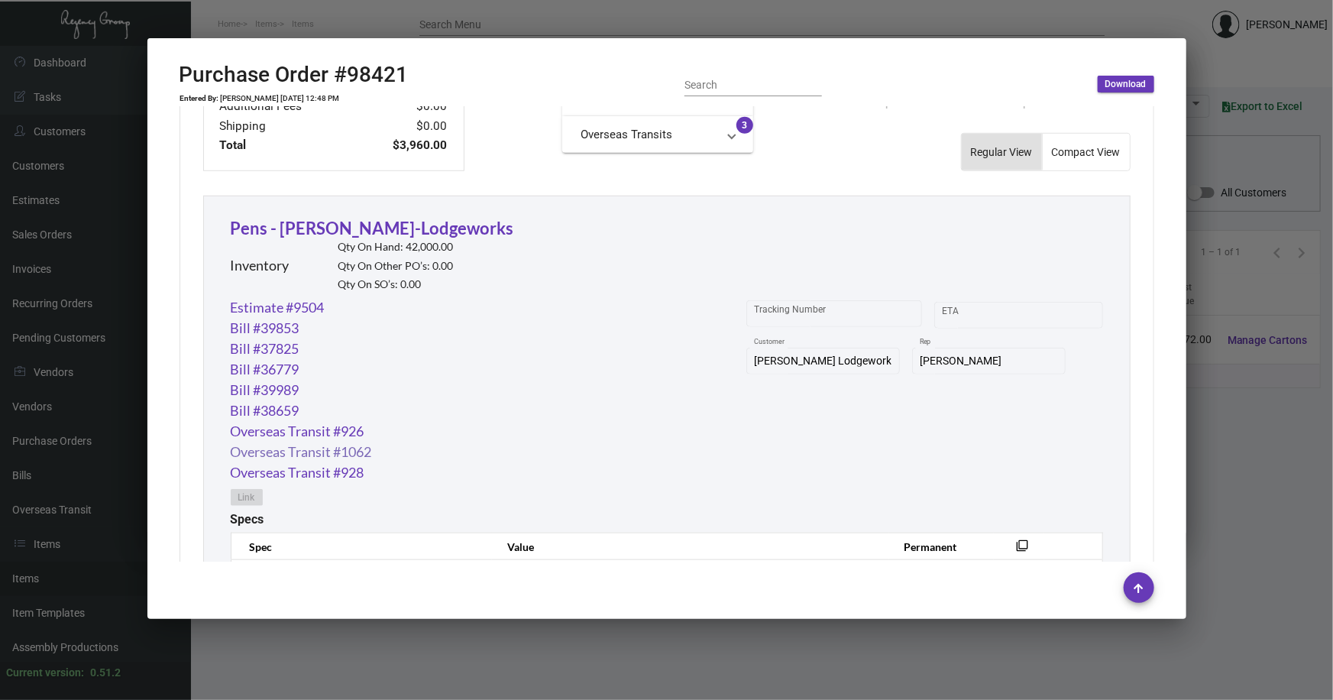
click at [335, 455] on link "Overseas Transit #1062" at bounding box center [301, 452] width 141 height 21
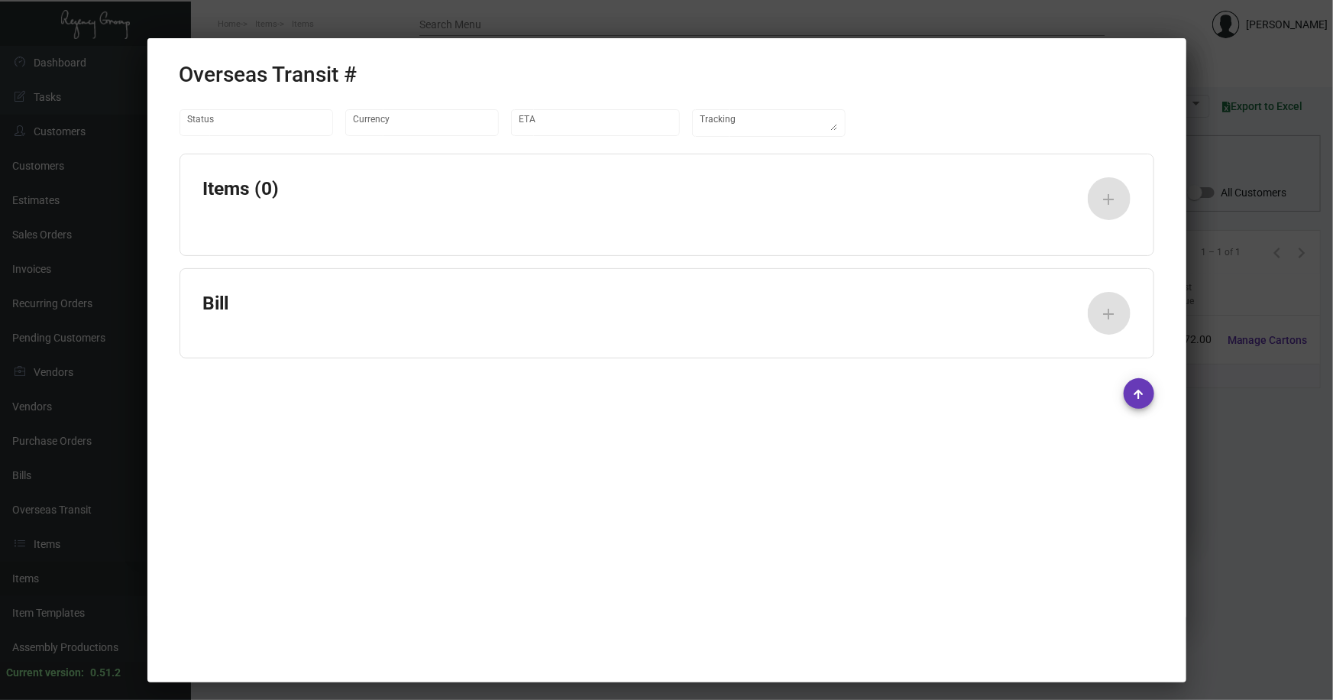
type input "United States Dollar $"
type input "12/8/2023"
type input "12/13/2023"
type textarea "Container# OOLU1498580, CSNU8117816 - 727484"
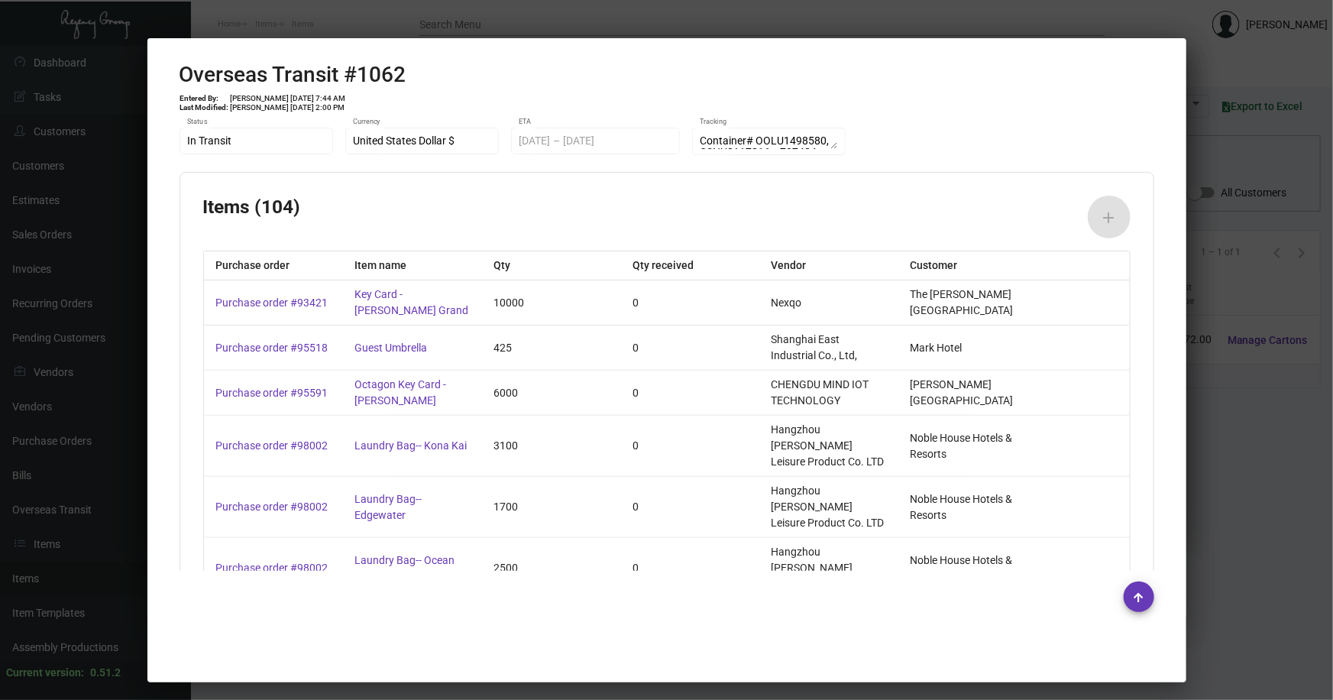
click at [1248, 418] on div at bounding box center [666, 350] width 1333 height 700
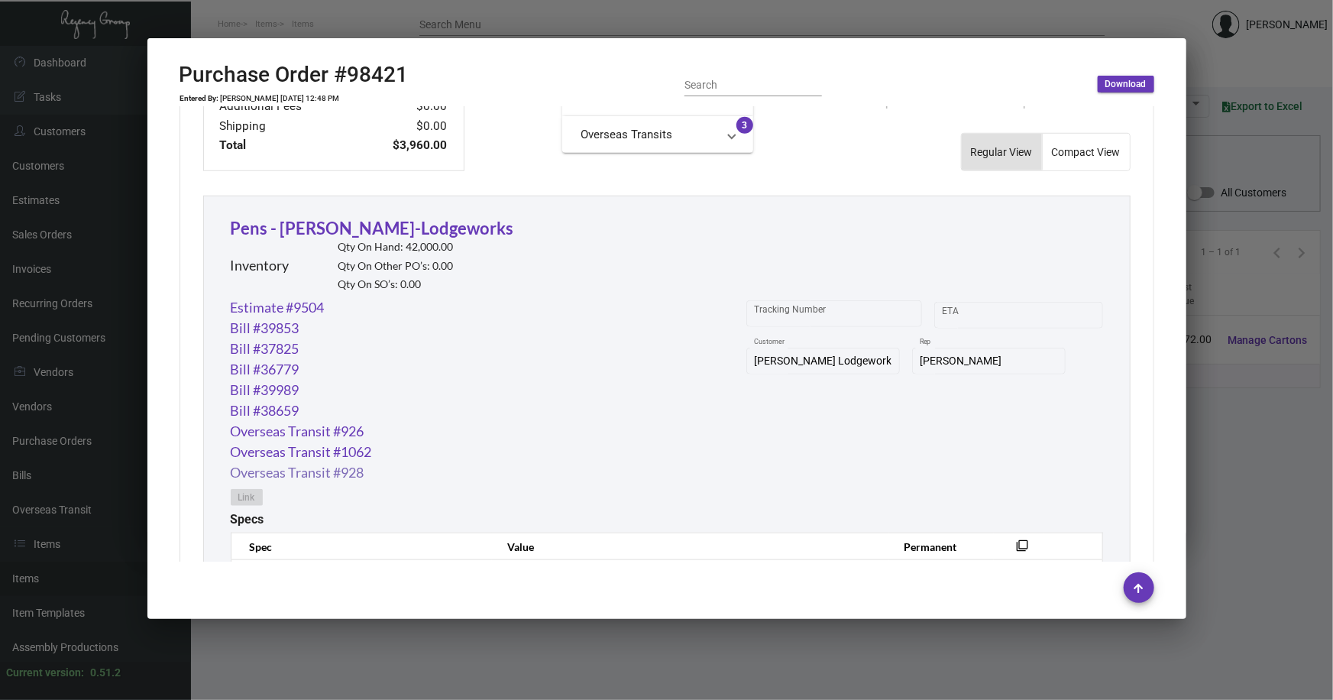
click at [328, 474] on link "Overseas Transit #928" at bounding box center [298, 472] width 134 height 21
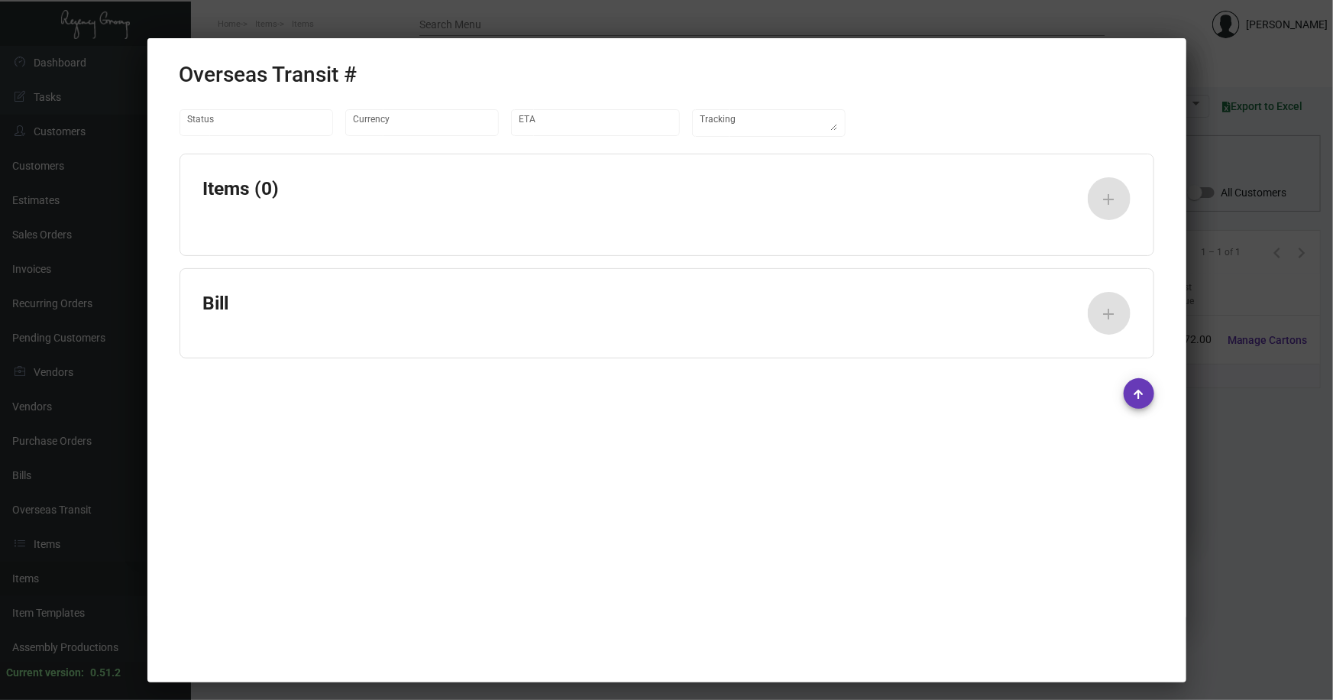
type input "United States Dollar $"
type input "7/3/2023"
type input "7/5/2023"
type textarea "DHL#3382098661"
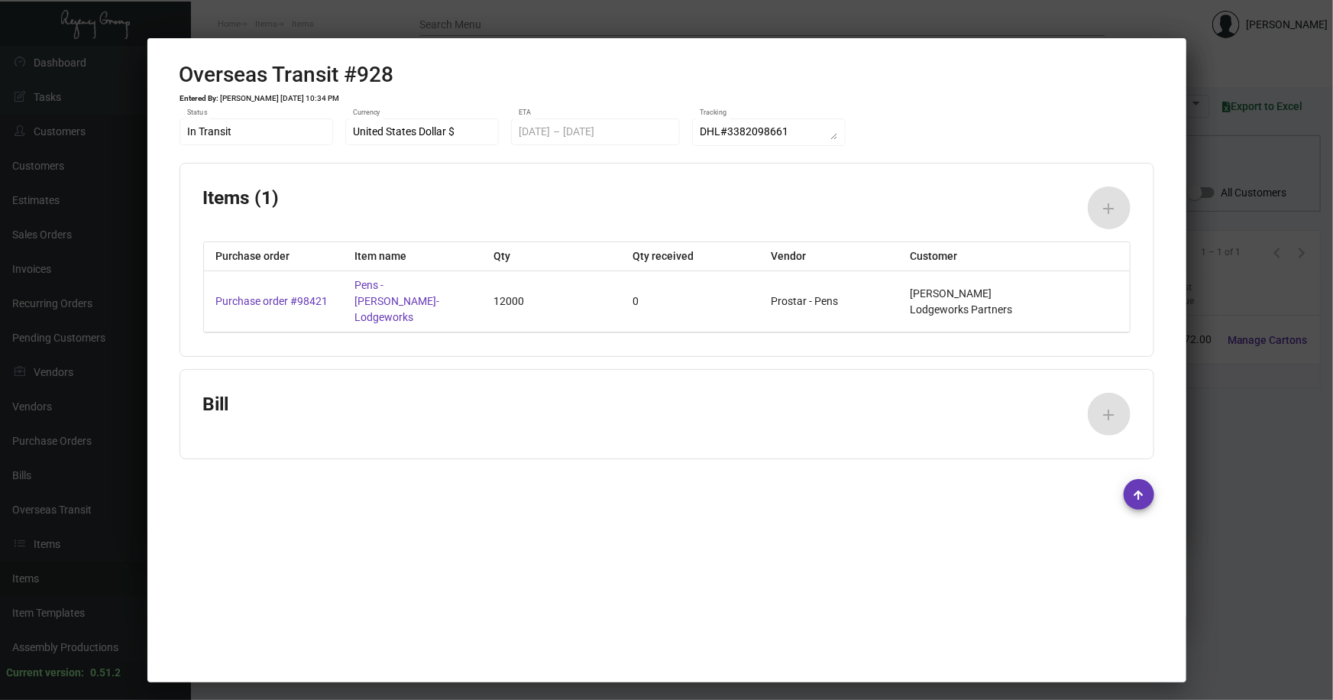
click at [1225, 468] on div at bounding box center [666, 350] width 1333 height 700
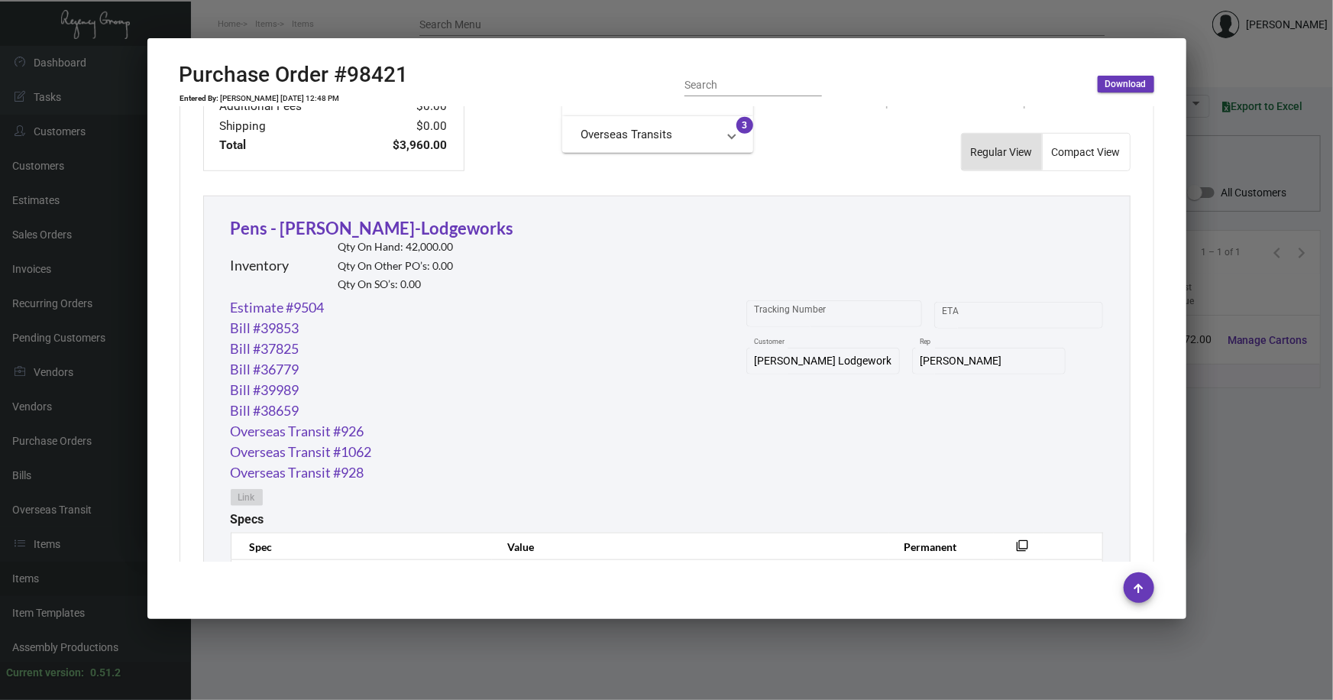
click at [1213, 463] on div at bounding box center [666, 350] width 1333 height 700
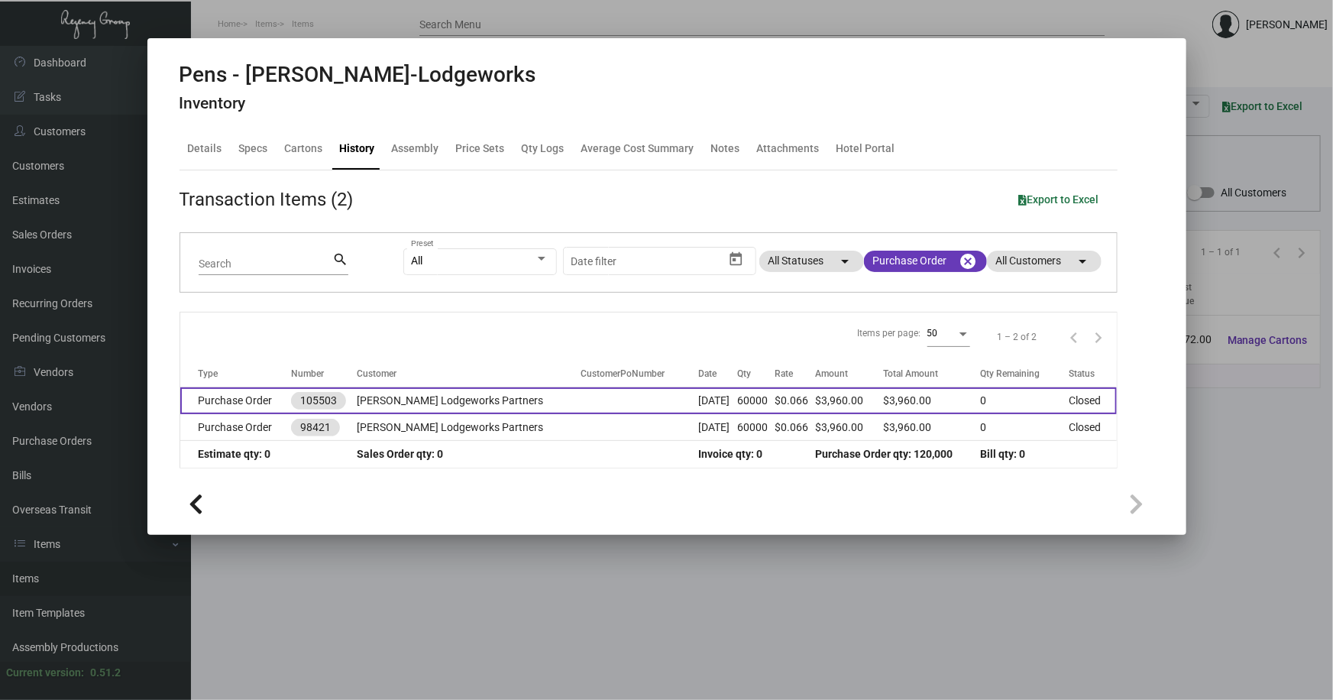
click at [254, 397] on td "Purchase Order" at bounding box center [235, 400] width 111 height 27
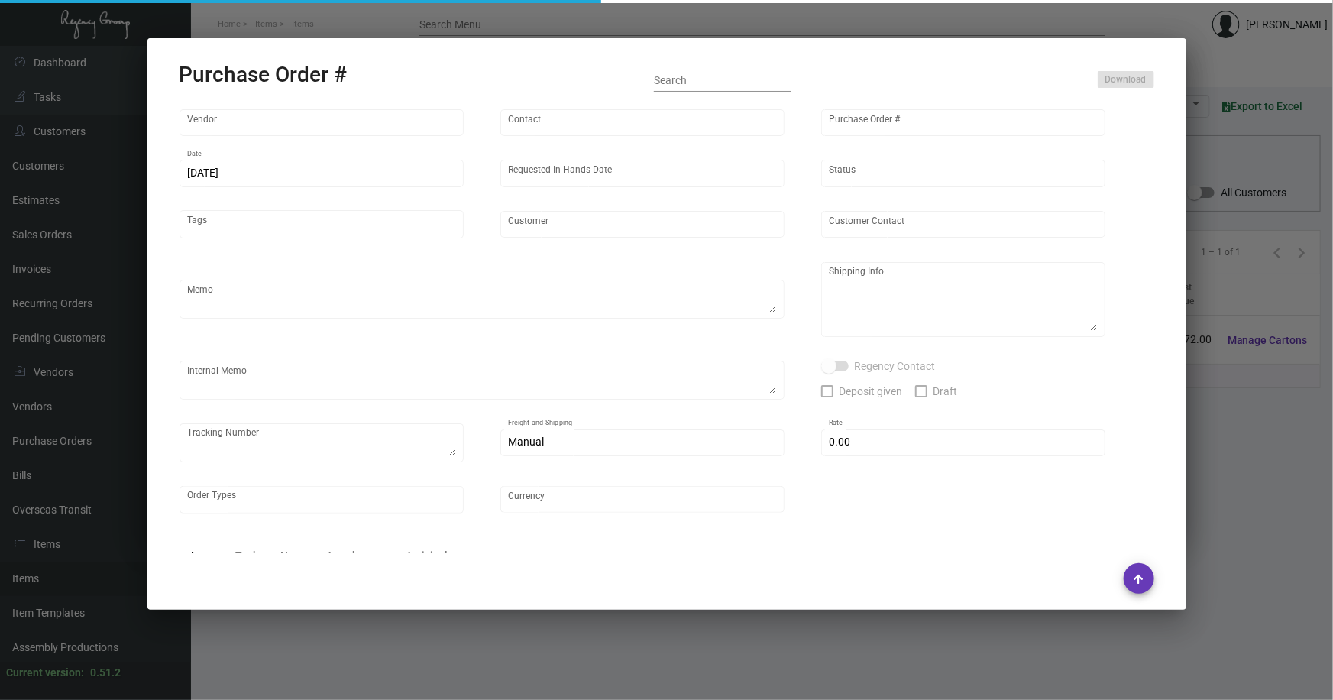
type input "Prostar - Pens"
type input "Elsie Jiang"
type input "105503"
type input "5/23/2024"
type input "6/27/2024"
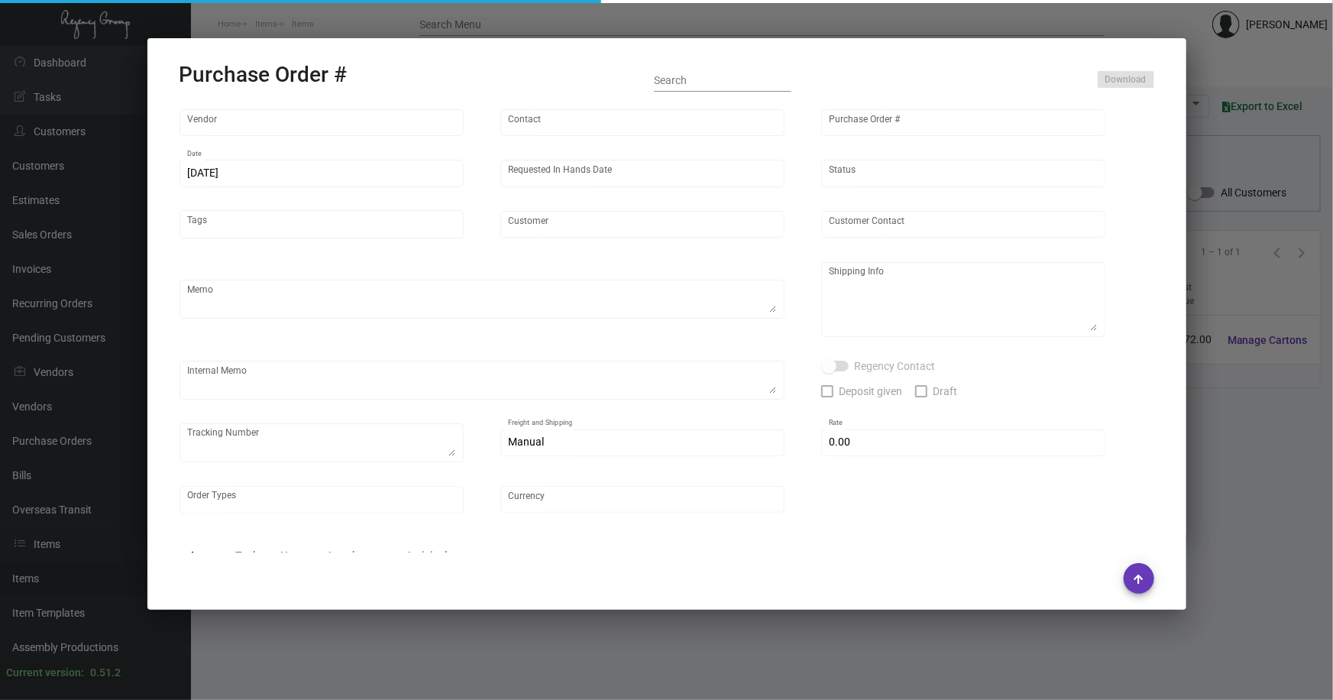
type input "[PERSON_NAME] Lodgeworks Partners"
type textarea "Please ship 30k when the production is ready and wait to receive shipping instr…"
type textarea "Regency Group NJ - Alex Penate 22 Belgrove Dr. Kearny, NJ, 07032 US"
type textarea "10k shipping by air"
checkbox input "true"
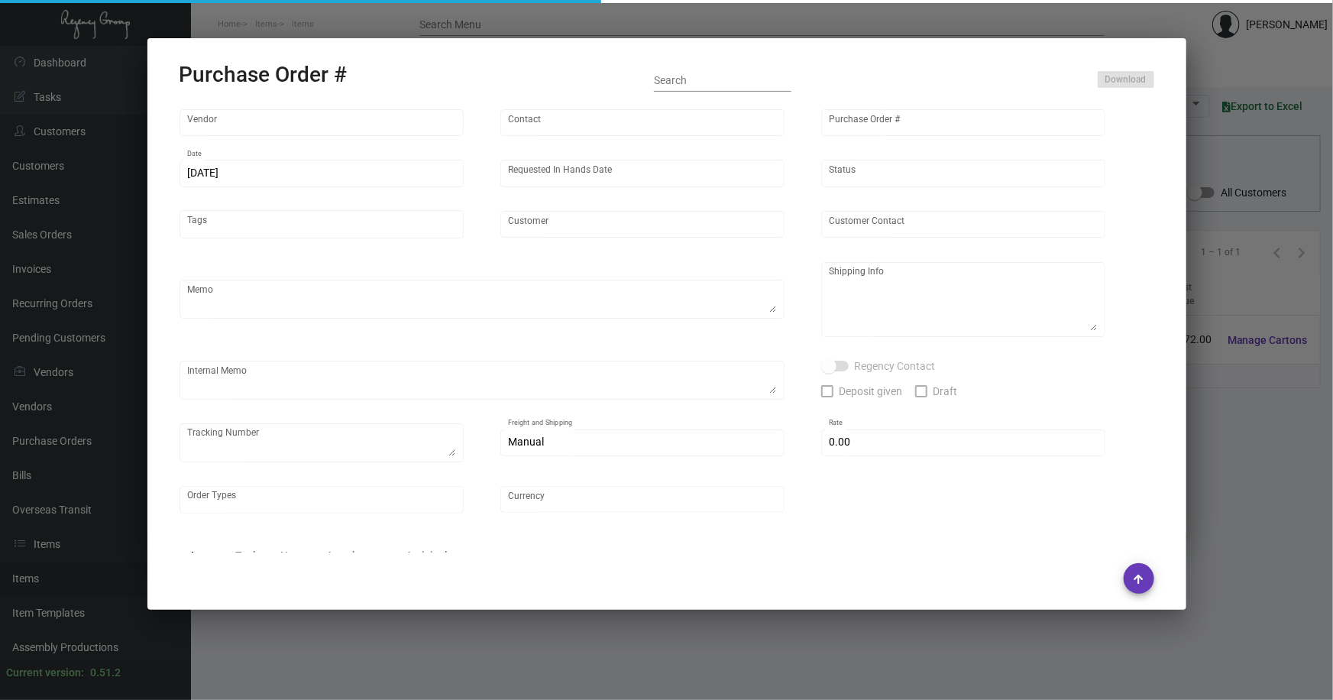
type input "$ 0.00"
type input "United States Dollar $"
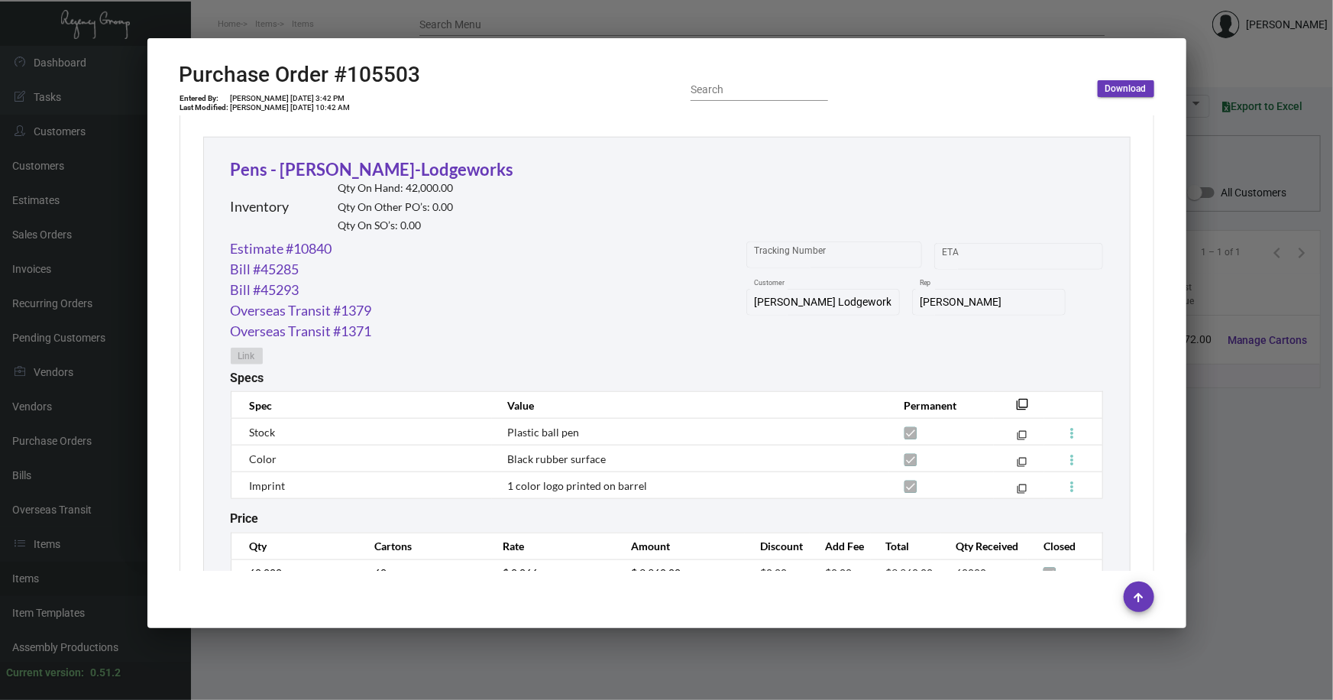
scroll to position [694, 0]
click at [345, 328] on link "Overseas Transit #1371" at bounding box center [301, 329] width 141 height 21
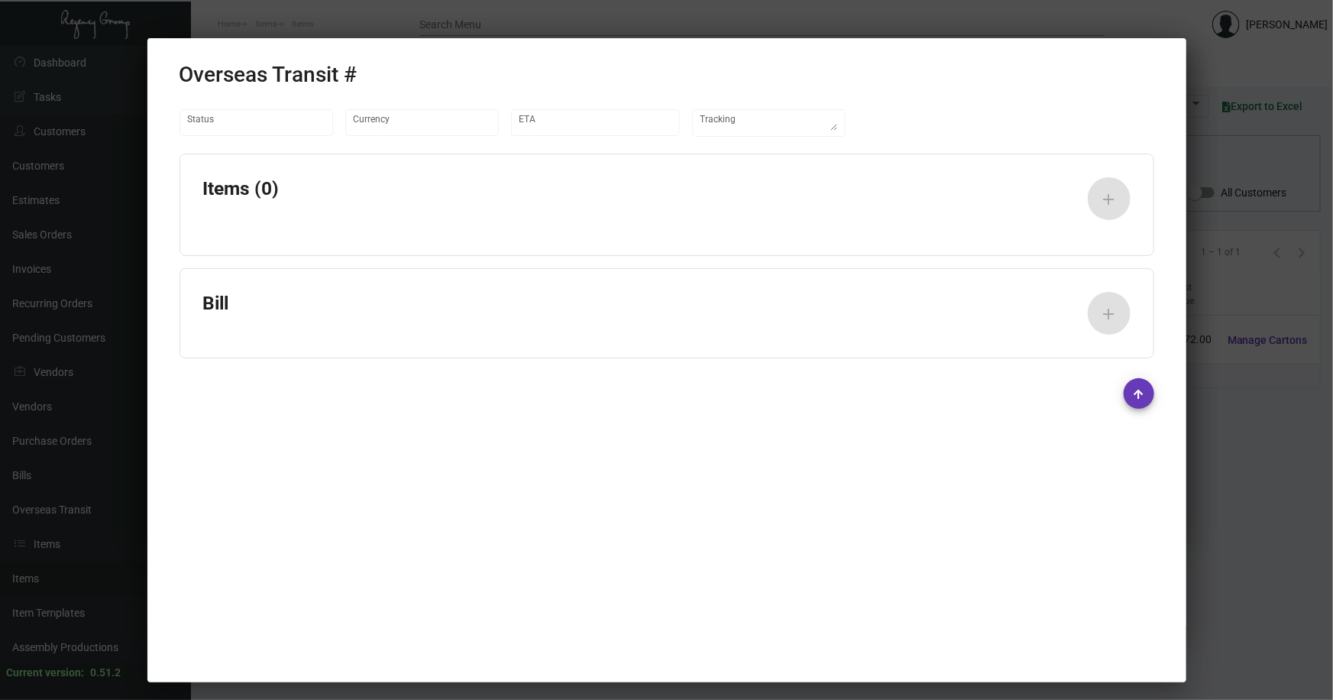
type input "United States Dollar $"
type input "7/26/2024"
type input "7/27/2024"
type textarea "UPS #1ZV1Y6740406004544"
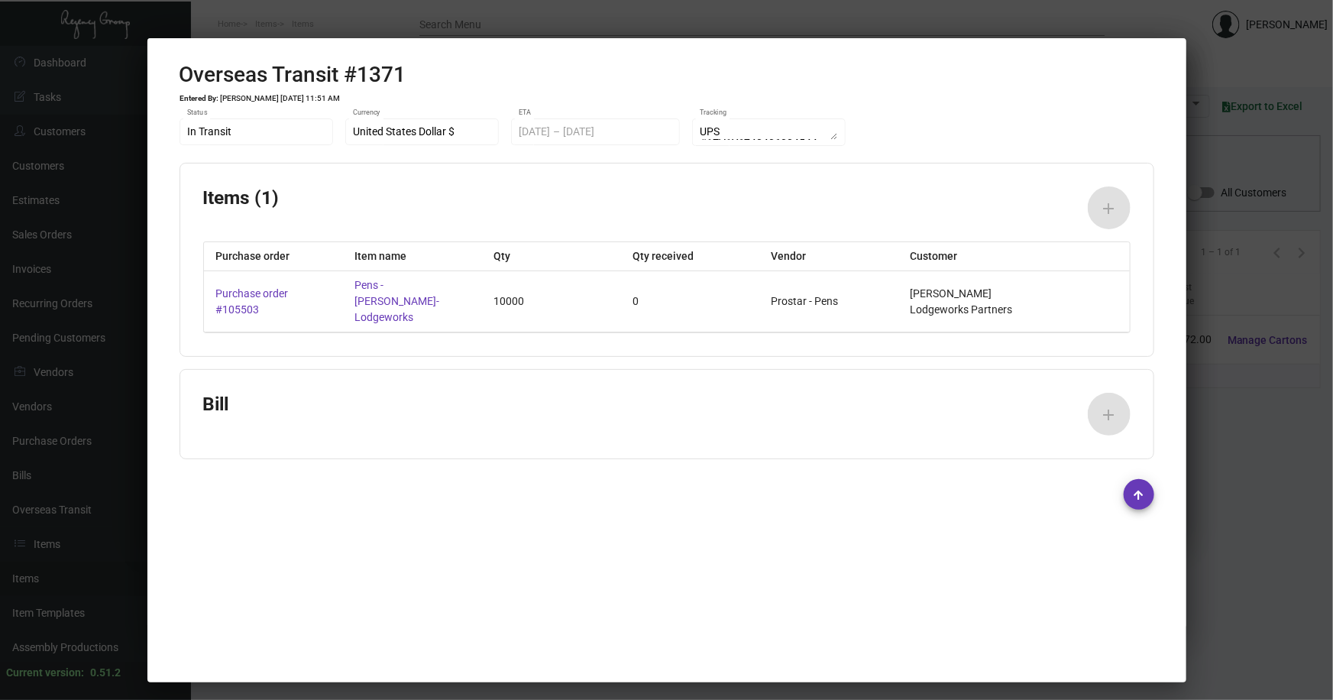
click at [1192, 396] on div at bounding box center [666, 350] width 1333 height 700
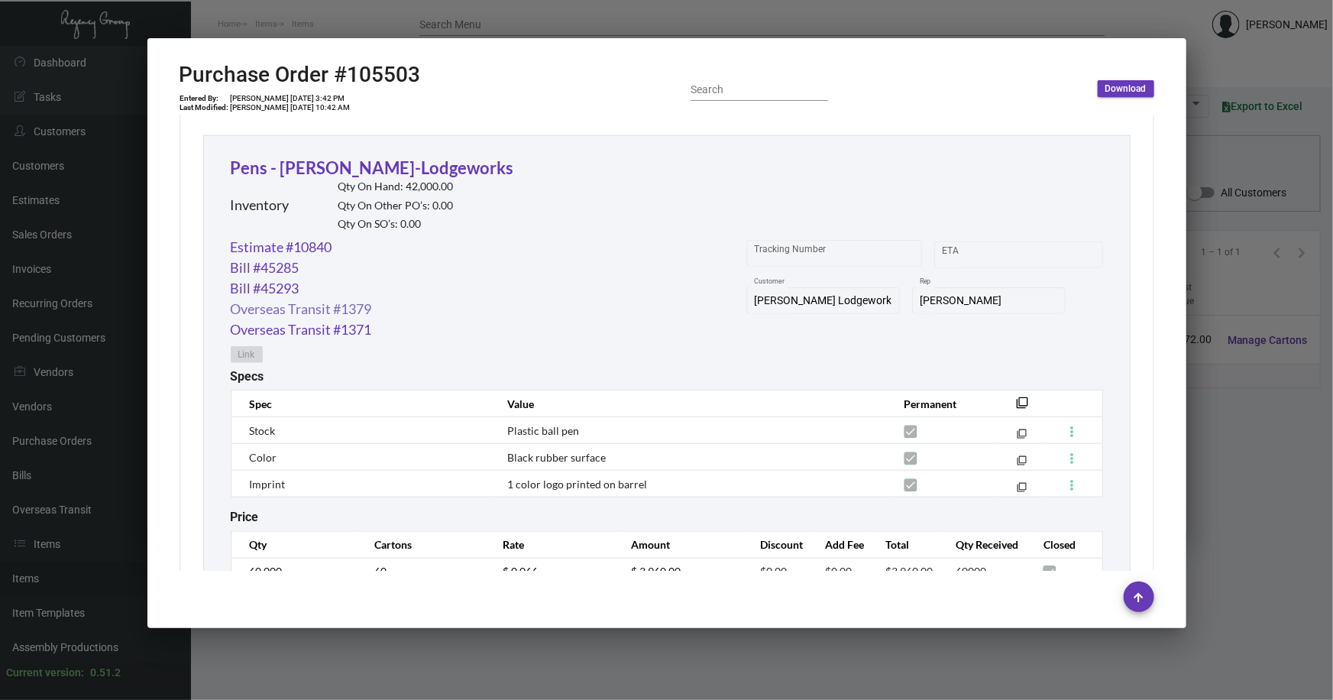
click at [348, 307] on link "Overseas Transit #1379" at bounding box center [301, 309] width 141 height 21
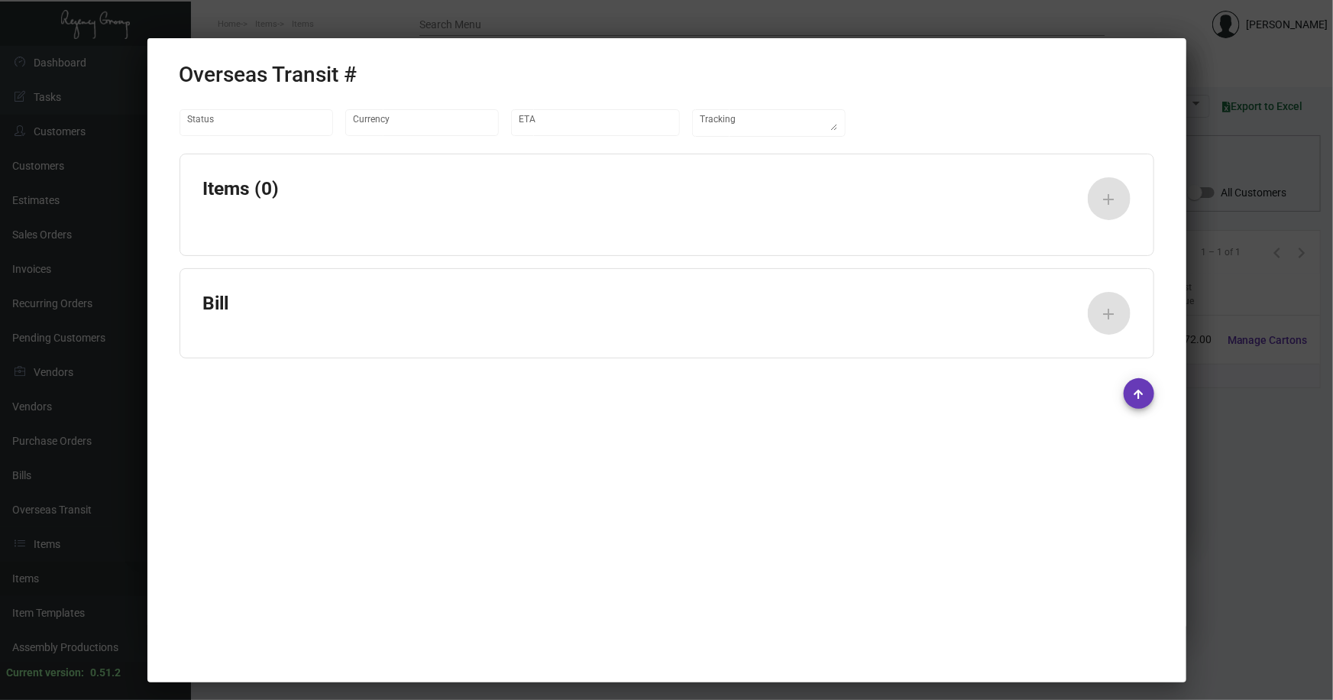
type input "United States Dollar $"
type input "9/9/2024"
type input "9/13/2024"
type textarea "Container# OOLU8854019 - REF #734610"
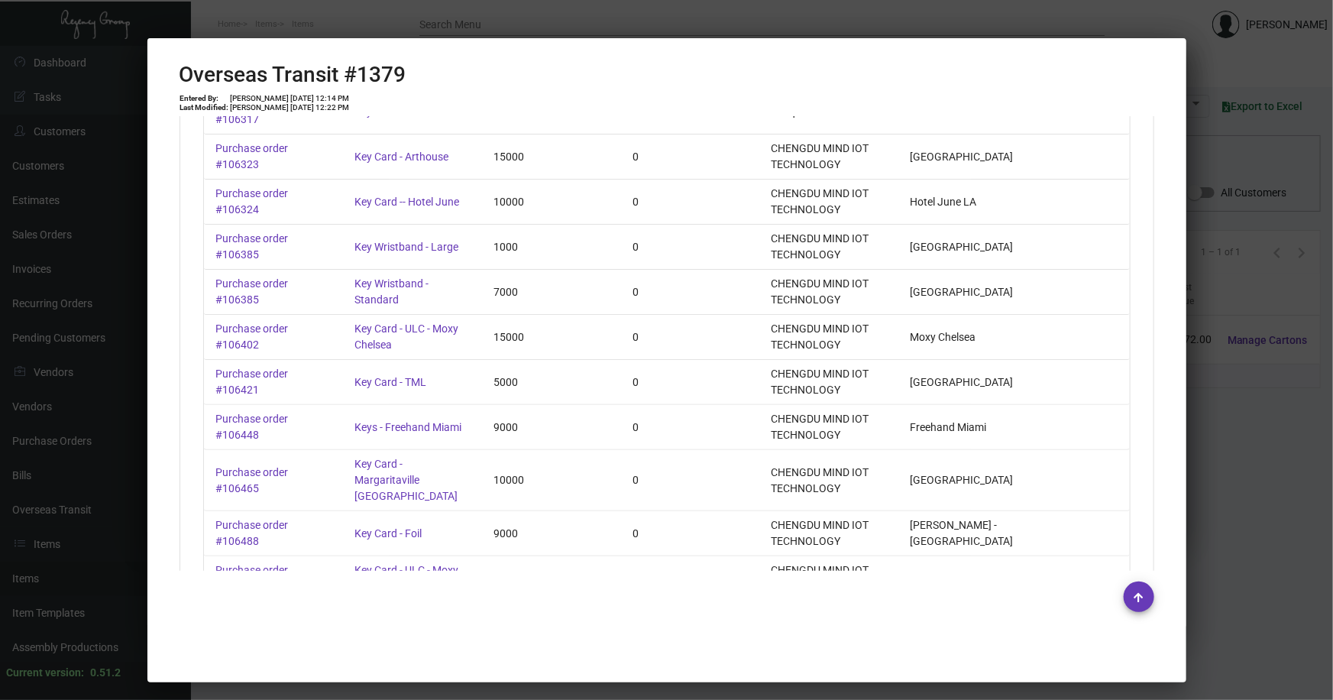
scroll to position [5567, 0]
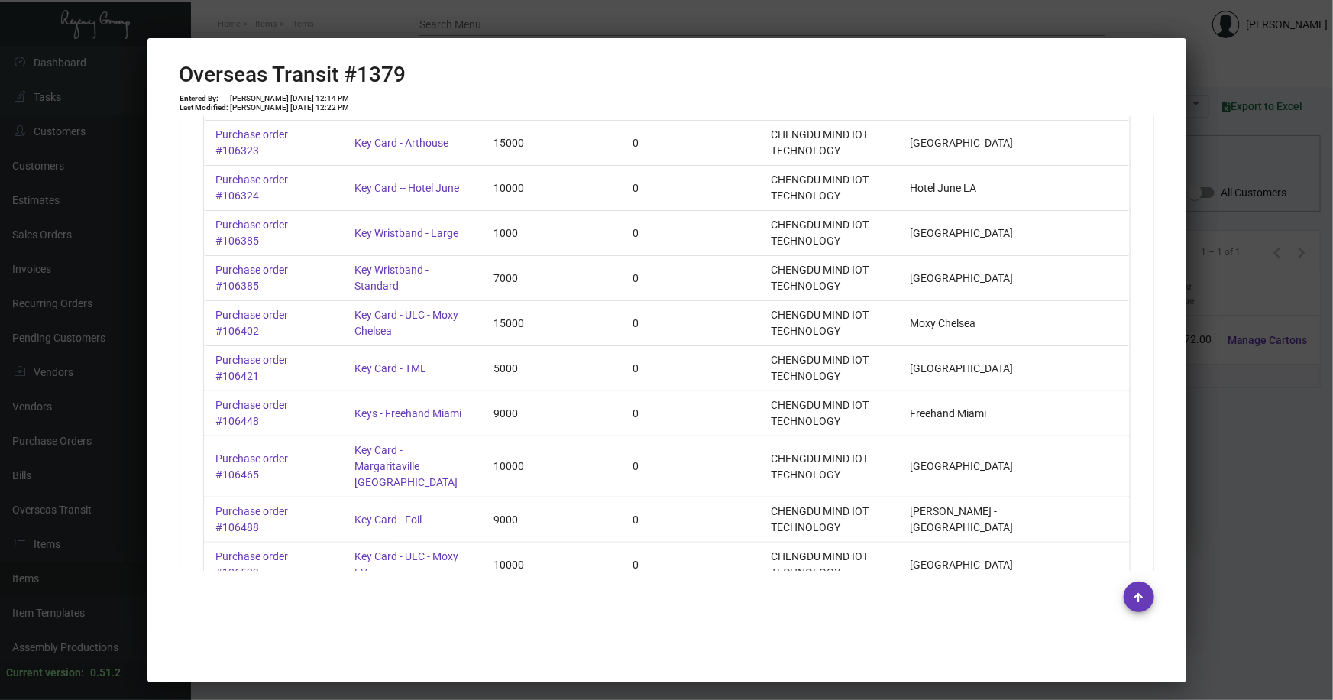
click at [1202, 430] on div at bounding box center [666, 350] width 1333 height 700
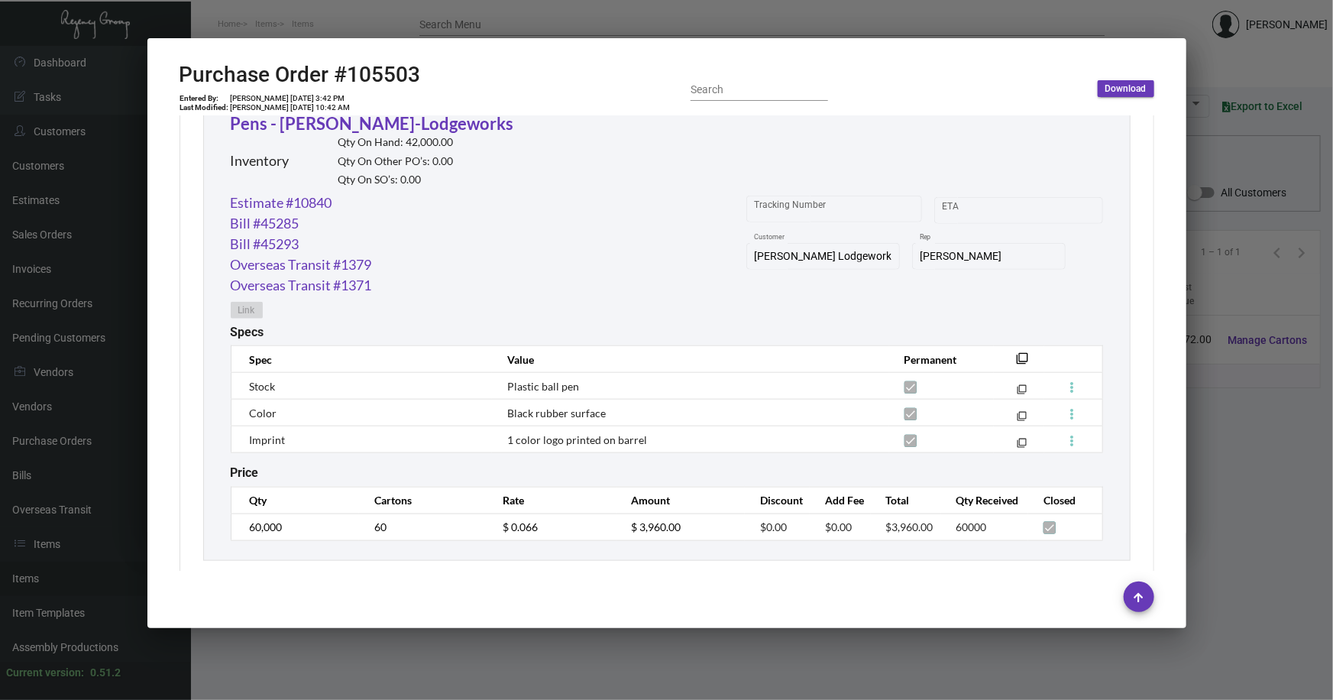
scroll to position [758, 0]
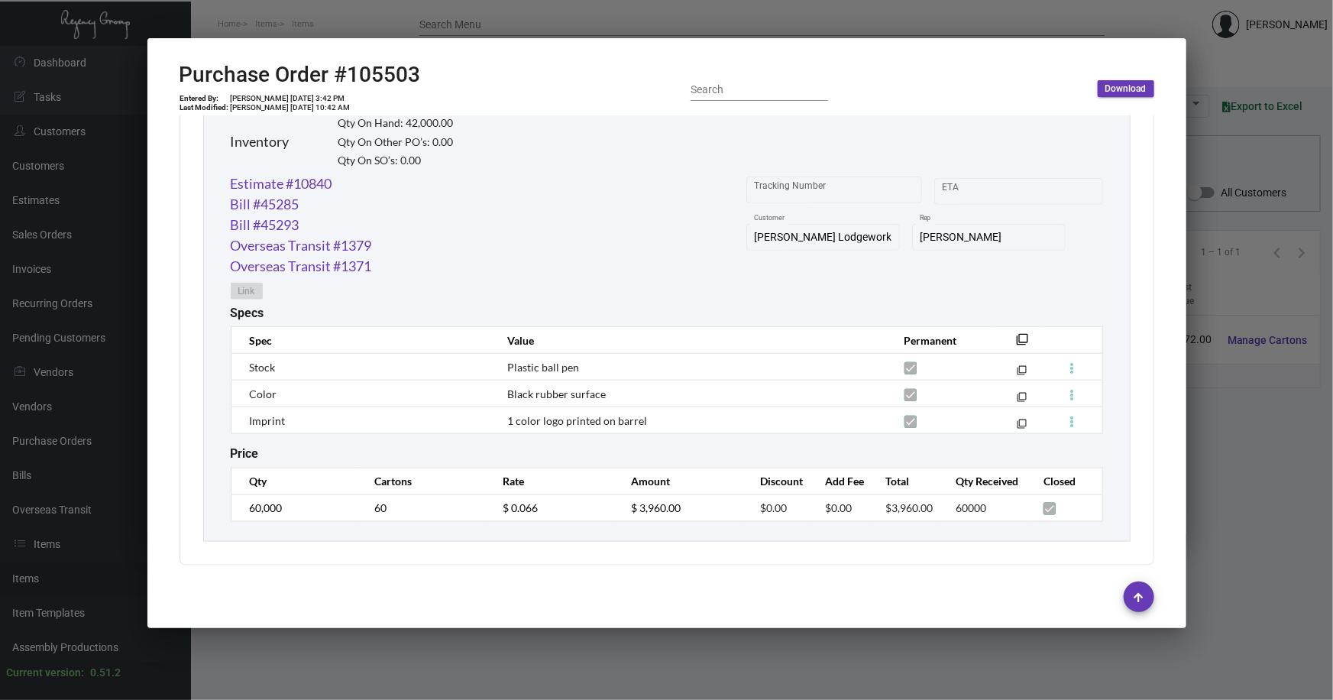
click at [1209, 460] on div at bounding box center [666, 350] width 1333 height 700
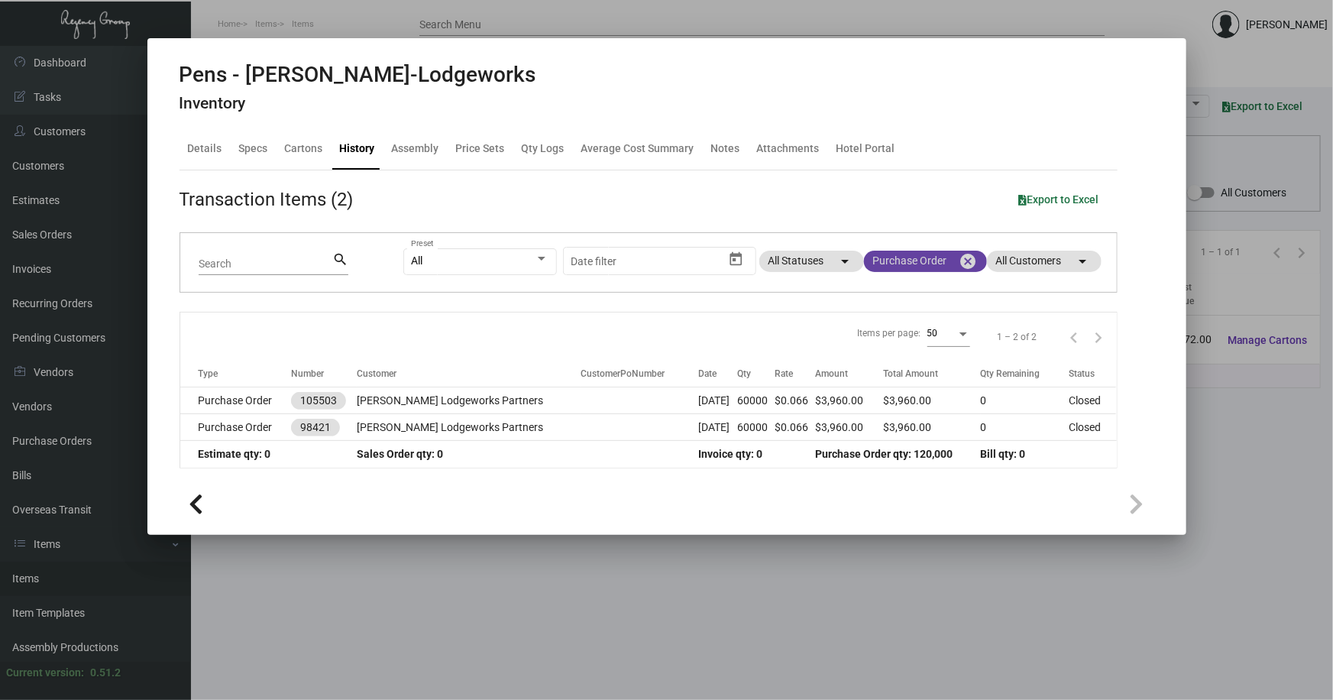
click at [968, 259] on mat-icon "cancel" at bounding box center [968, 261] width 18 height 18
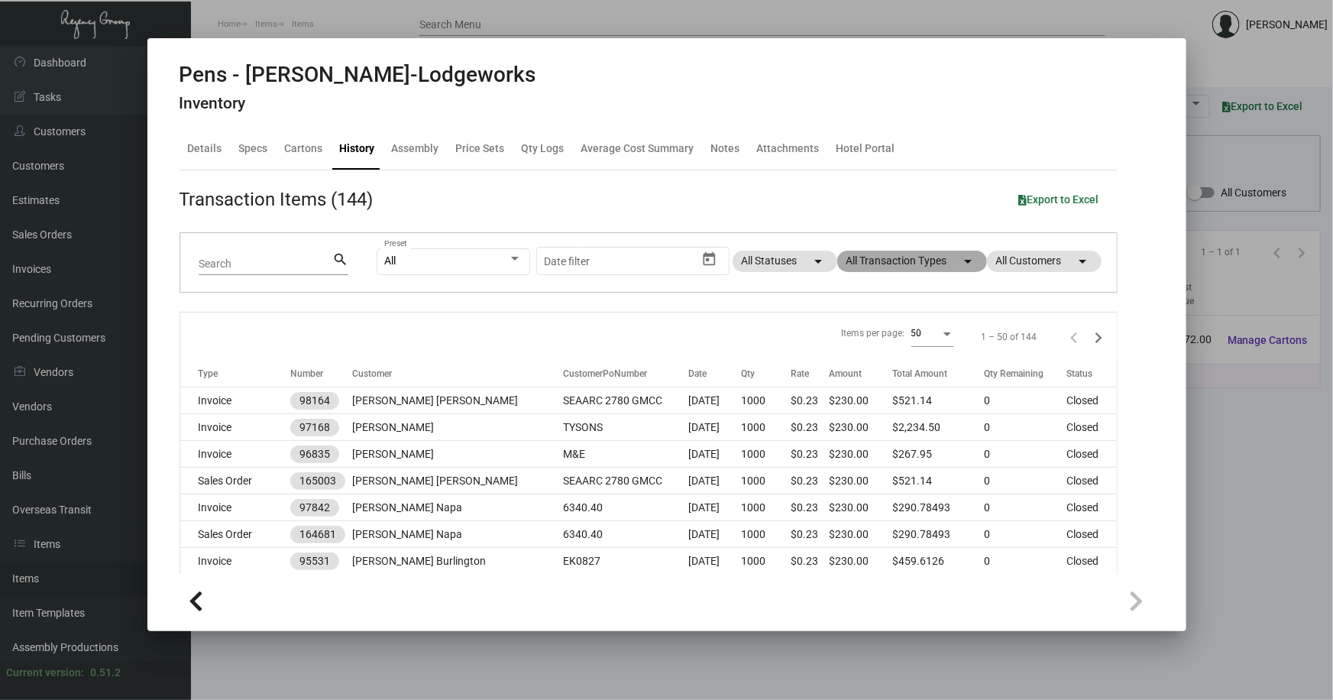
click at [959, 265] on mat-icon "arrow_drop_down" at bounding box center [968, 261] width 18 height 18
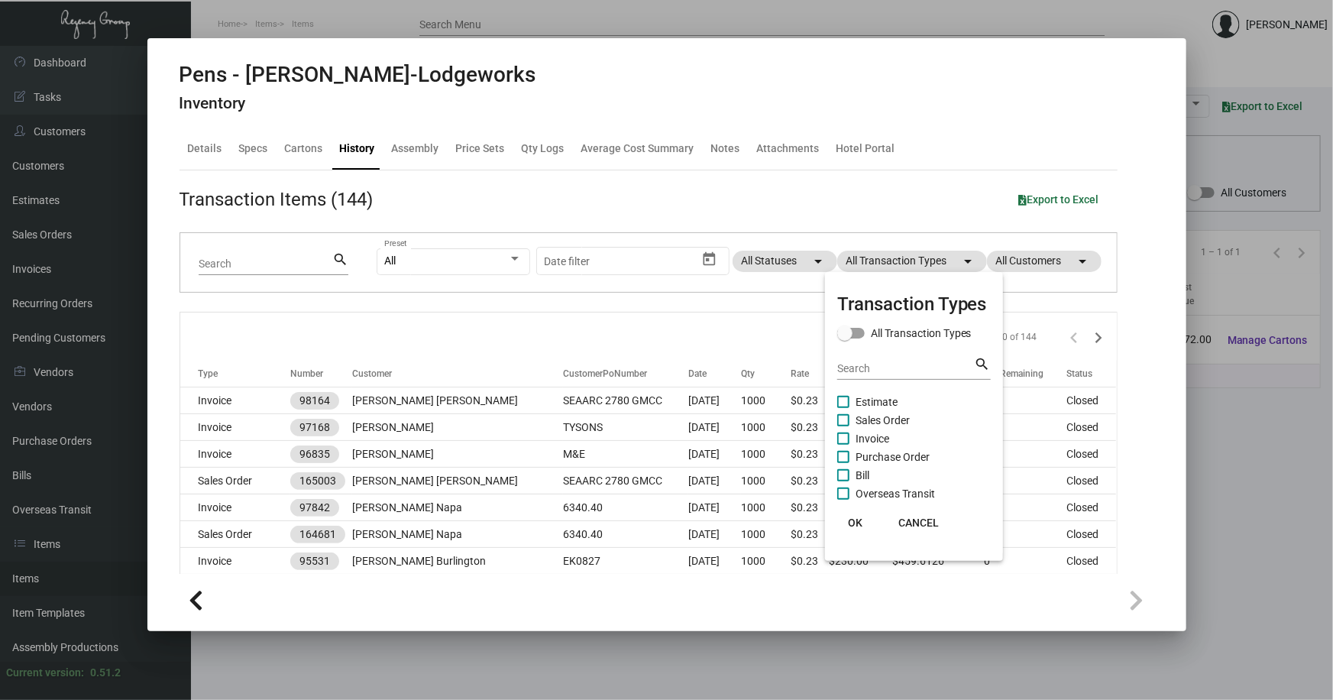
click at [889, 416] on span "Sales Order" at bounding box center [883, 420] width 54 height 18
click at [843, 426] on input "Sales Order" at bounding box center [843, 426] width 1 height 1
checkbox input "true"
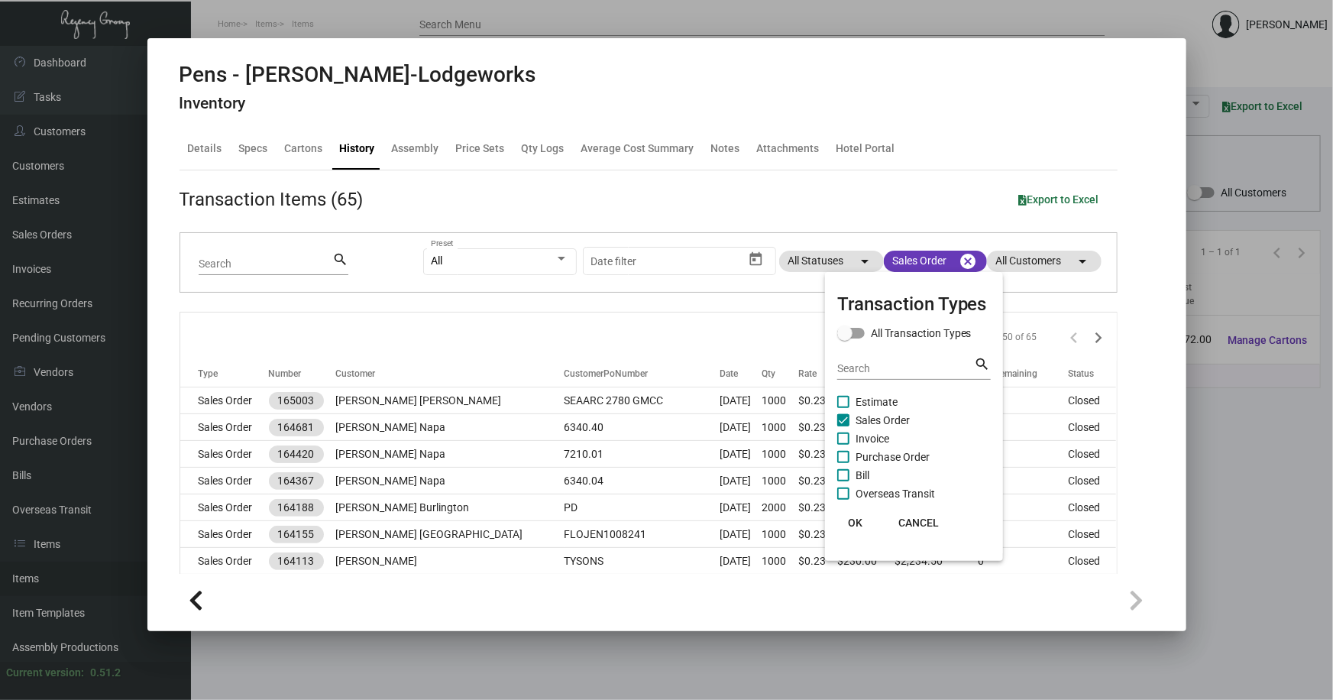
click at [893, 604] on div at bounding box center [666, 350] width 1333 height 700
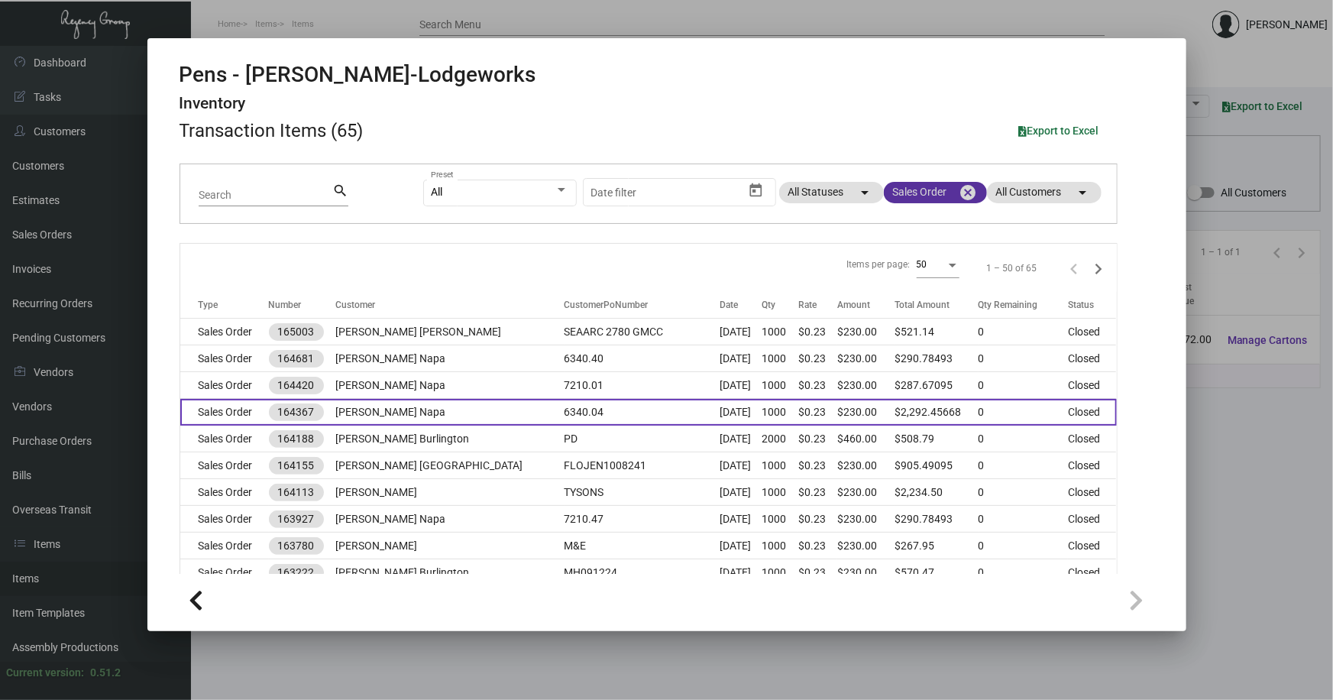
scroll to position [0, 0]
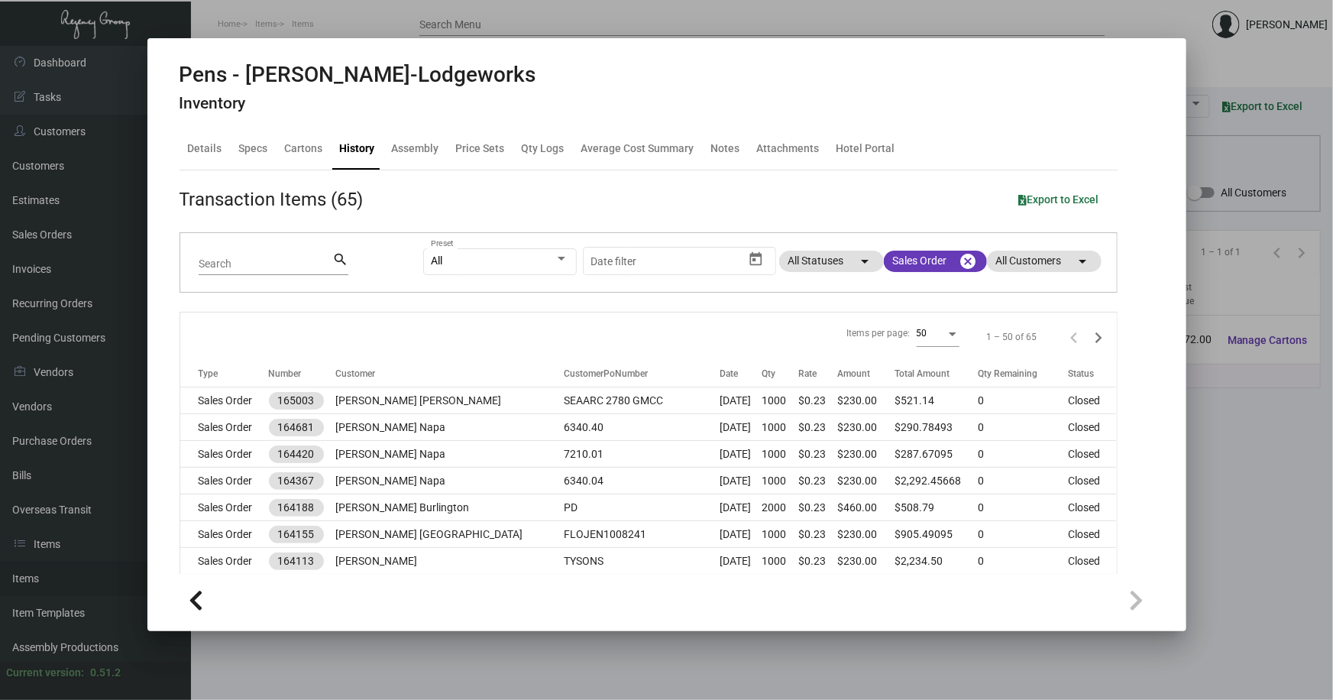
click at [482, 651] on div at bounding box center [666, 350] width 1333 height 700
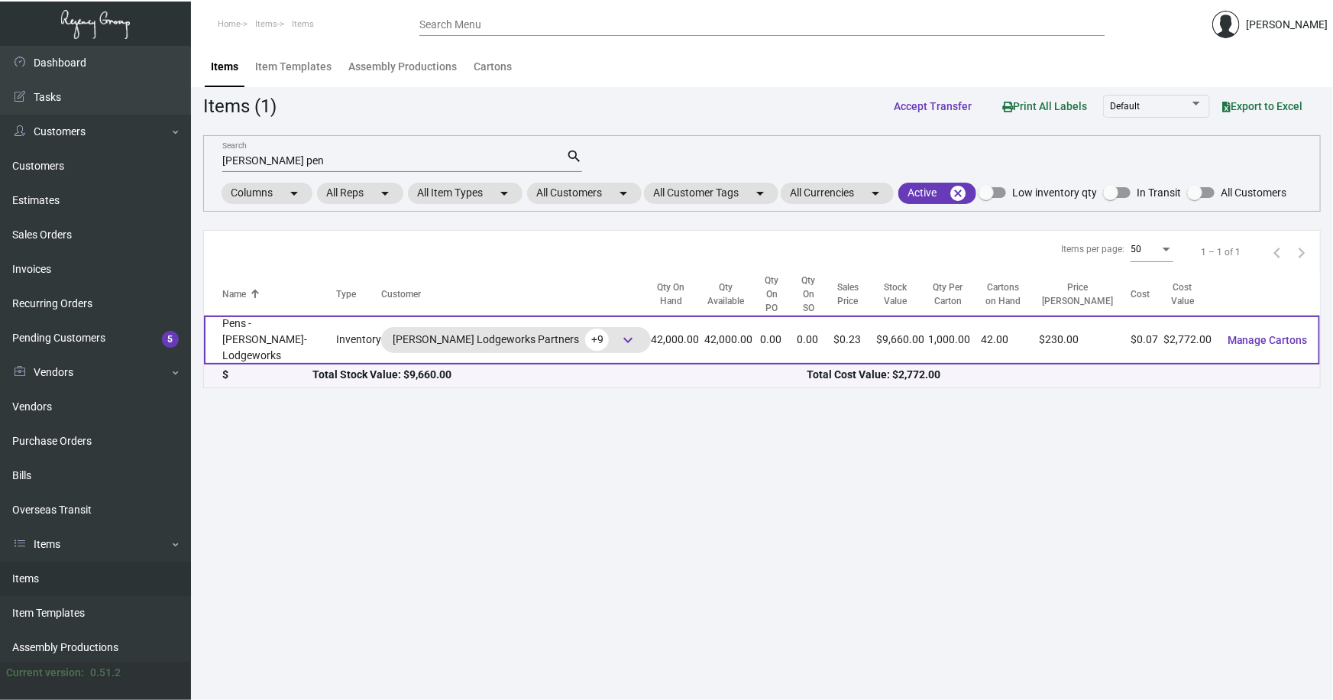
click at [306, 315] on td "Pens - [PERSON_NAME]-Lodgeworks" at bounding box center [270, 339] width 132 height 49
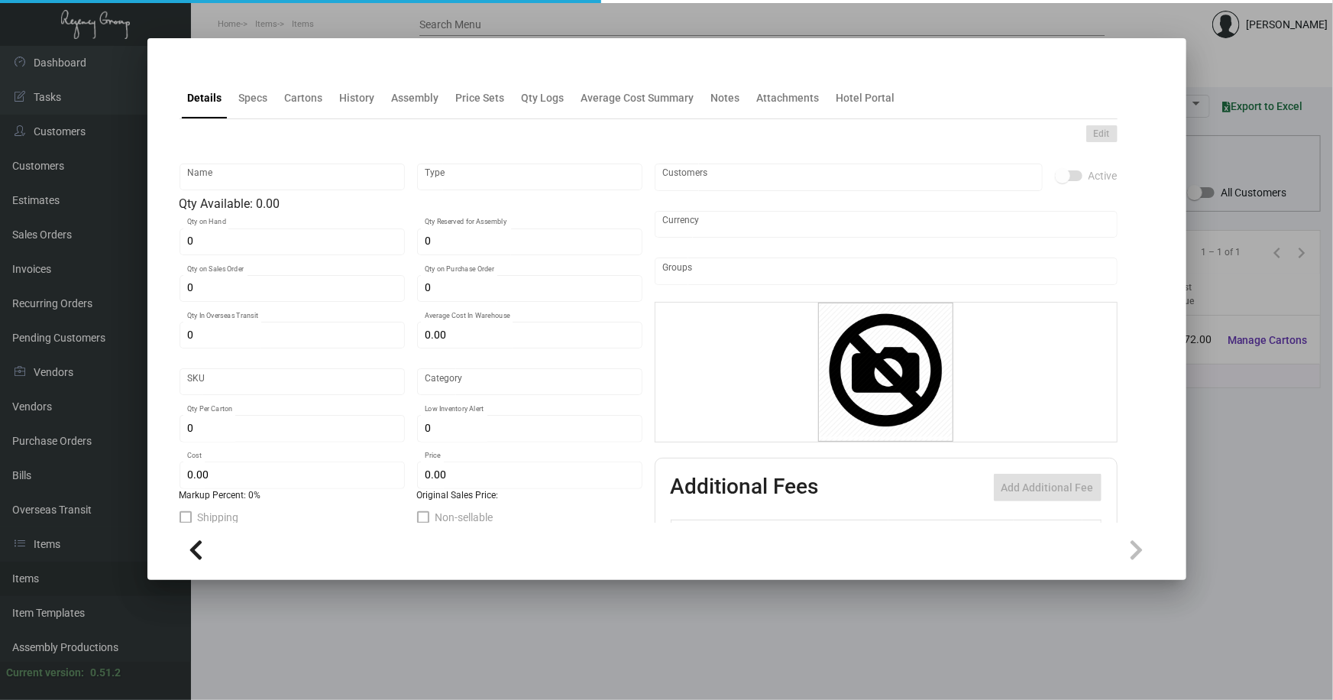
type input "Pens - [PERSON_NAME]-Lodgeworks"
type input "Inventory"
type input "42,000"
type input "$ 0.066"
type input "Standard"
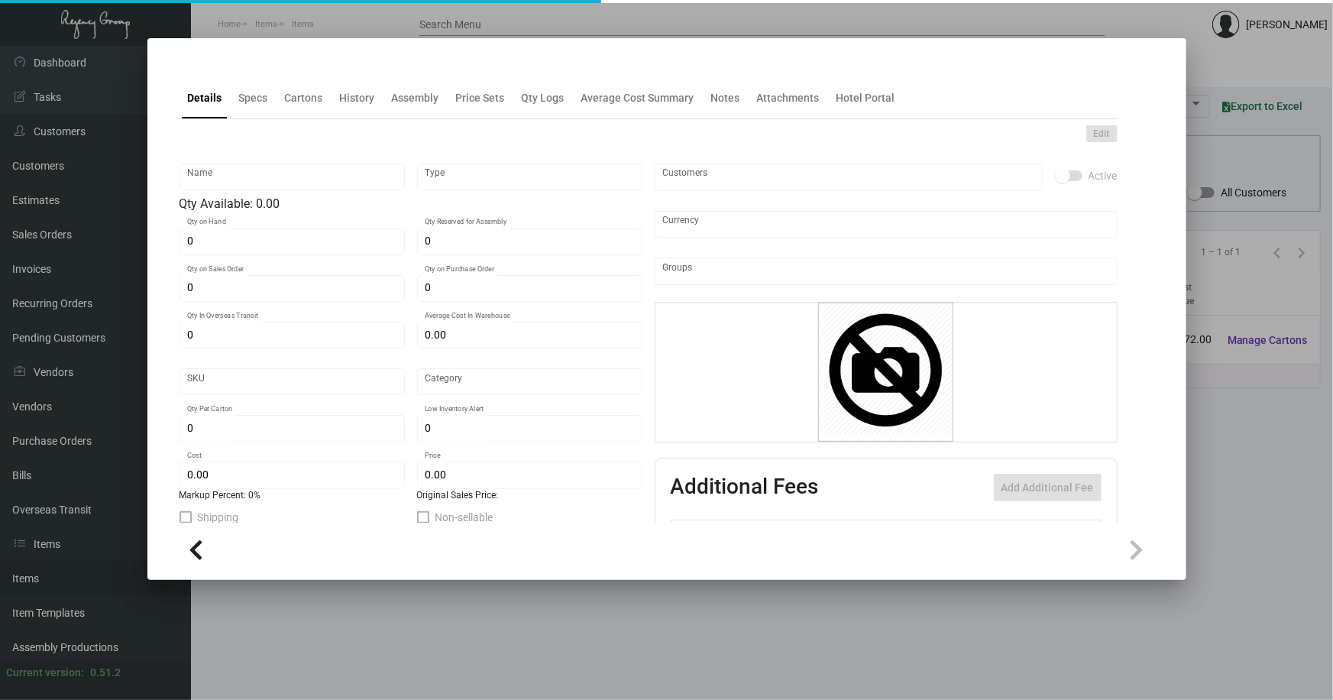
type input "1,000"
type input "20,000"
type input "$ 0.066"
type input "$ 0.23"
type textarea "BIC Pen: Navy color barrel click pen, gold parts and clip, one color logo decor…"
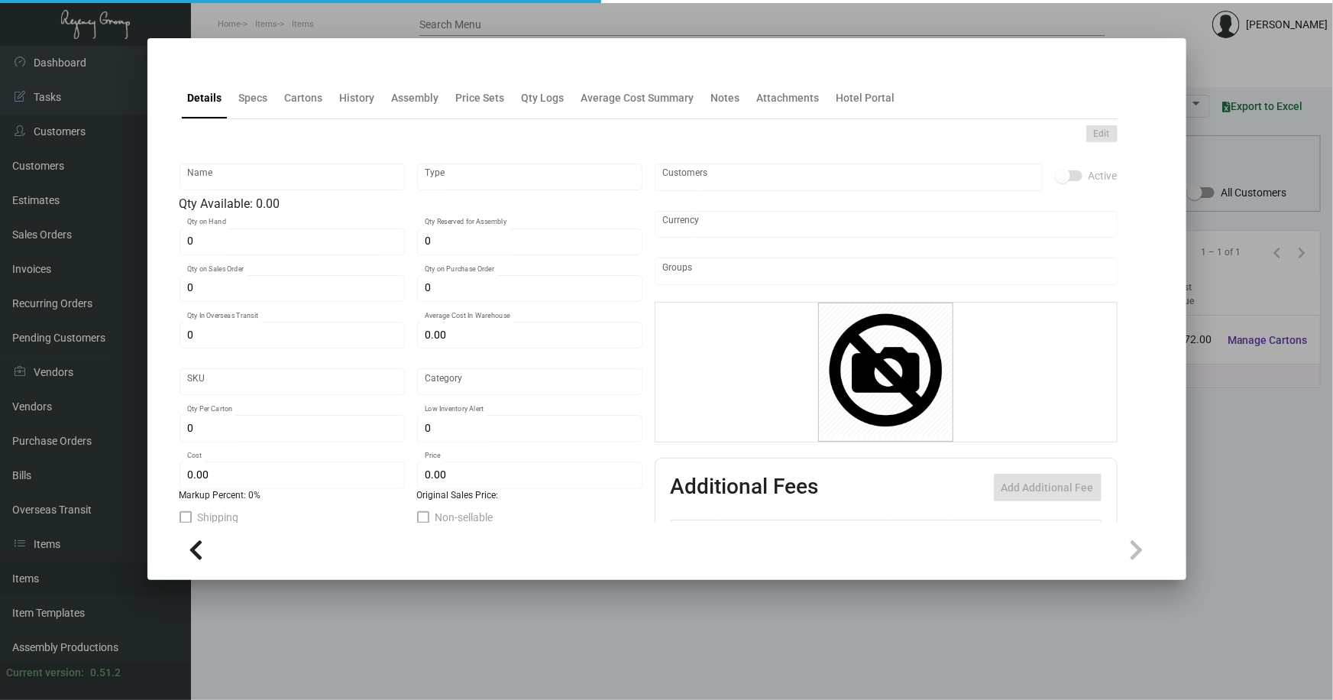
type textarea "BIC Pen: Navy color barrel click pen, gold parts and clip, one color logo decor…"
checkbox input "true"
type input "United States Dollar $"
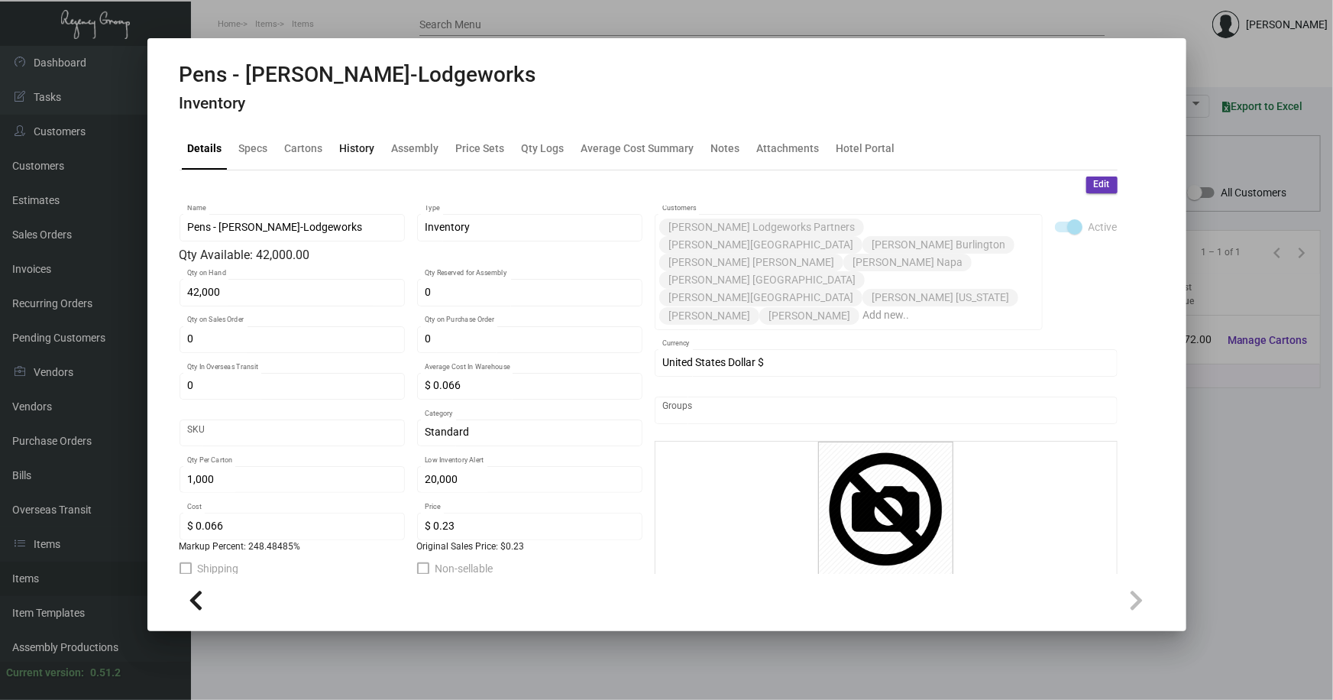
click at [359, 141] on div "History" at bounding box center [357, 149] width 35 height 16
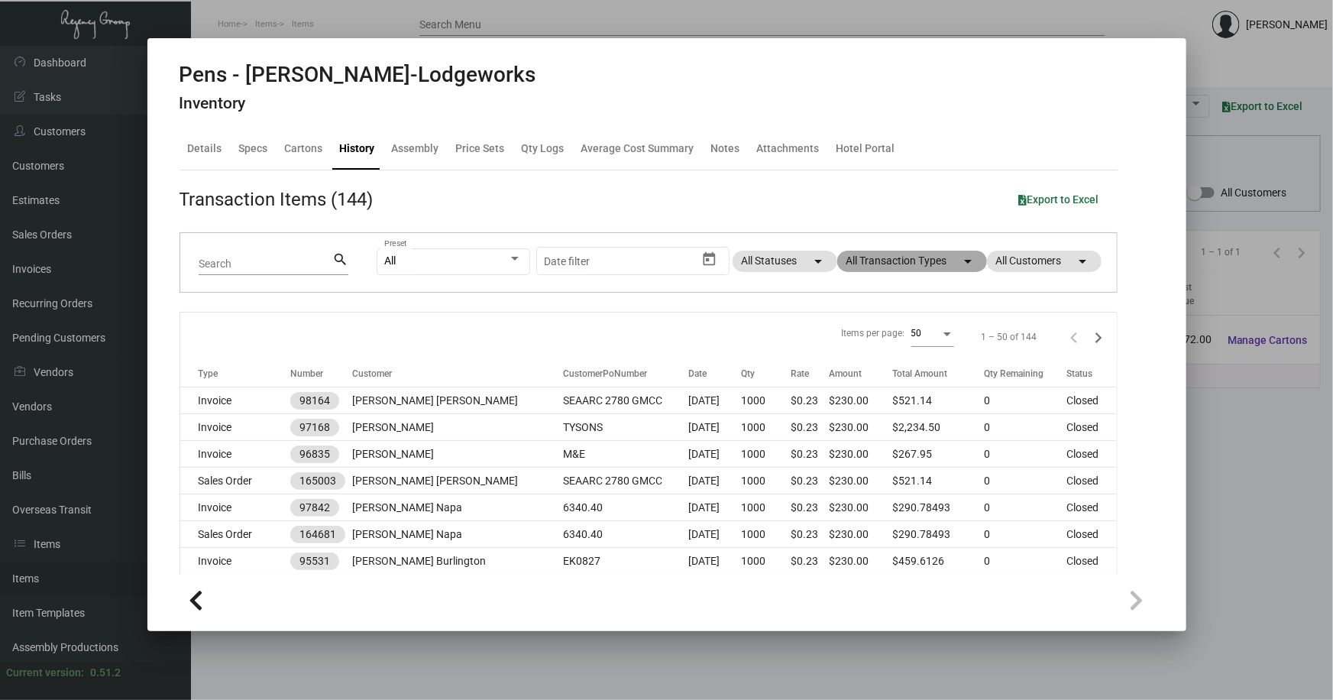
click at [899, 254] on mat-chip "All Transaction Types arrow_drop_down" at bounding box center [912, 261] width 150 height 21
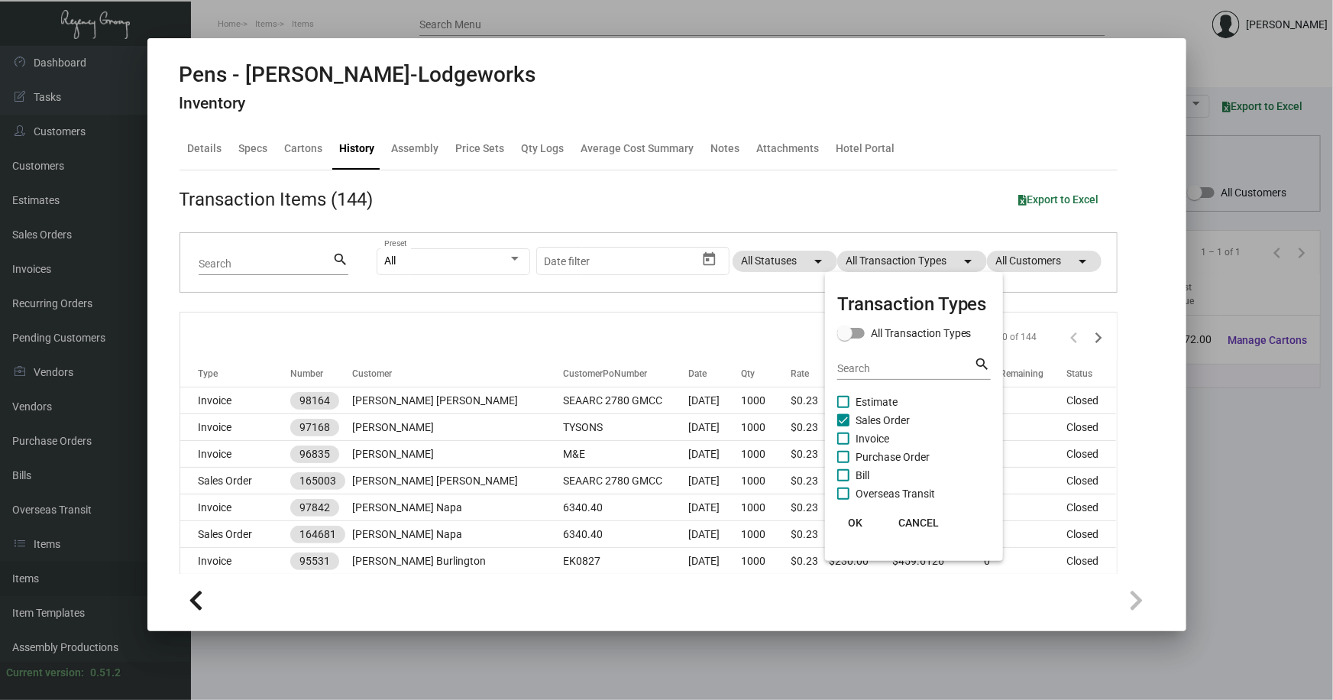
click at [881, 457] on span "Purchase Order" at bounding box center [893, 457] width 74 height 18
click at [843, 463] on input "Purchase Order" at bounding box center [843, 463] width 1 height 1
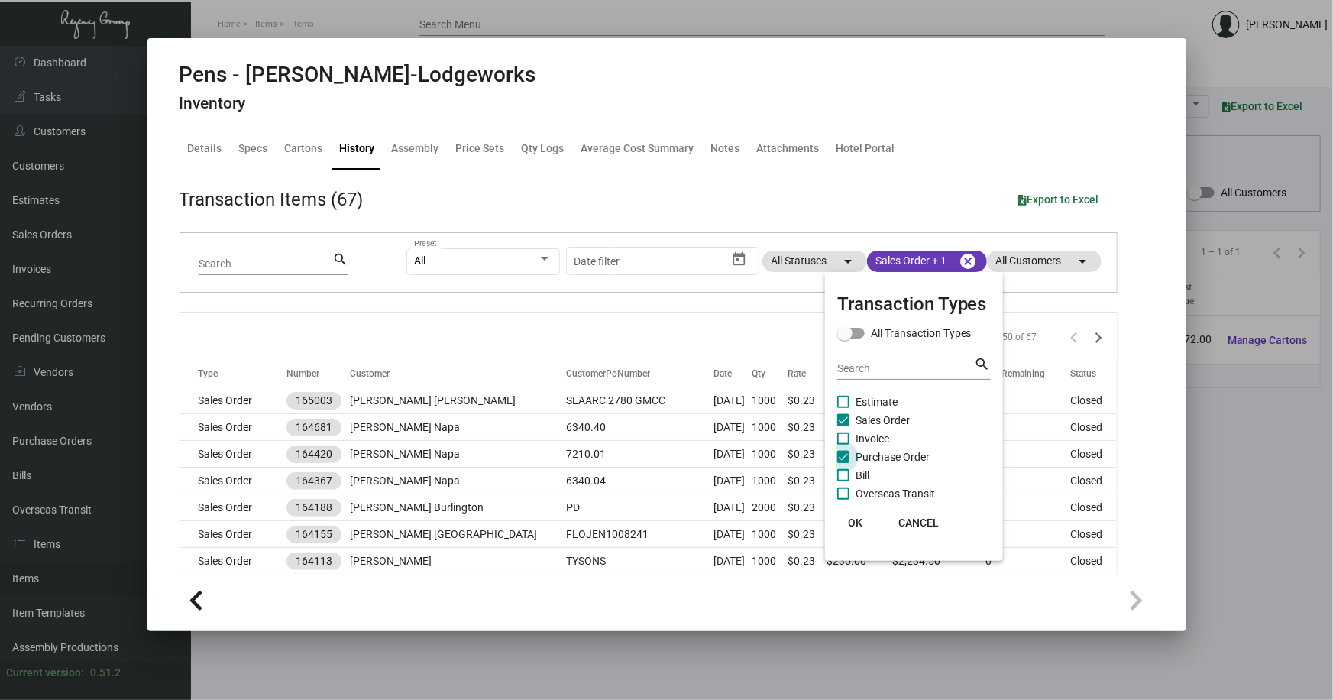
click at [881, 456] on span "Purchase Order" at bounding box center [893, 457] width 74 height 18
click at [843, 463] on input "Purchase Order" at bounding box center [843, 463] width 1 height 1
checkbox input "false"
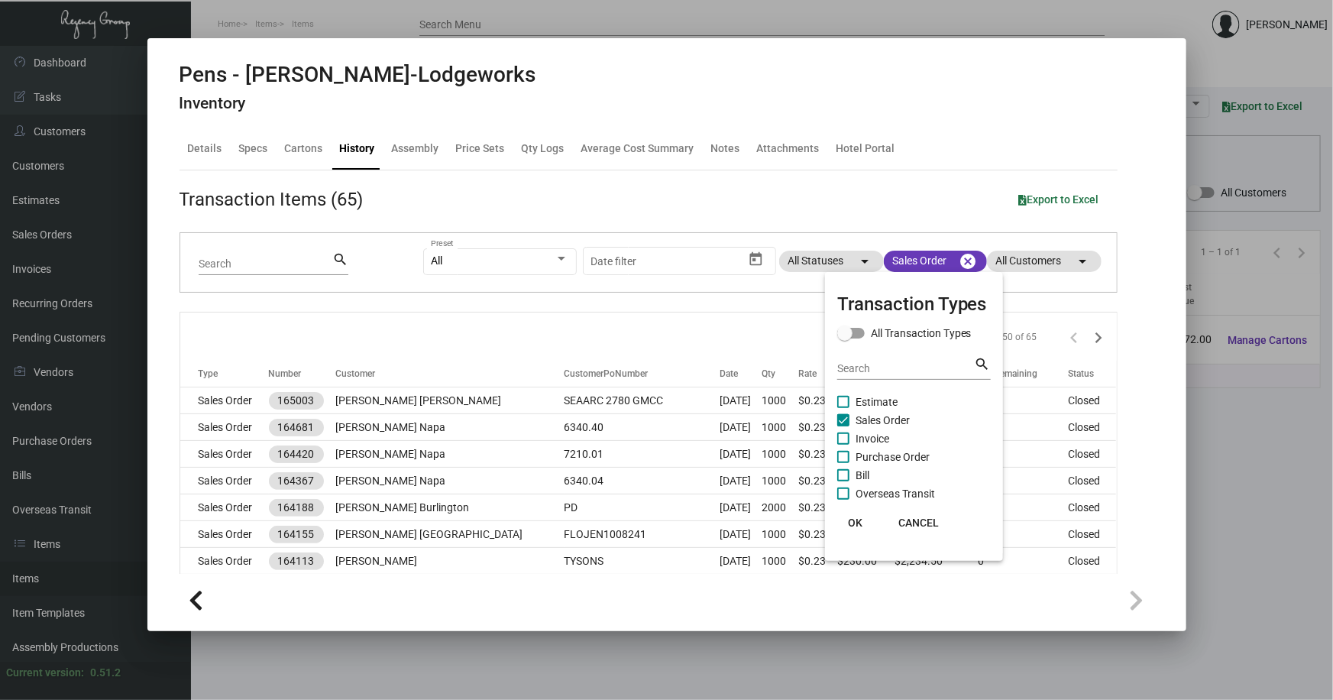
drag, startPoint x: 864, startPoint y: 418, endPoint x: 868, endPoint y: 428, distance: 10.6
click at [864, 419] on span "Sales Order" at bounding box center [883, 420] width 54 height 18
click at [843, 426] on input "Sales Order" at bounding box center [843, 426] width 1 height 1
checkbox input "false"
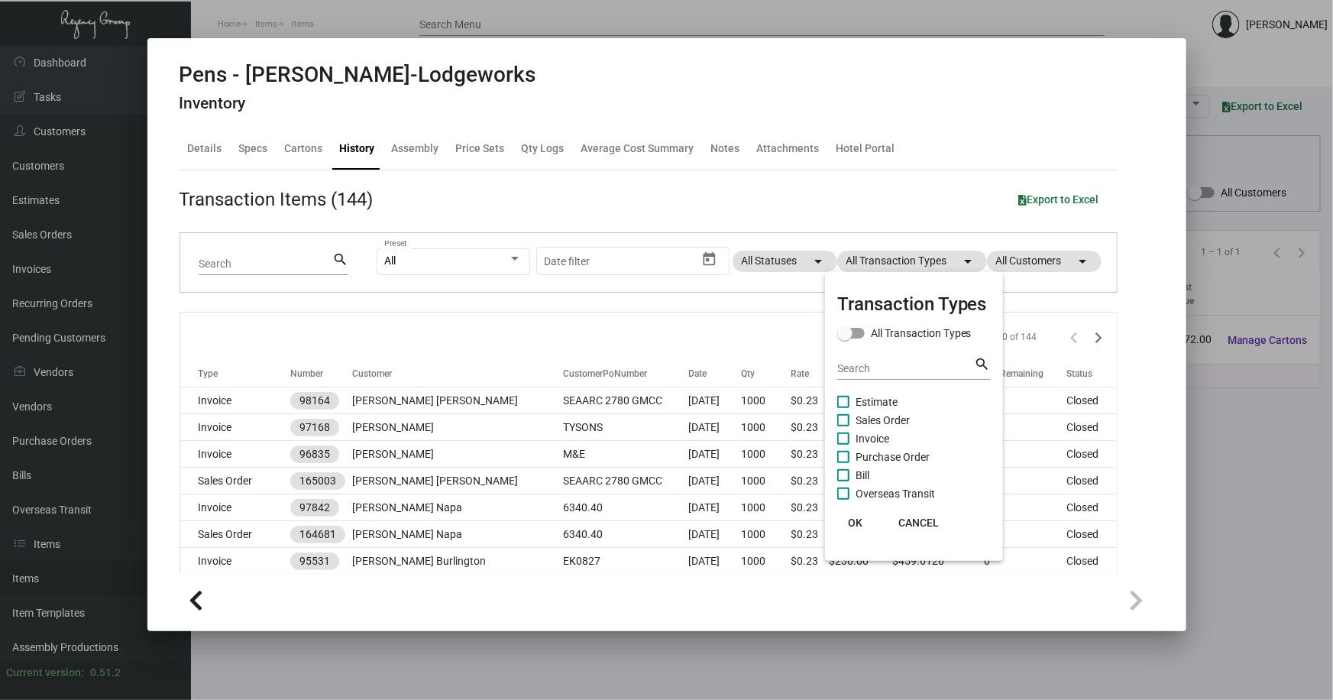
click at [872, 451] on span "Purchase Order" at bounding box center [893, 457] width 74 height 18
click at [843, 463] on input "Purchase Order" at bounding box center [843, 463] width 1 height 1
checkbox input "true"
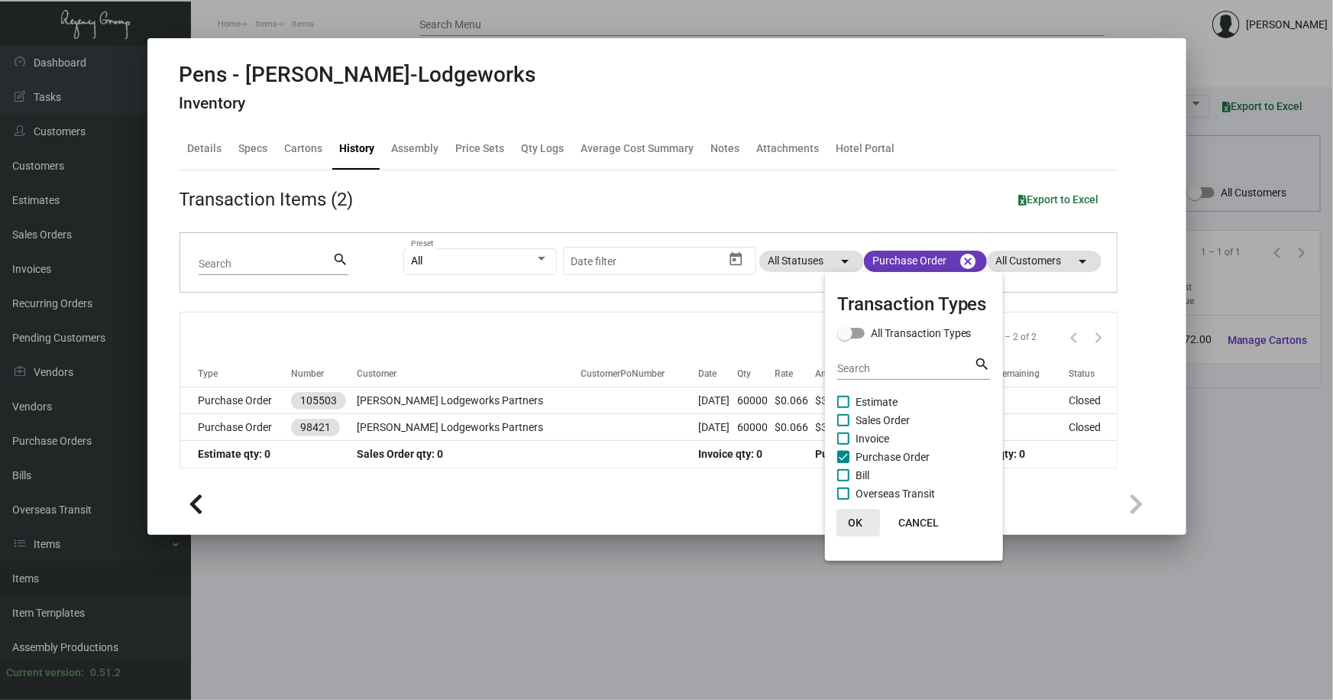
click at [857, 525] on span "OK" at bounding box center [855, 522] width 15 height 12
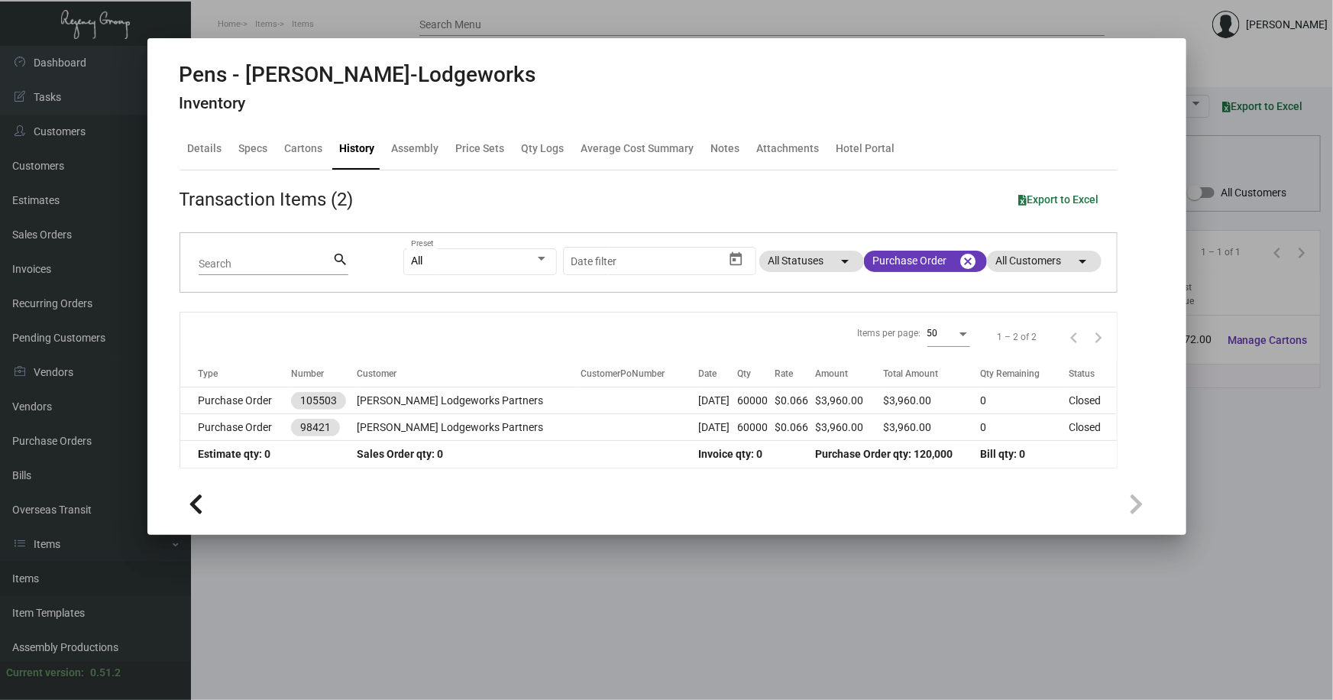
drag, startPoint x: 1216, startPoint y: 355, endPoint x: 1319, endPoint y: 1, distance: 369.2
click at [1218, 351] on div at bounding box center [666, 350] width 1333 height 700
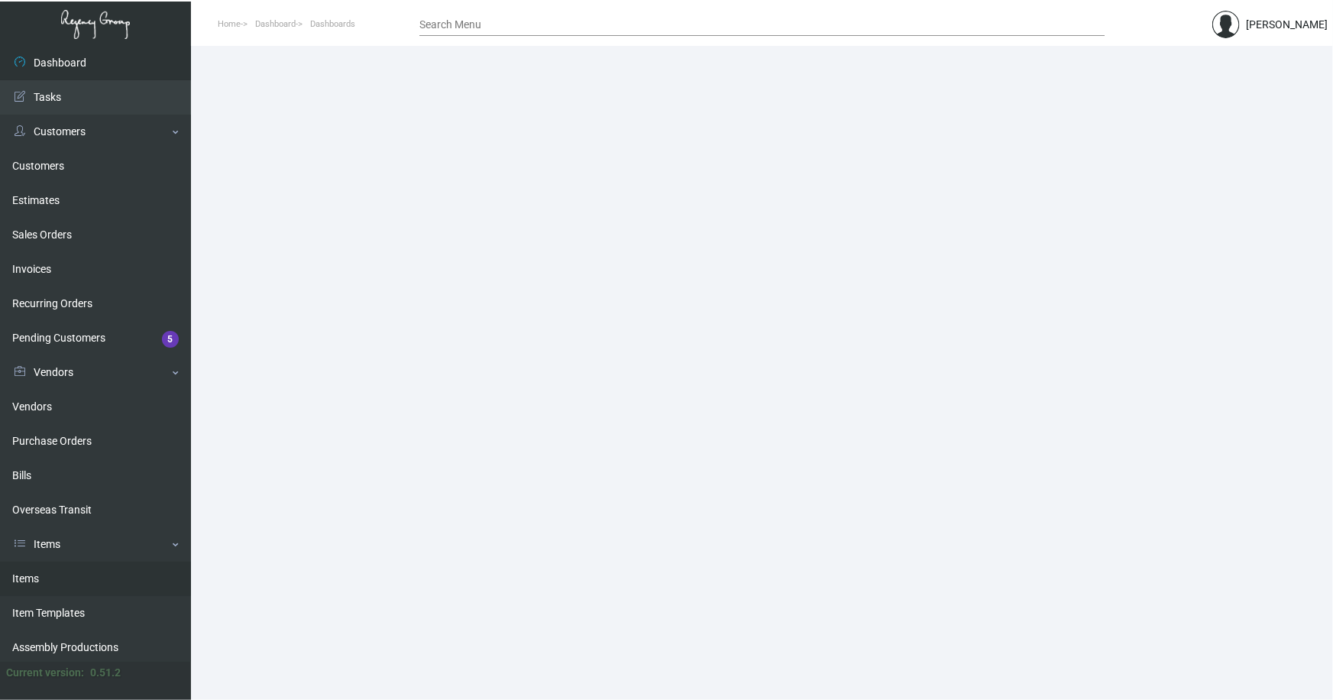
click at [30, 580] on link "Items" at bounding box center [95, 578] width 191 height 34
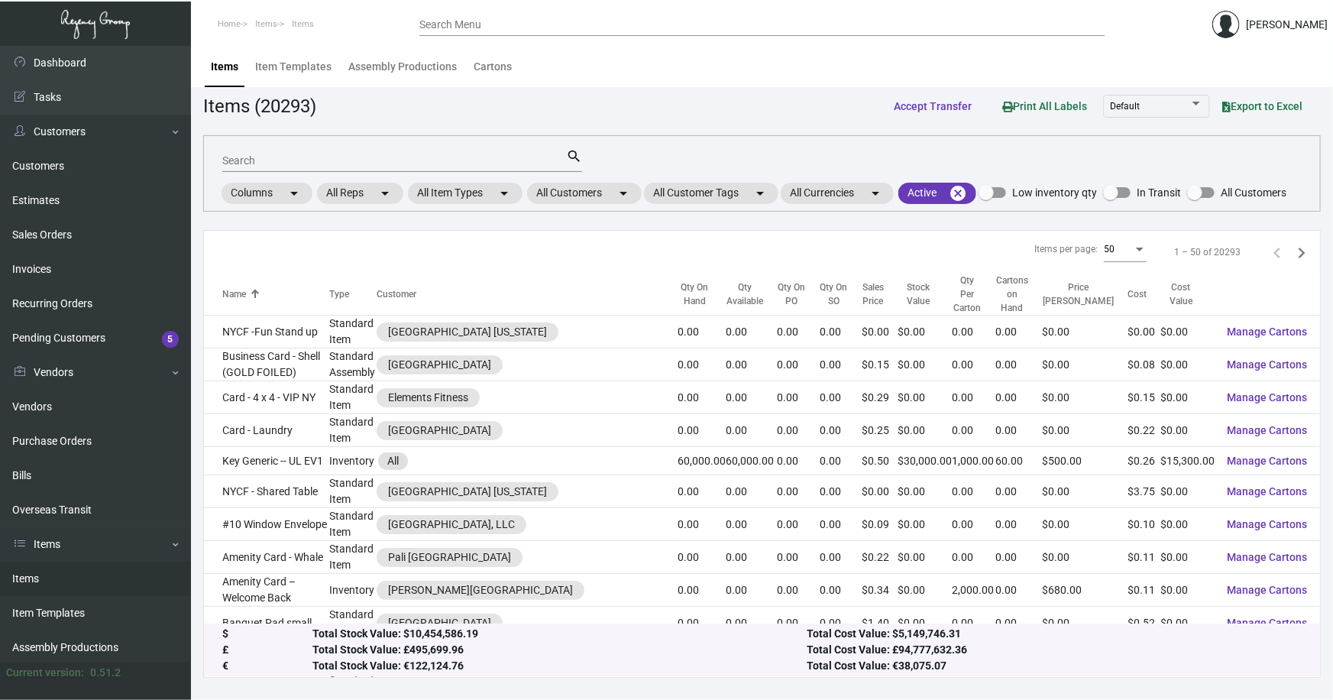
click at [270, 163] on input "Search" at bounding box center [394, 161] width 344 height 12
type input "flip flop"
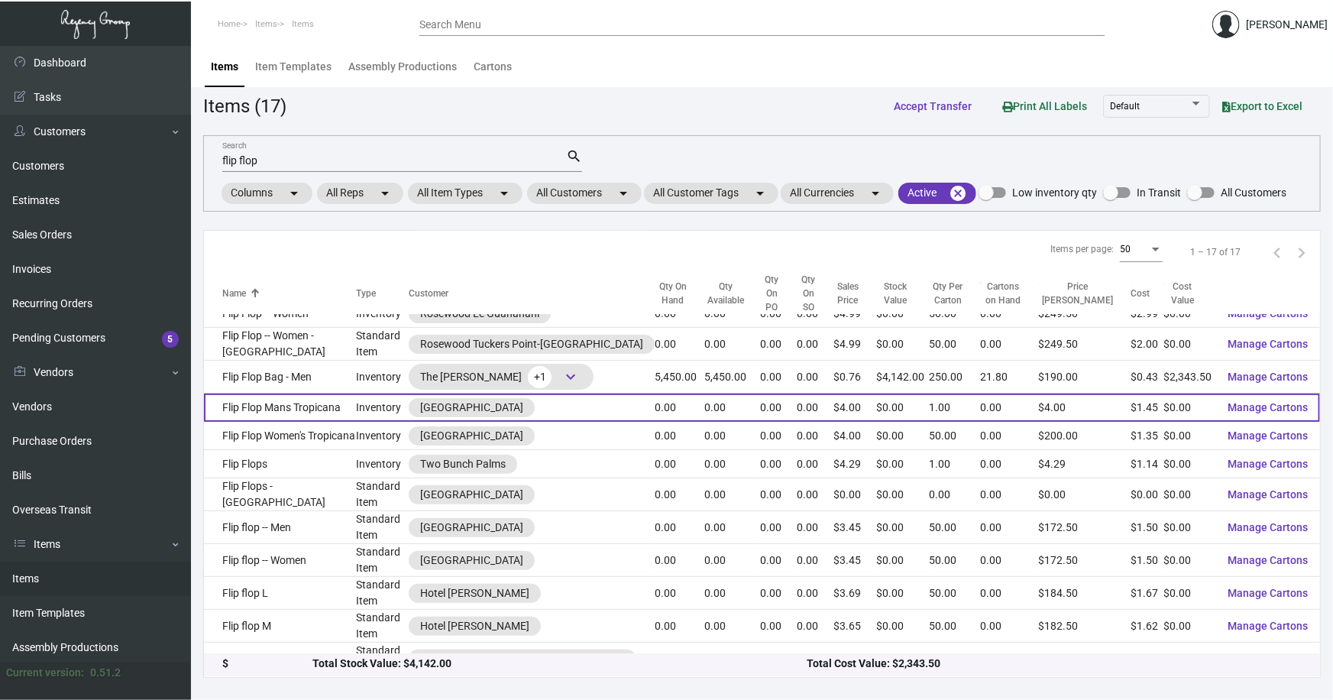
scroll to position [187, 0]
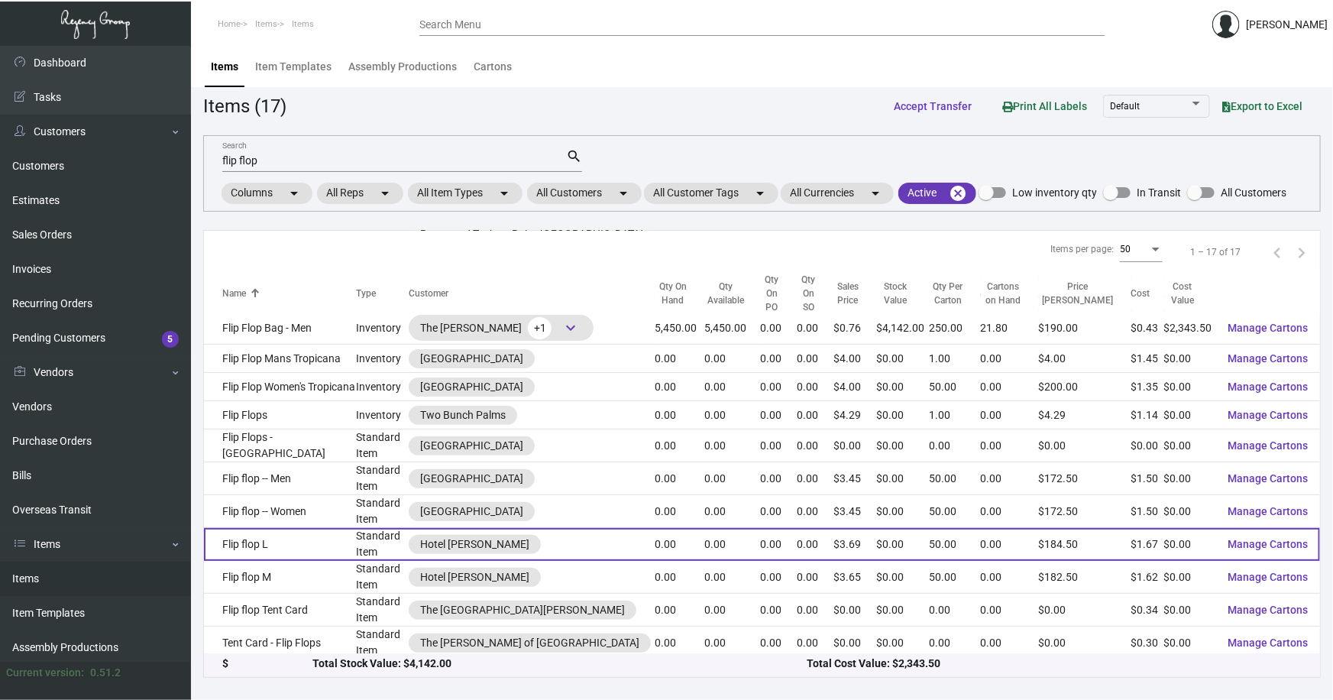
click at [260, 540] on td "Flip flop L" at bounding box center [280, 544] width 152 height 33
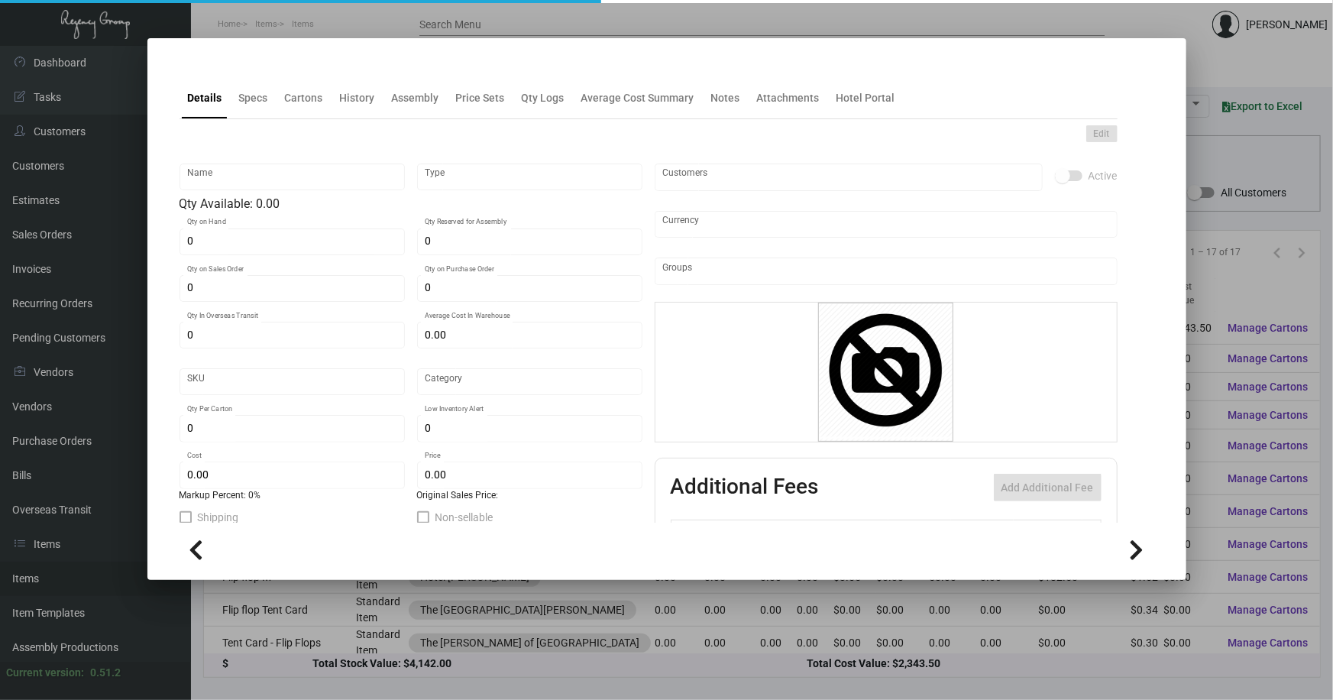
type input "Flip flop L"
type input "Standard Item"
type input "$ 0.00"
type input "Standard"
type input "50"
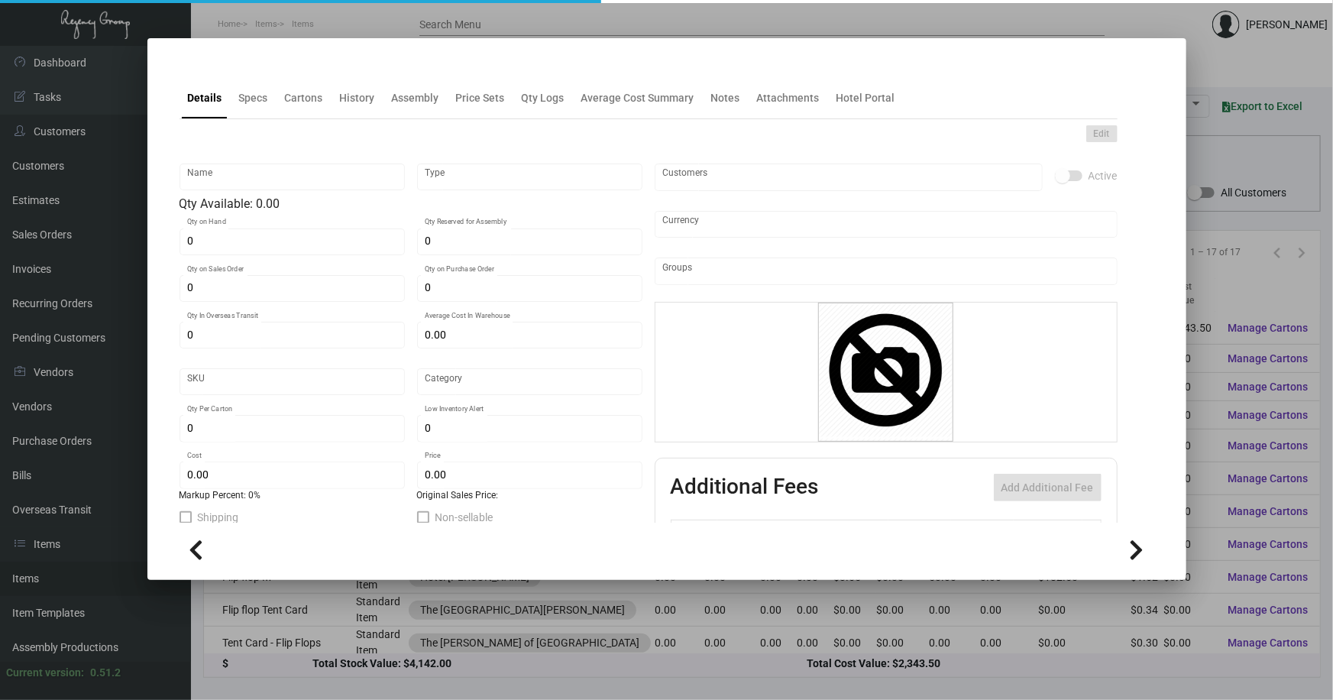
type input "$ 1.67"
type input "$ 3.69"
checkbox input "true"
type input "United States Dollar $"
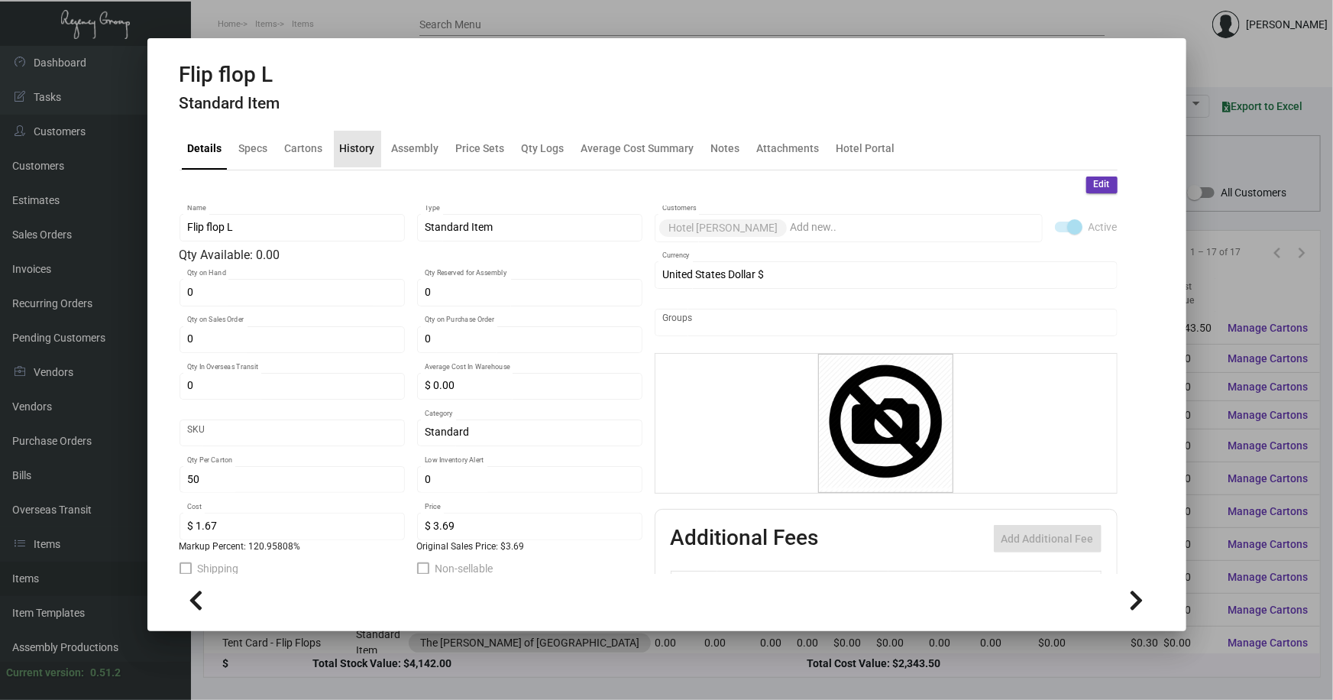
click at [358, 148] on div "History" at bounding box center [357, 149] width 35 height 16
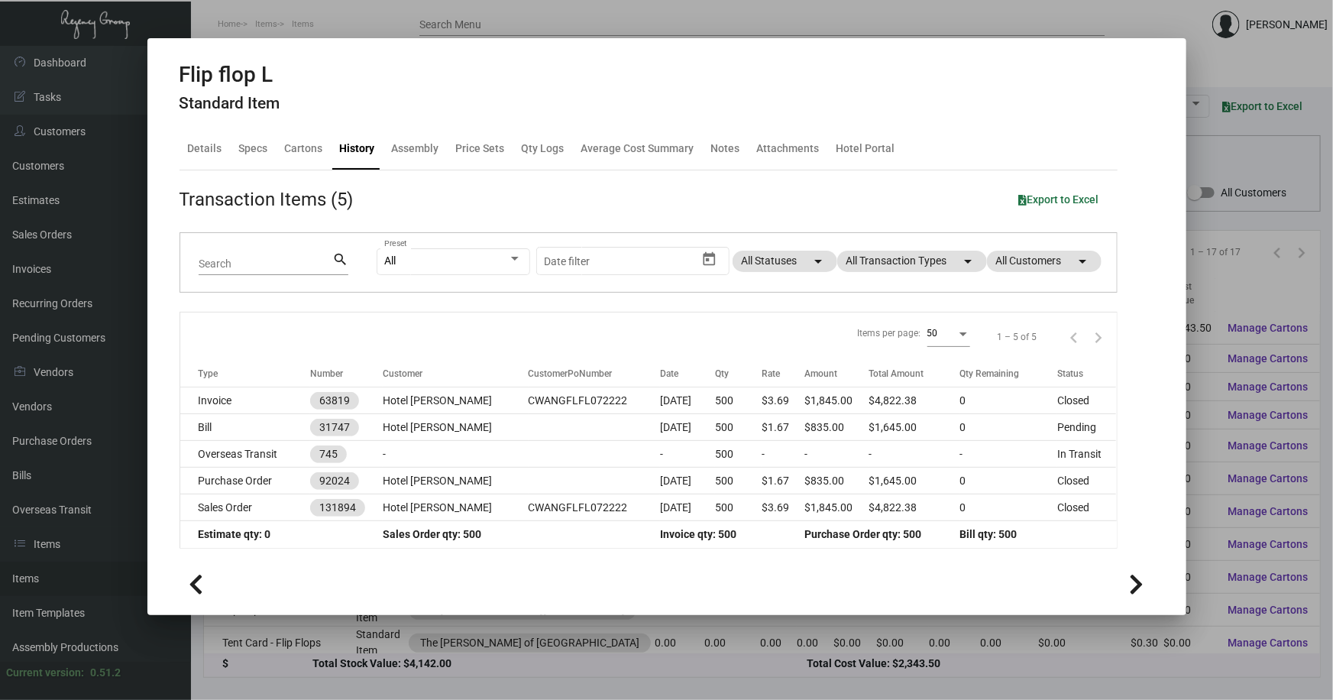
drag, startPoint x: 1218, startPoint y: 397, endPoint x: 1247, endPoint y: 240, distance: 160.2
click at [1217, 397] on div at bounding box center [666, 350] width 1333 height 700
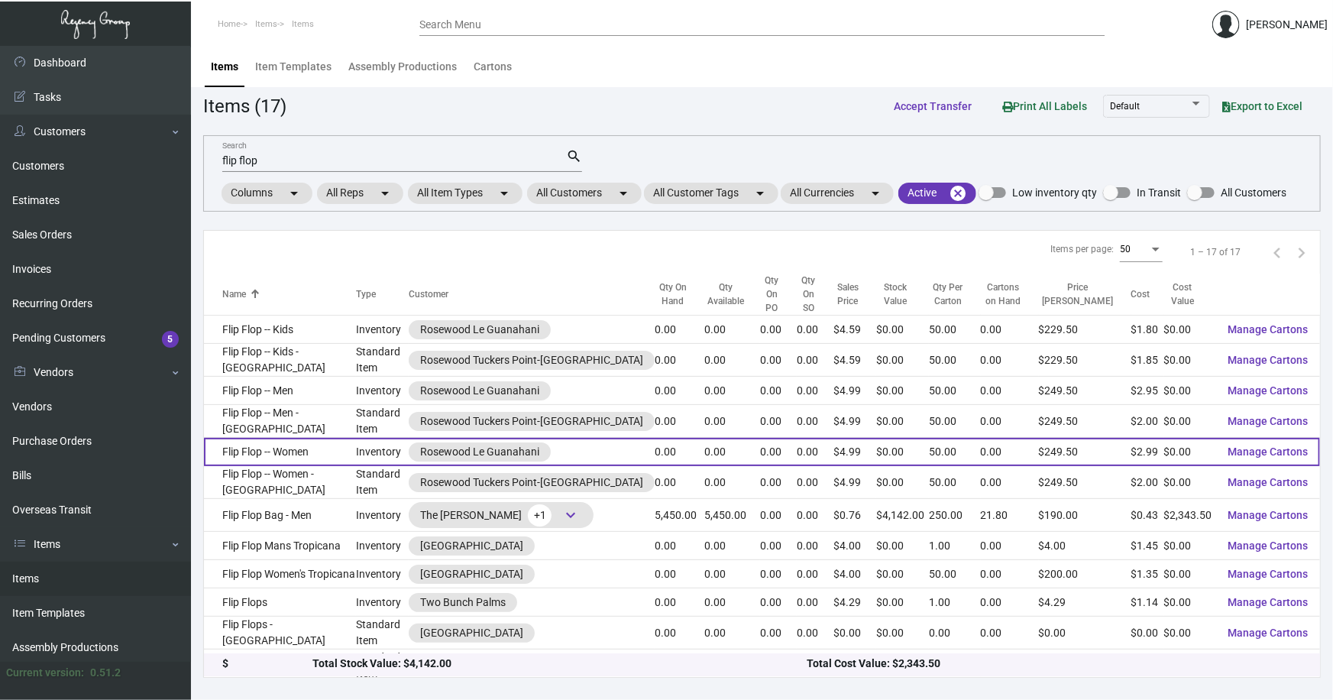
click at [297, 439] on td "Flip Flop -- Women" at bounding box center [280, 452] width 152 height 28
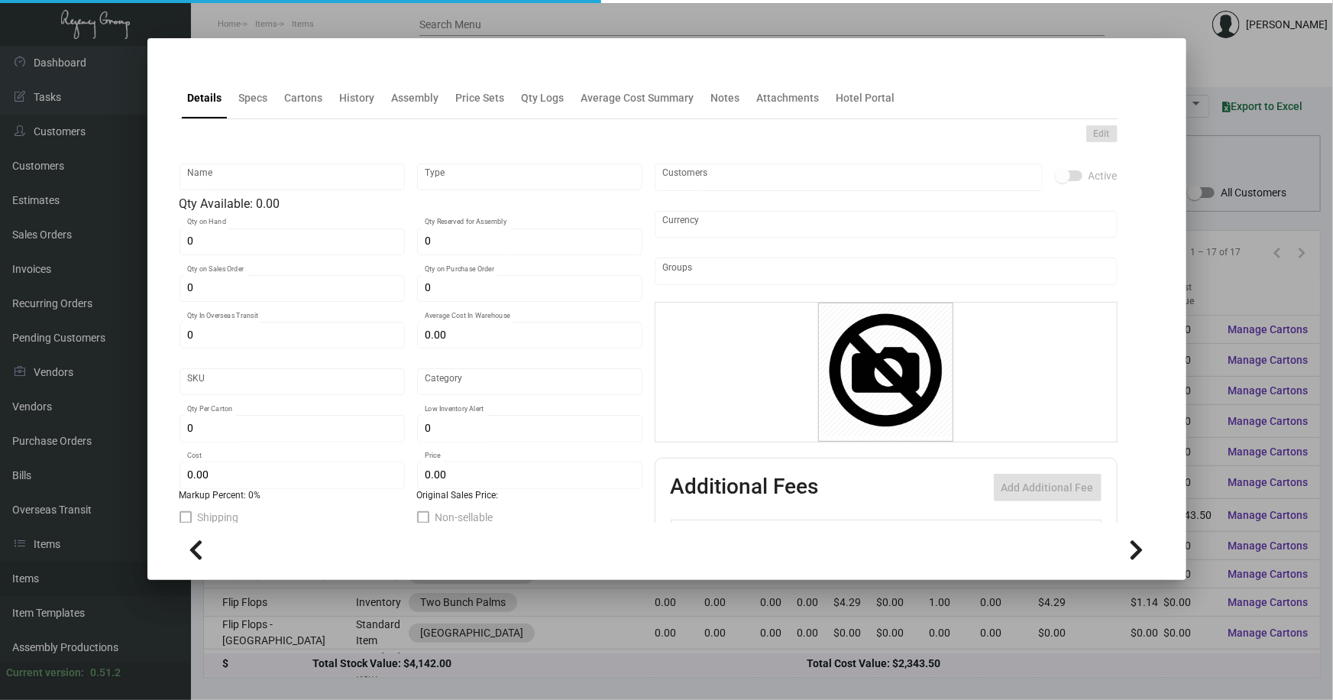
type input "Flip Flop -- Women"
type input "Inventory"
type input "$ 1.95"
type input "Overseas"
type input "50"
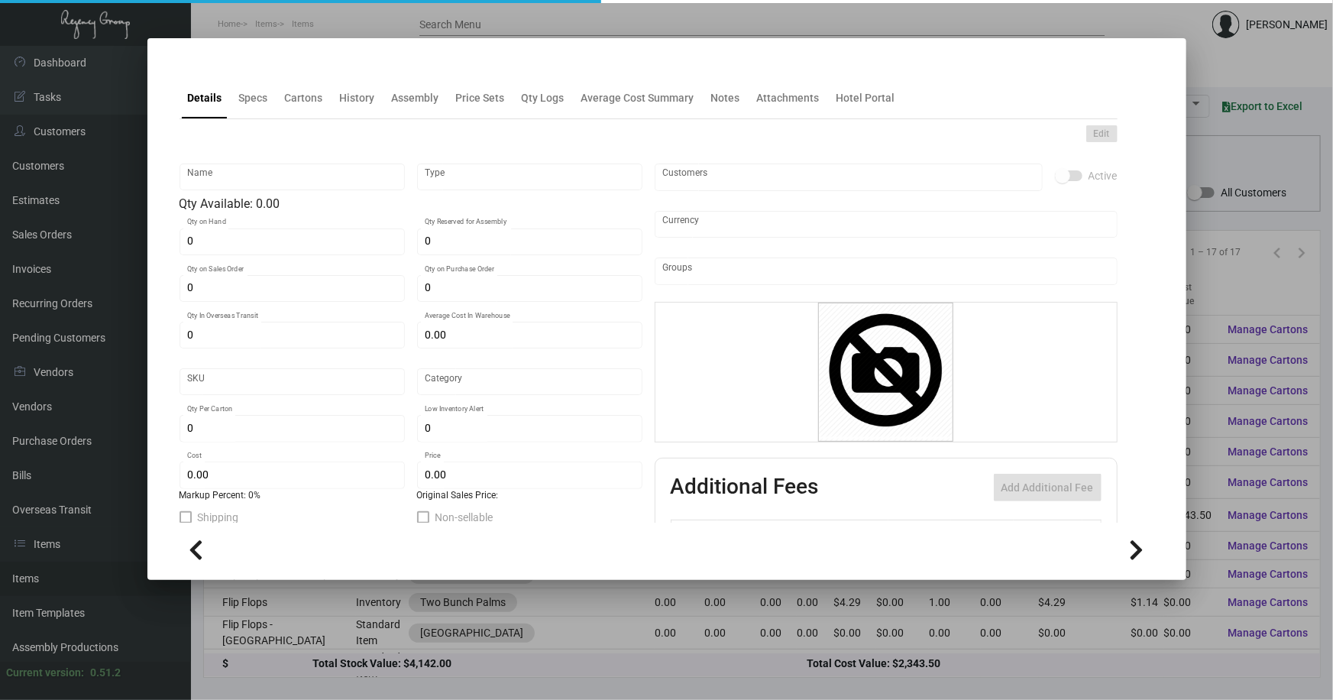
type input "$ 2.99"
type input "$ 4.99"
checkbox input "true"
type input "United States Dollar $"
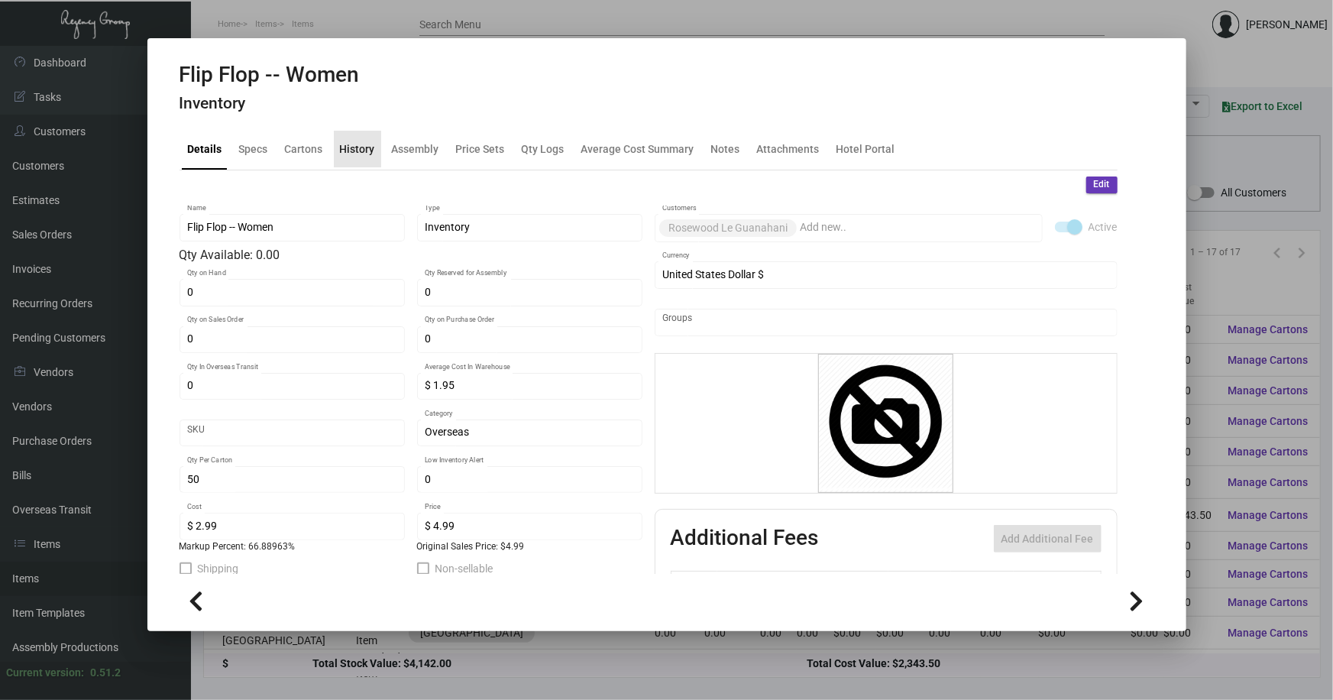
click at [360, 153] on div "History" at bounding box center [357, 149] width 35 height 16
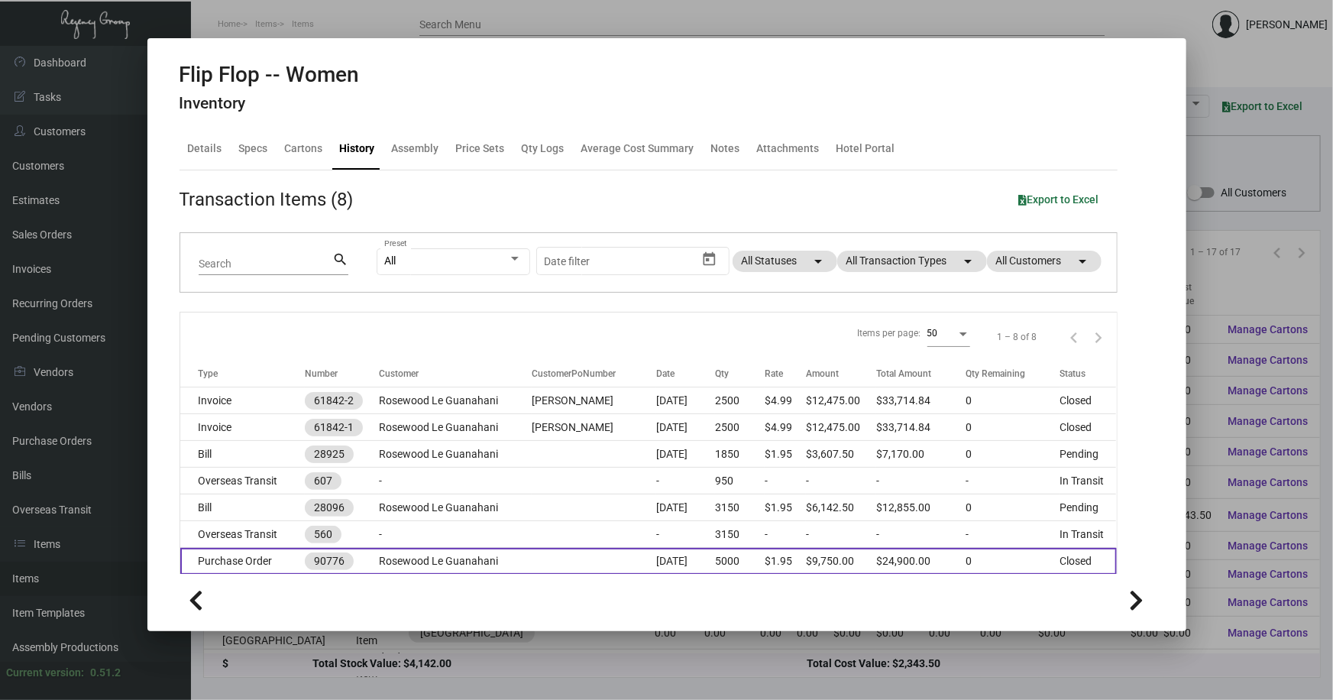
click at [444, 560] on td "Rosewood Le Guanahani" at bounding box center [455, 561] width 152 height 27
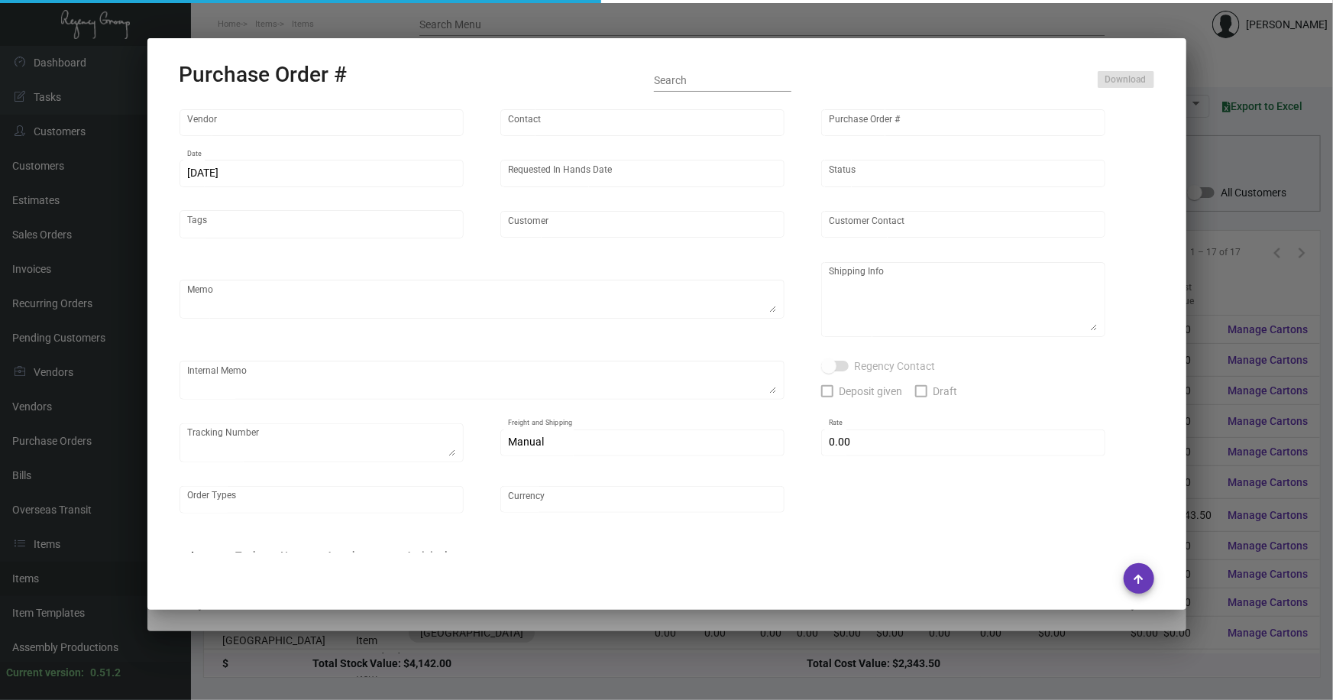
type input "HIGH HOPE JIANGSU FOCUS GARMENT CO, LTD"
type input "Vincent Rong"
type input "90776"
type input "6/7/2022"
type input "7/15/2022"
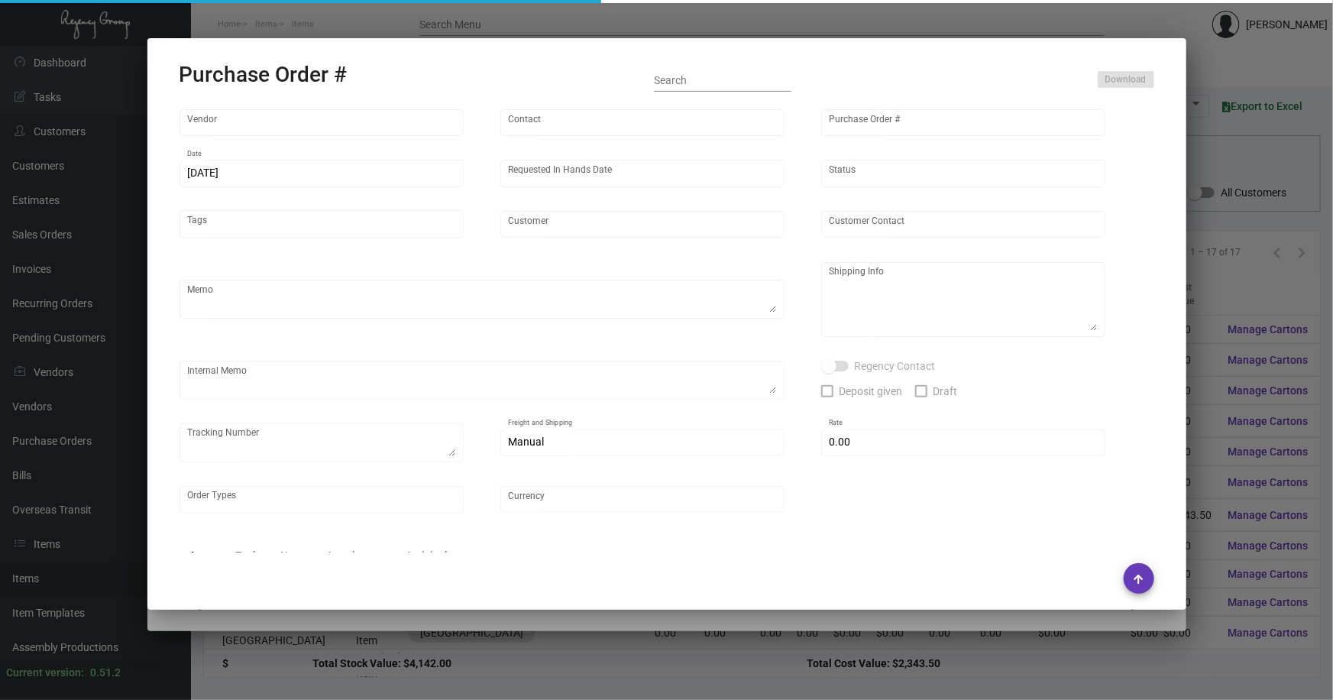
type input "Rosewood Le Guanahani"
type input "Pierre Michel"
type textarea "Rosewood Le Guanahani - Pierre Michel 11000 Northwest 29th Street, Suite 201 Do…"
type textarea "Quantities entered in Oversea transit#560 may not correct, please correct once …"
type input "$ 0.00"
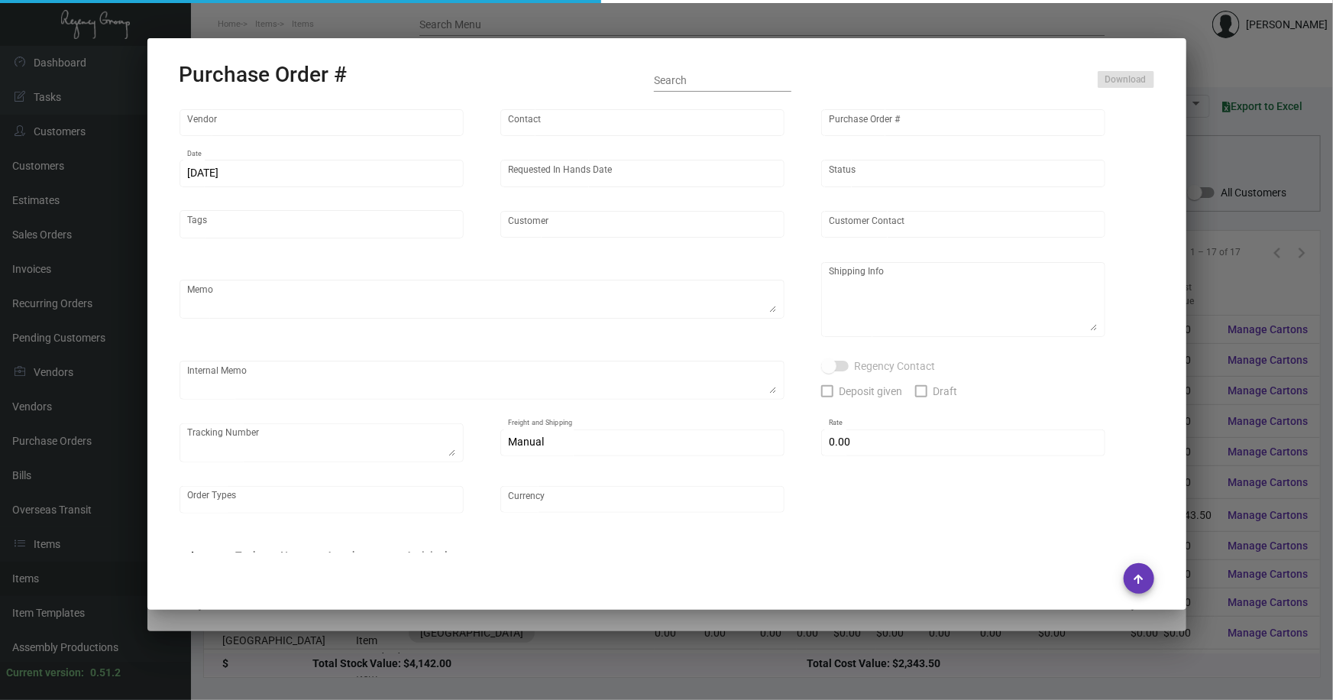
type input "United States Dollar $"
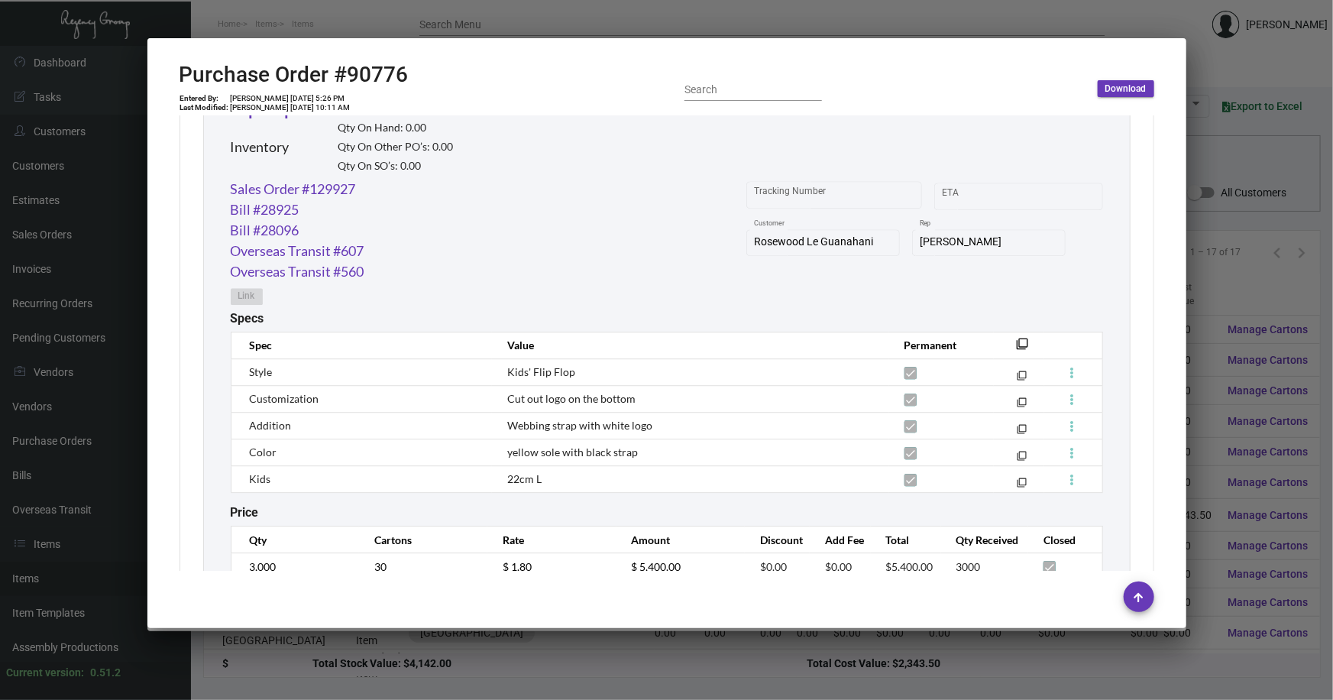
scroll to position [2038, 0]
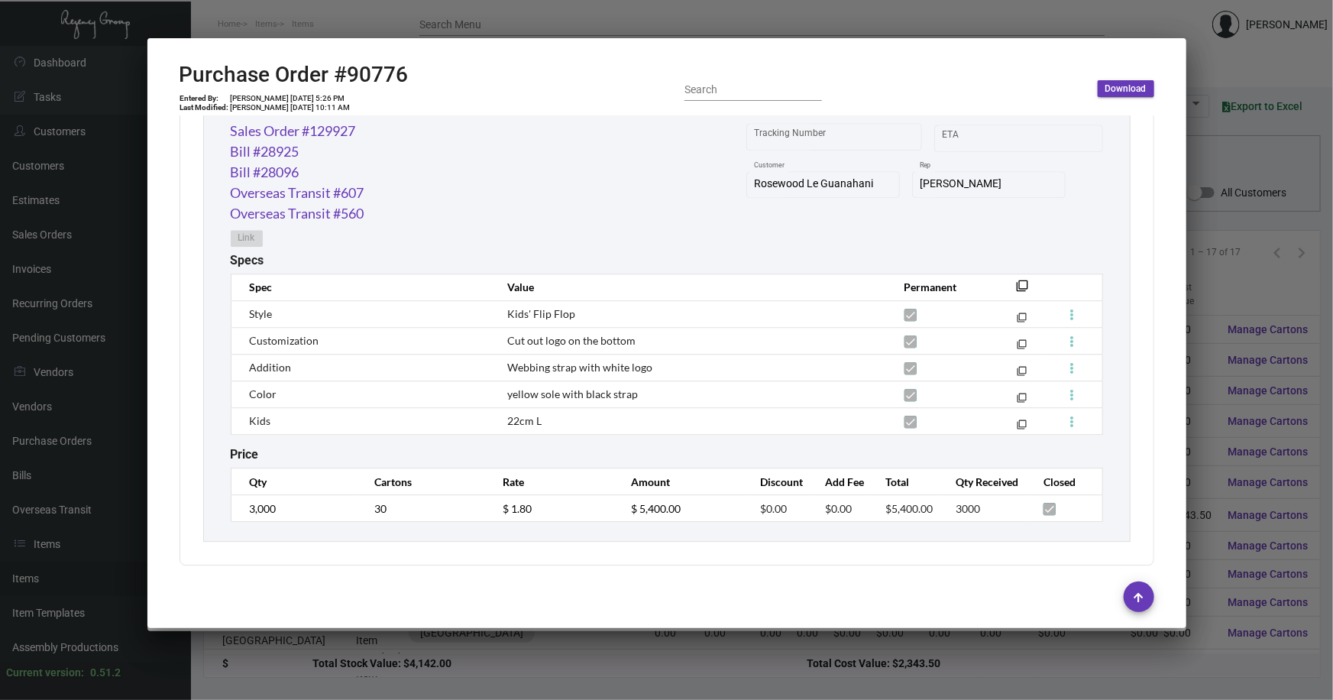
click at [1230, 175] on div at bounding box center [666, 350] width 1333 height 700
